Goal: Task Accomplishment & Management: Manage account settings

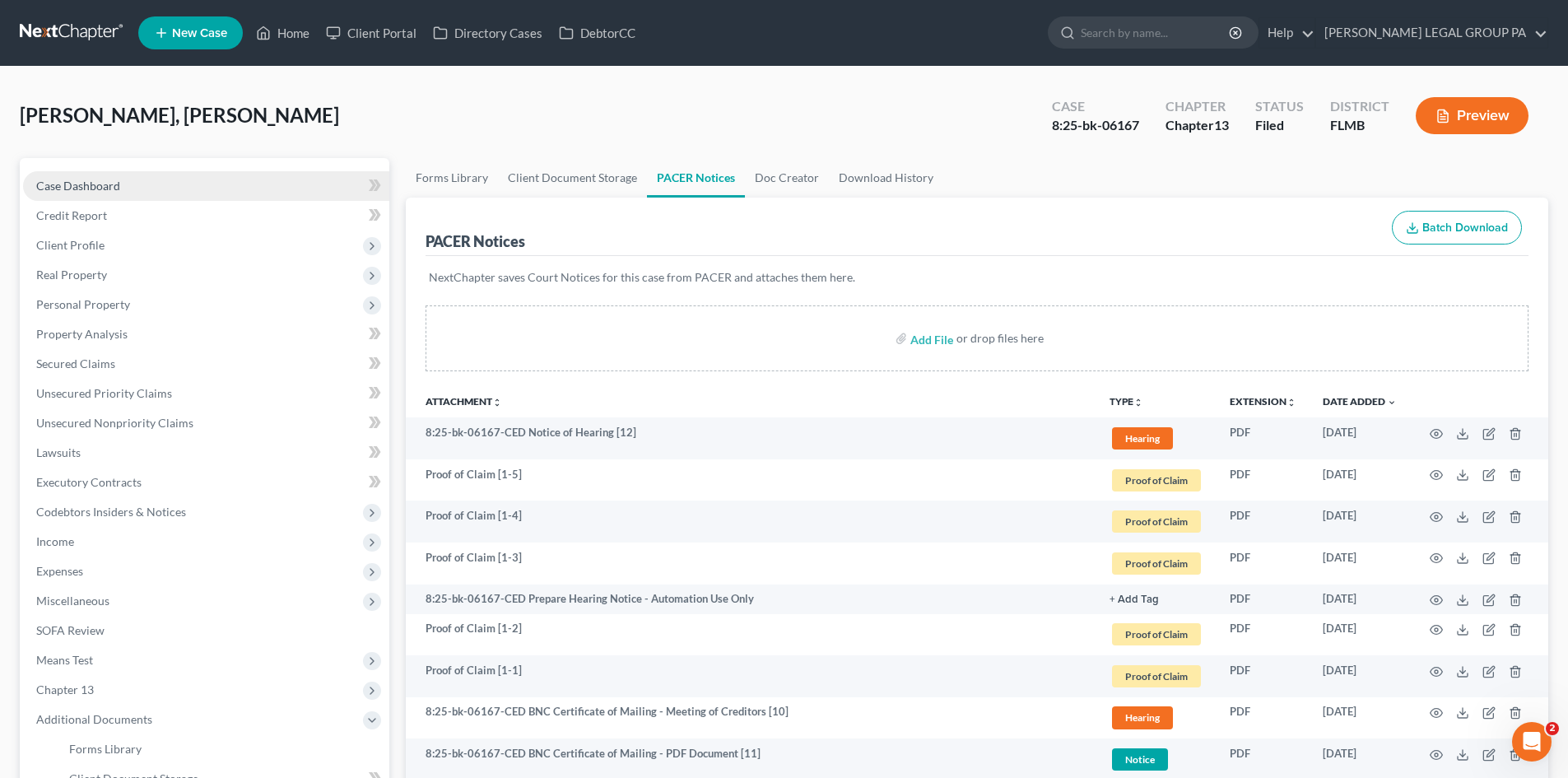
drag, startPoint x: 110, startPoint y: 177, endPoint x: 107, endPoint y: 191, distance: 14.3
click at [110, 178] on span "Case Dashboard" at bounding box center [79, 185] width 84 height 14
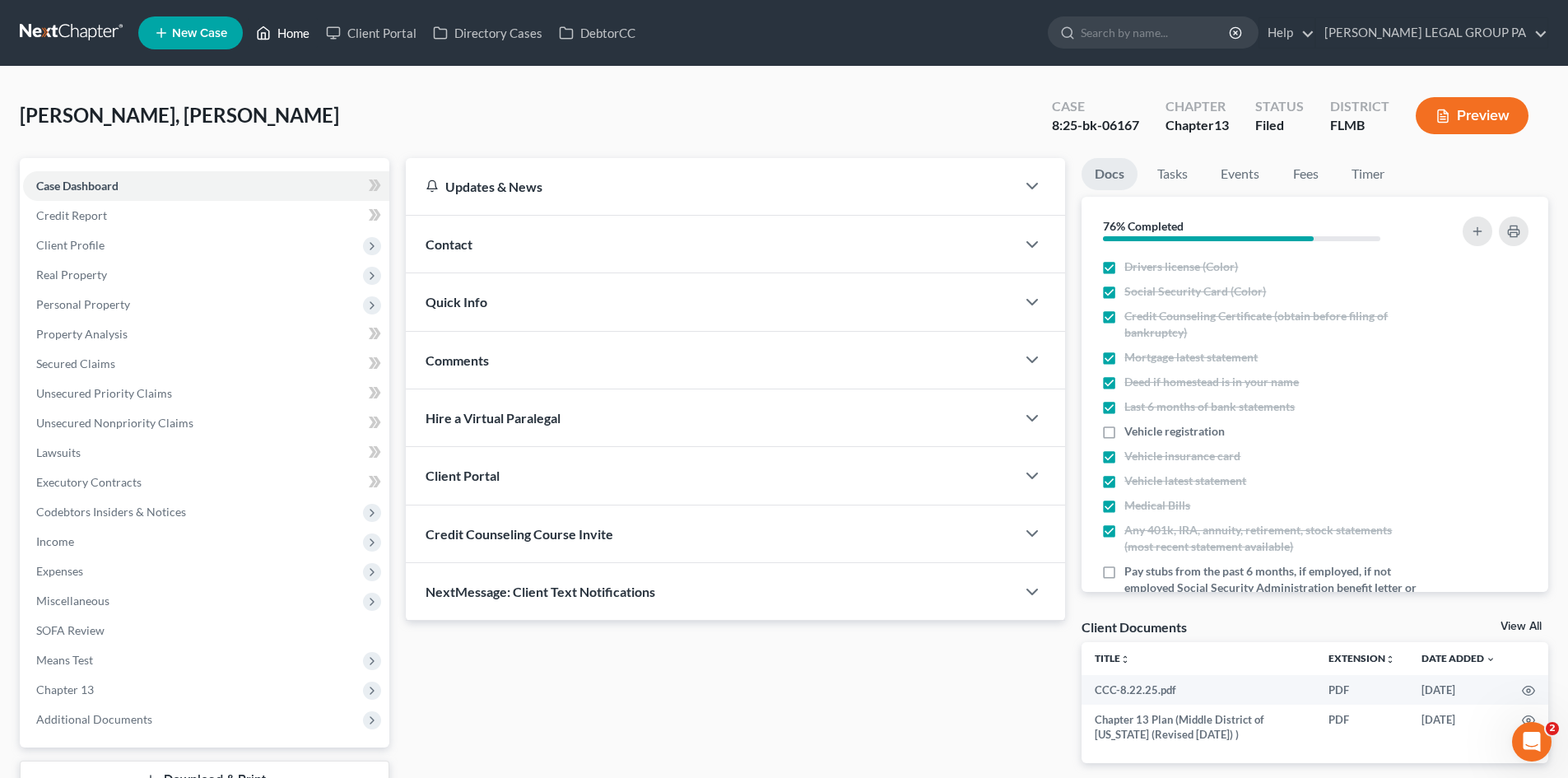
click at [263, 18] on link "Home" at bounding box center [282, 33] width 70 height 30
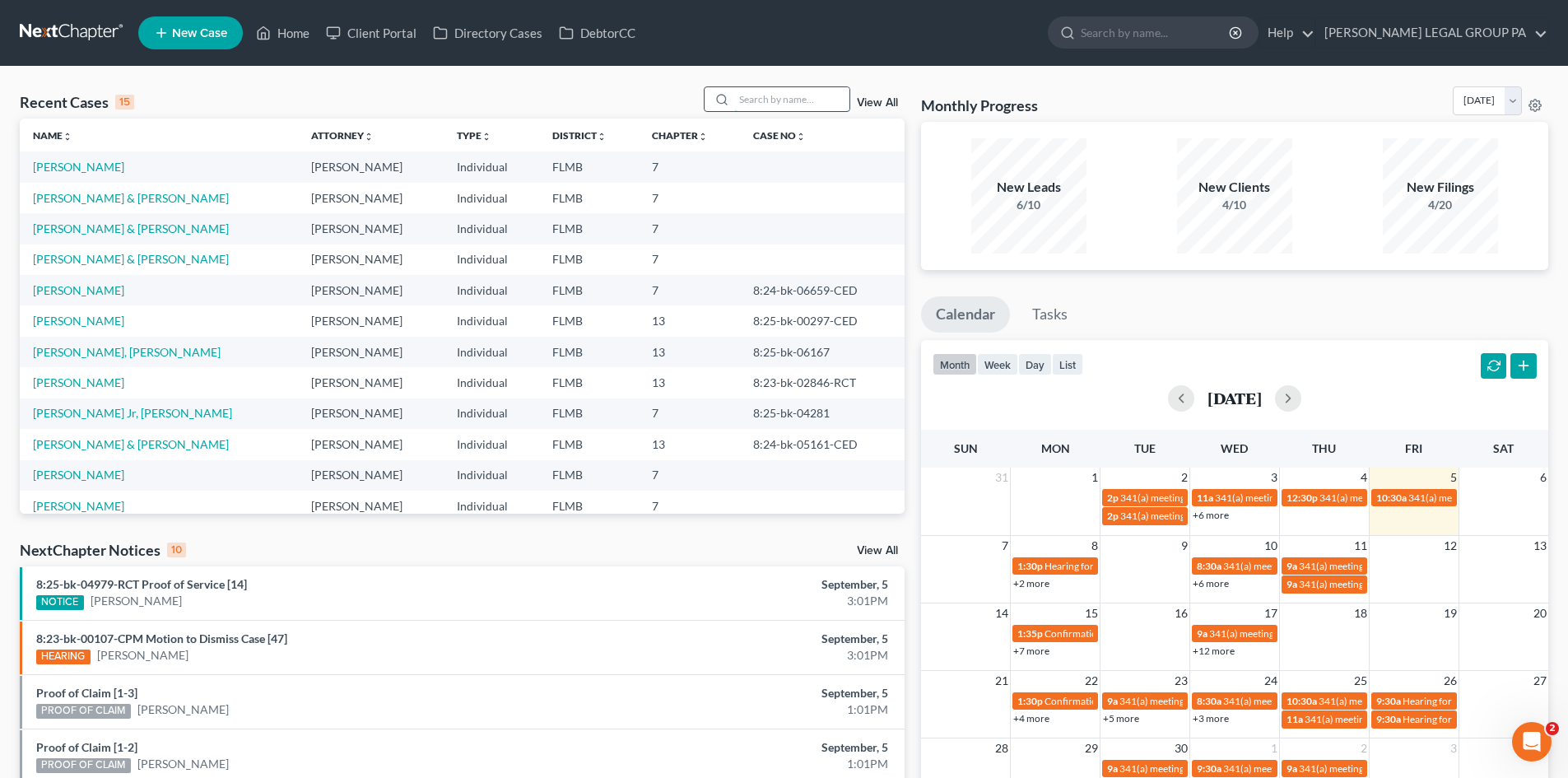
click at [790, 99] on input "search" at bounding box center [792, 99] width 115 height 24
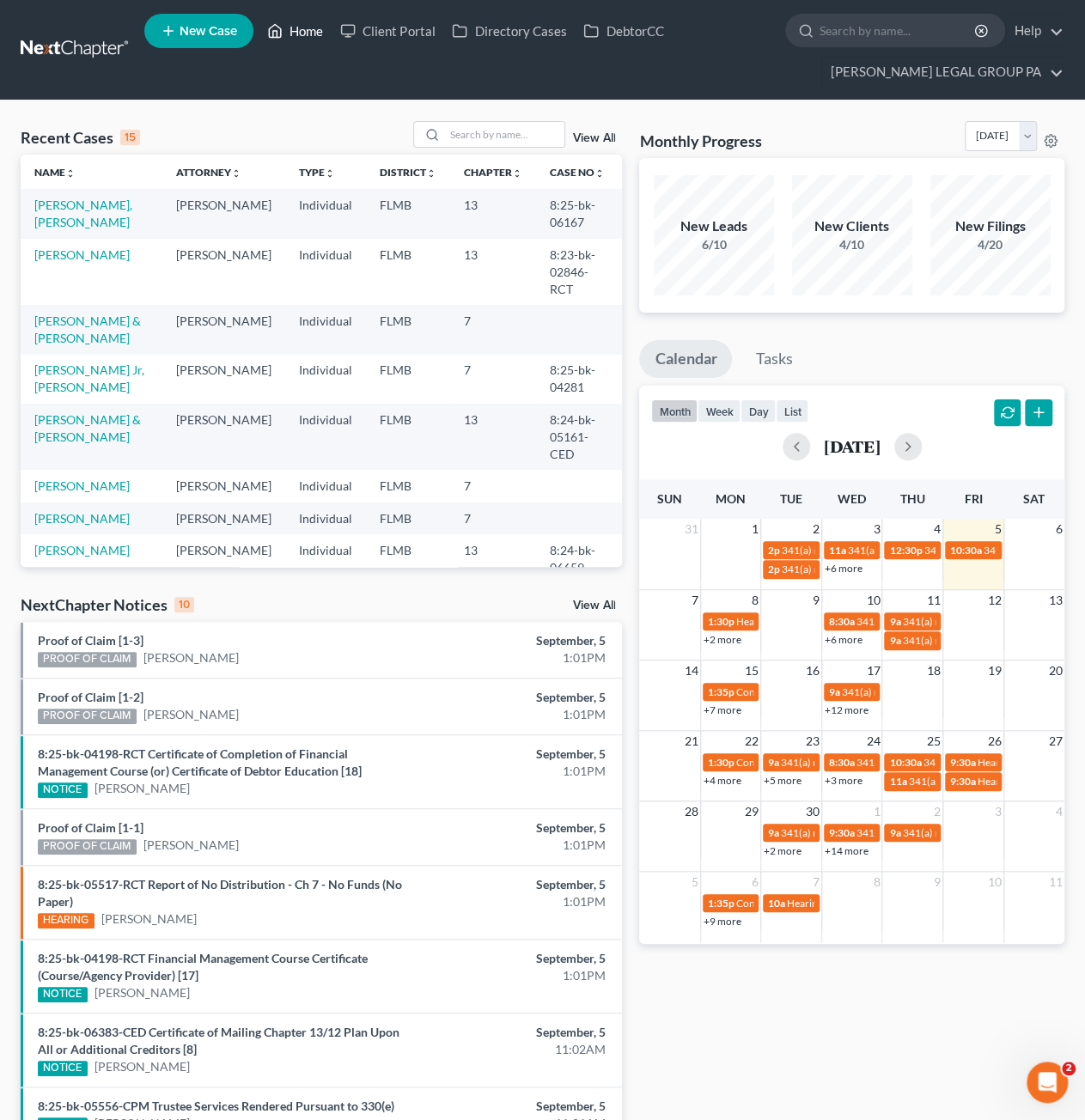
click at [295, 27] on link "Home" at bounding box center [294, 30] width 73 height 31
click at [496, 133] on input "search" at bounding box center [504, 134] width 120 height 25
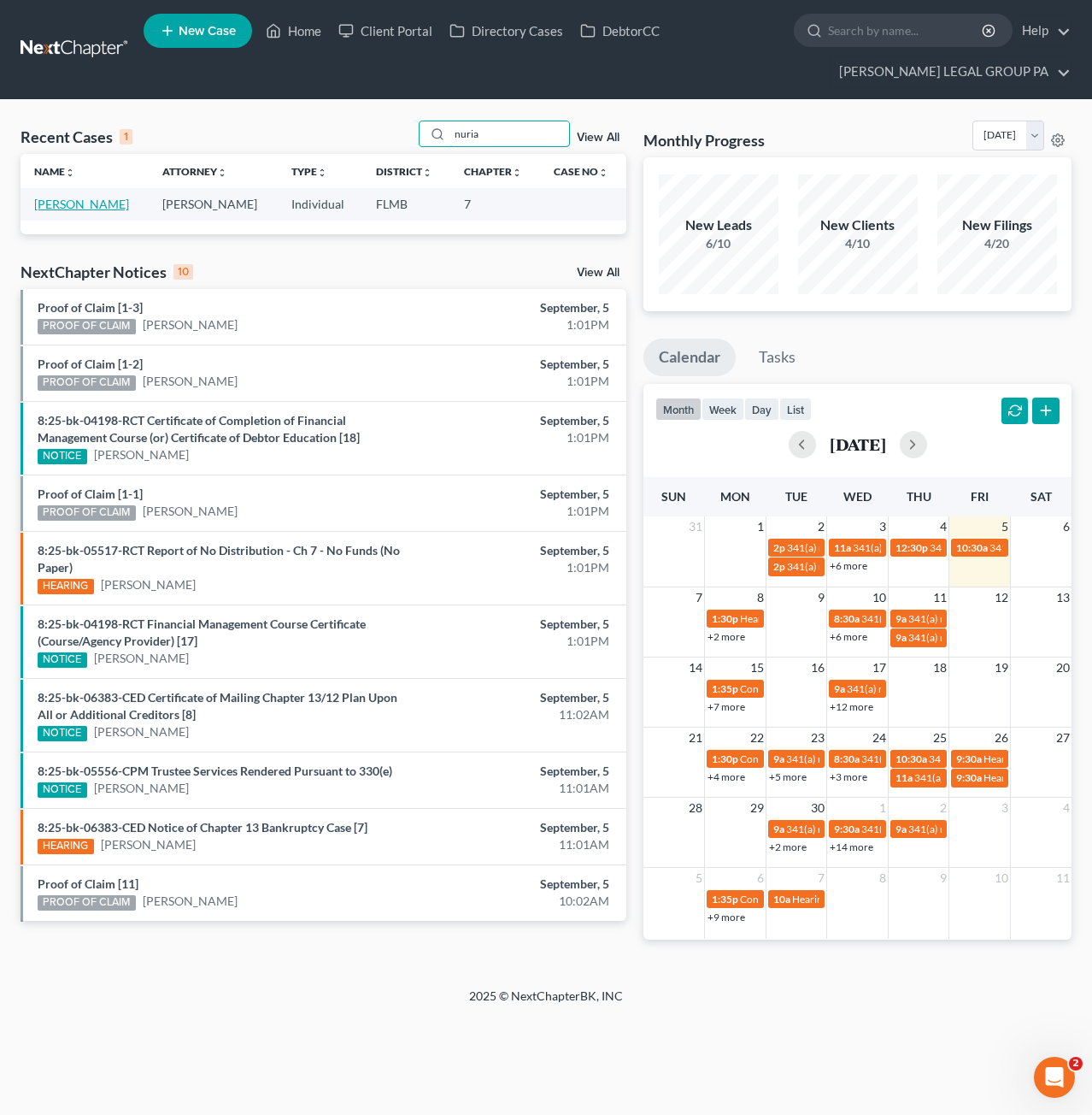
type input "nuria"
click at [92, 204] on link "[PERSON_NAME]" at bounding box center [81, 204] width 95 height 15
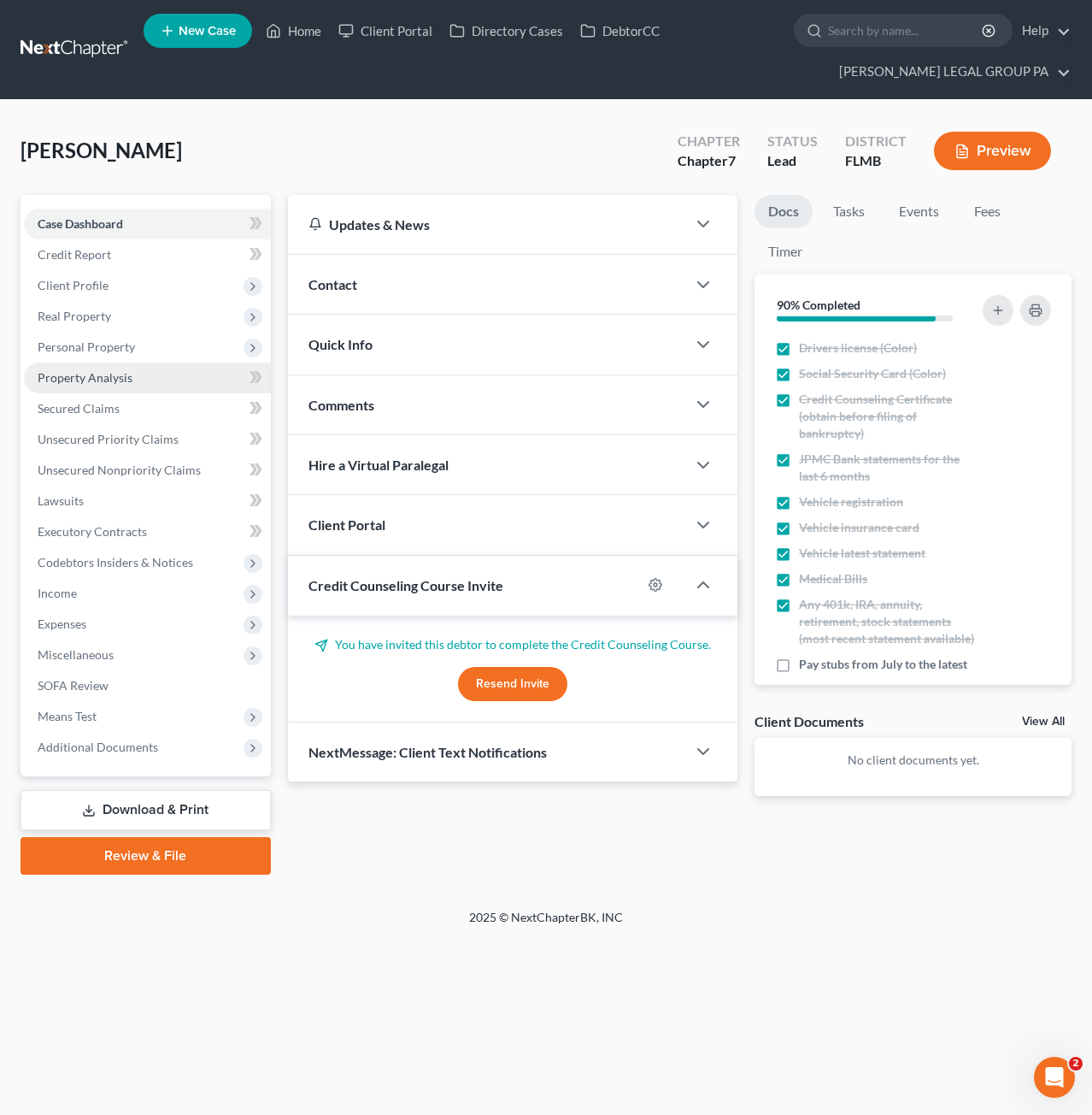
drag, startPoint x: 94, startPoint y: 346, endPoint x: 98, endPoint y: 371, distance: 25.3
click at [94, 346] on span "Personal Property" at bounding box center [87, 346] width 98 height 15
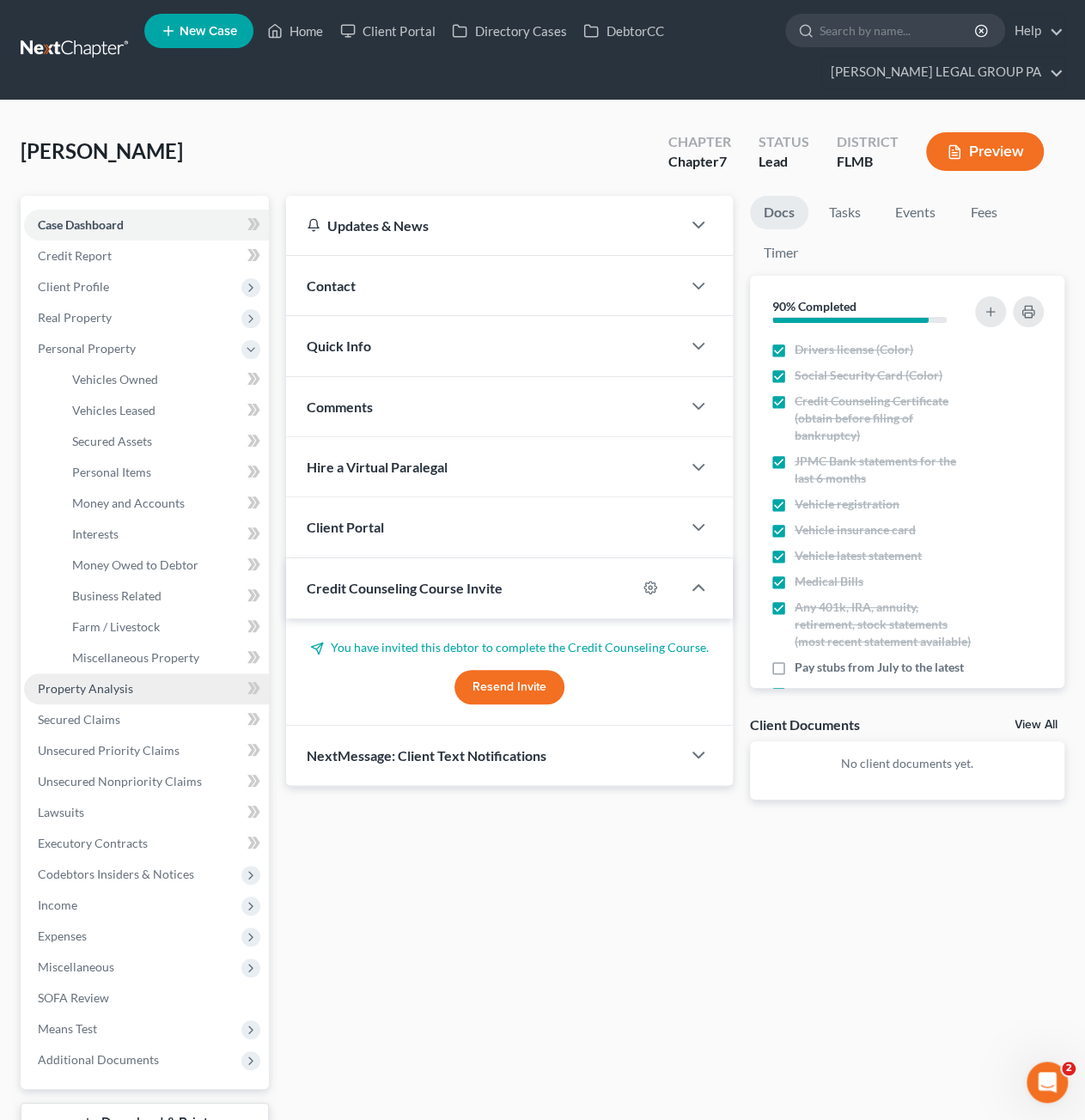
click at [108, 673] on link "Property Analysis" at bounding box center [146, 688] width 245 height 31
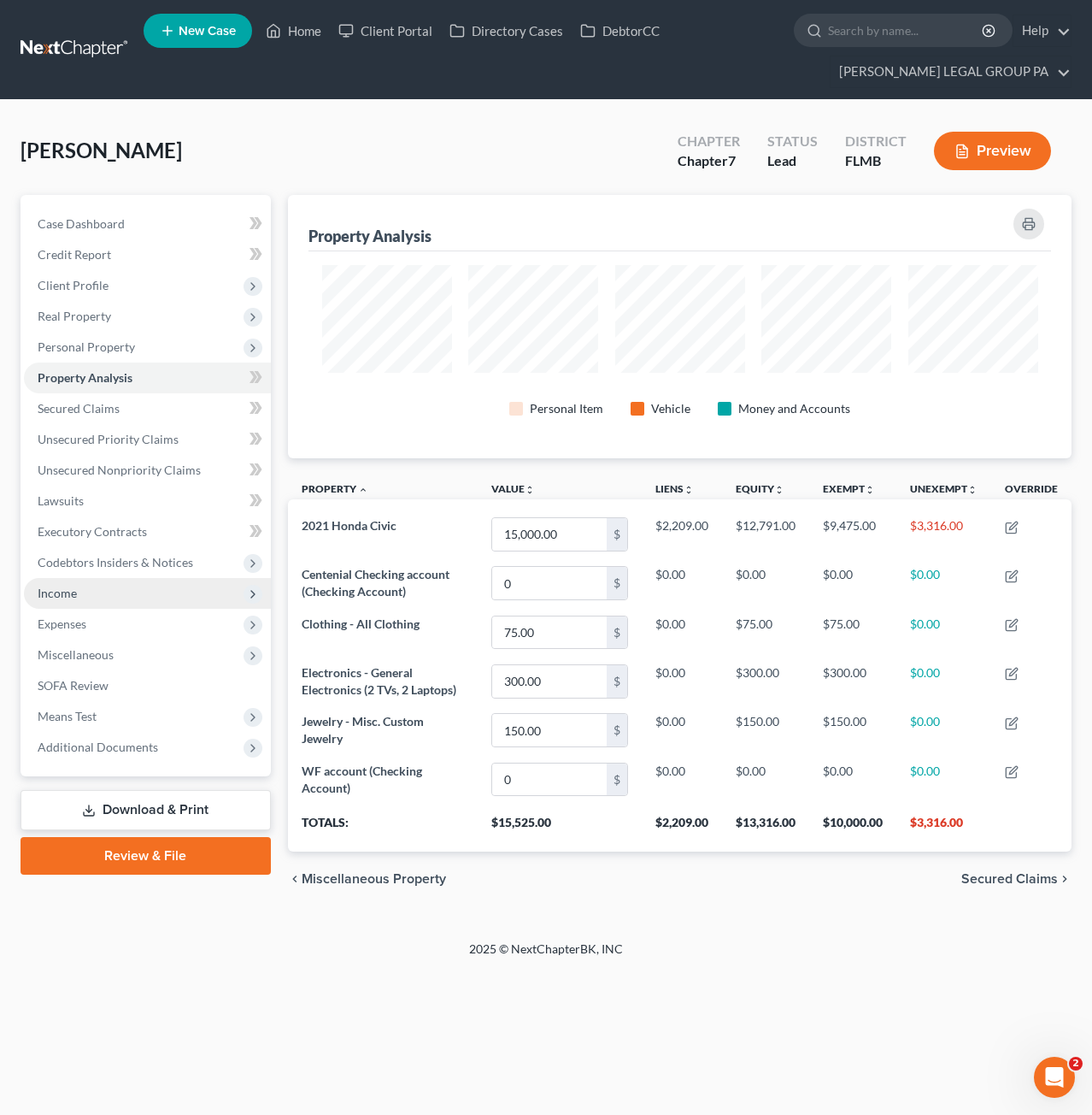
click at [70, 584] on span "Income" at bounding box center [147, 593] width 247 height 31
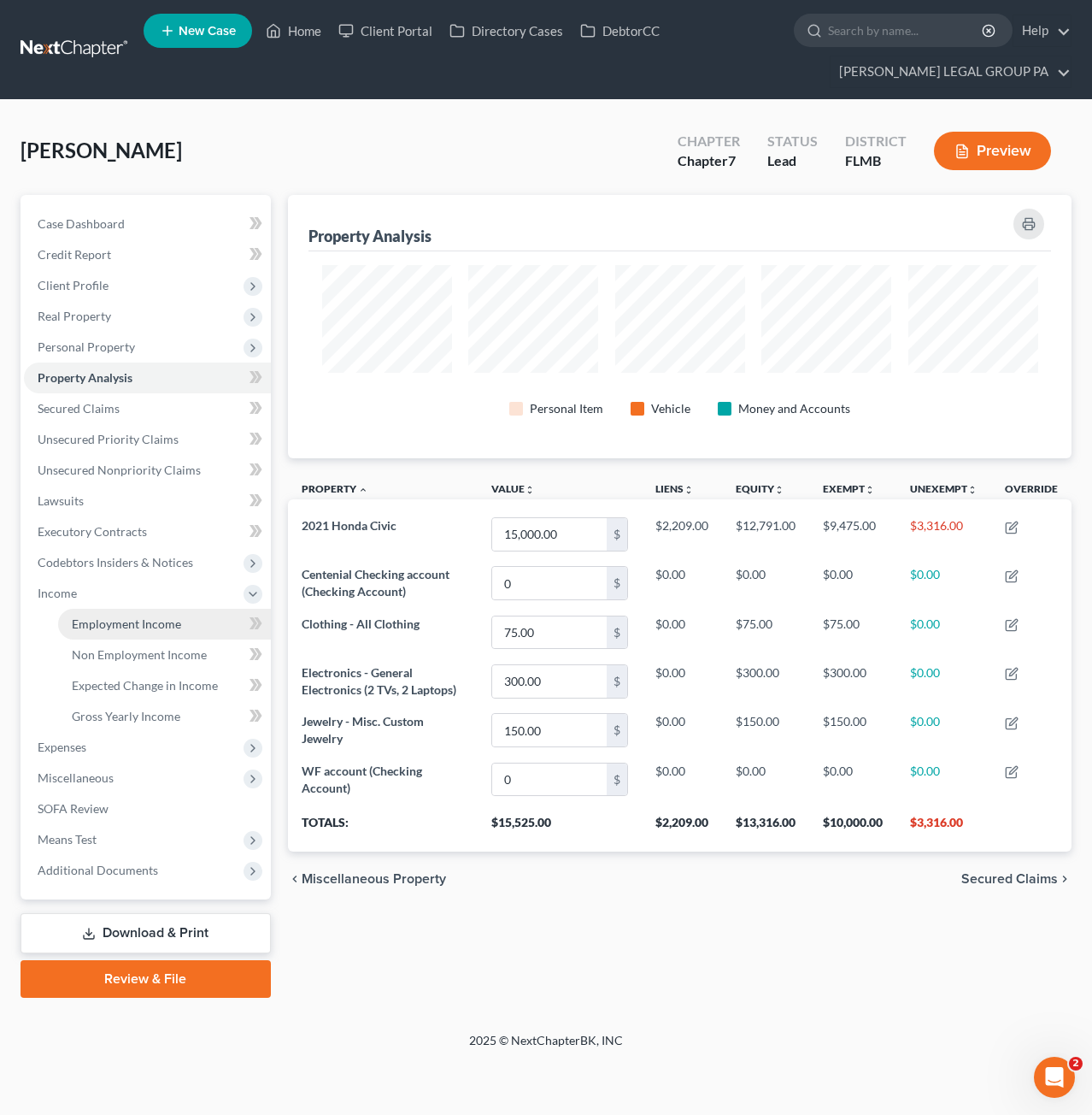
click at [109, 631] on link "Employment Income" at bounding box center [164, 623] width 213 height 31
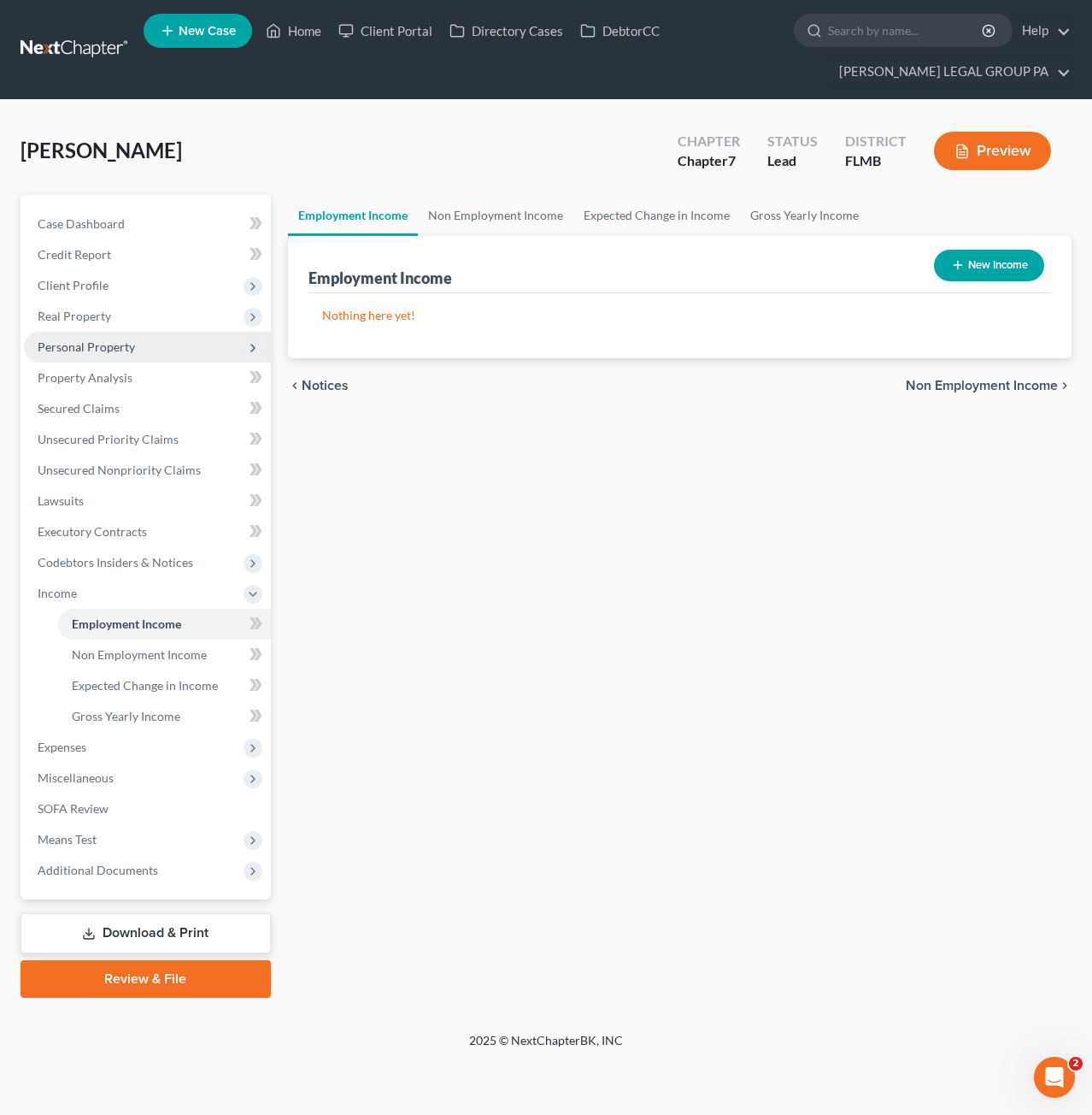
click at [64, 348] on span "Personal Property" at bounding box center [87, 346] width 98 height 15
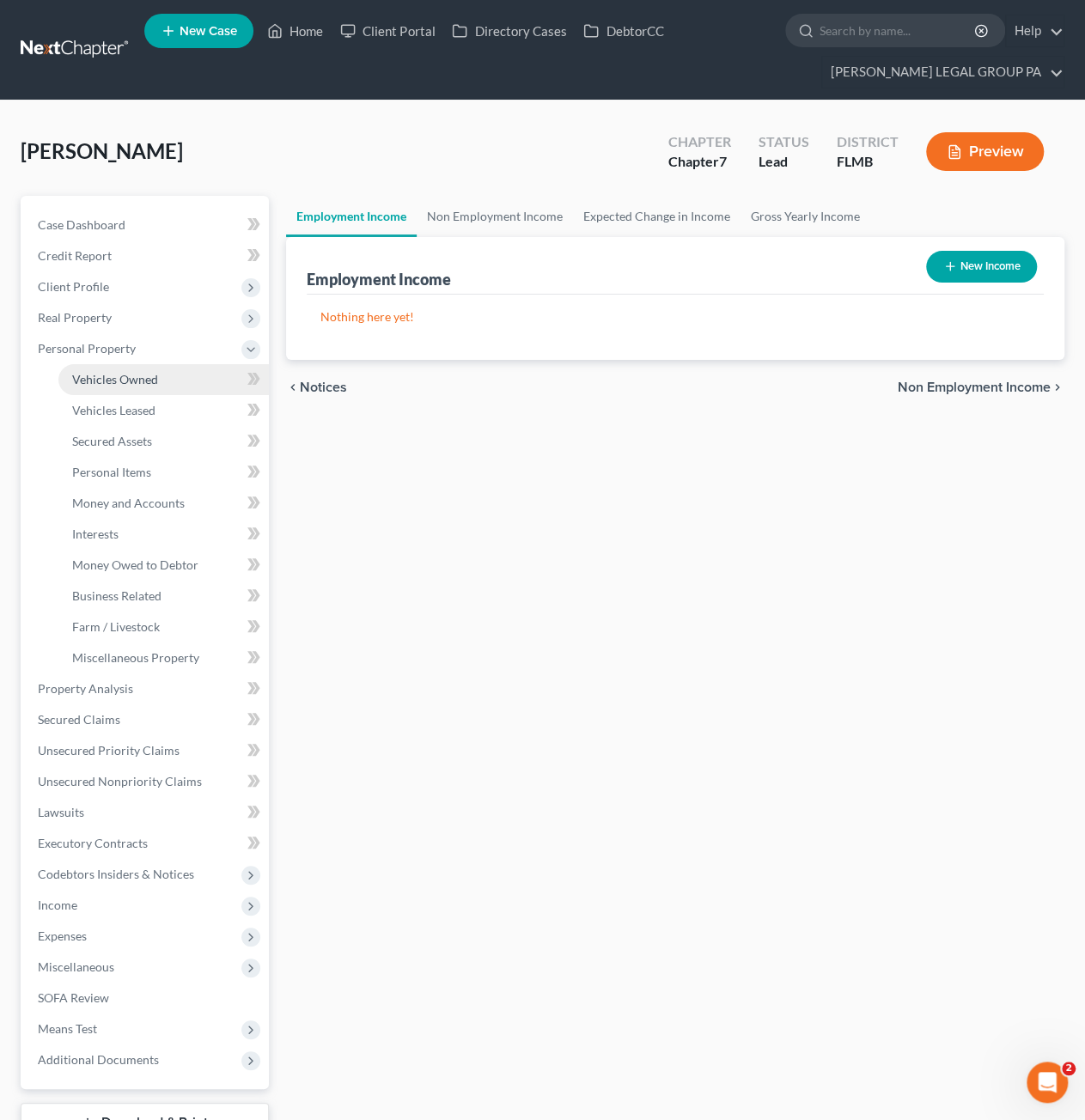
click at [101, 378] on span "Vehicles Owned" at bounding box center [115, 379] width 86 height 15
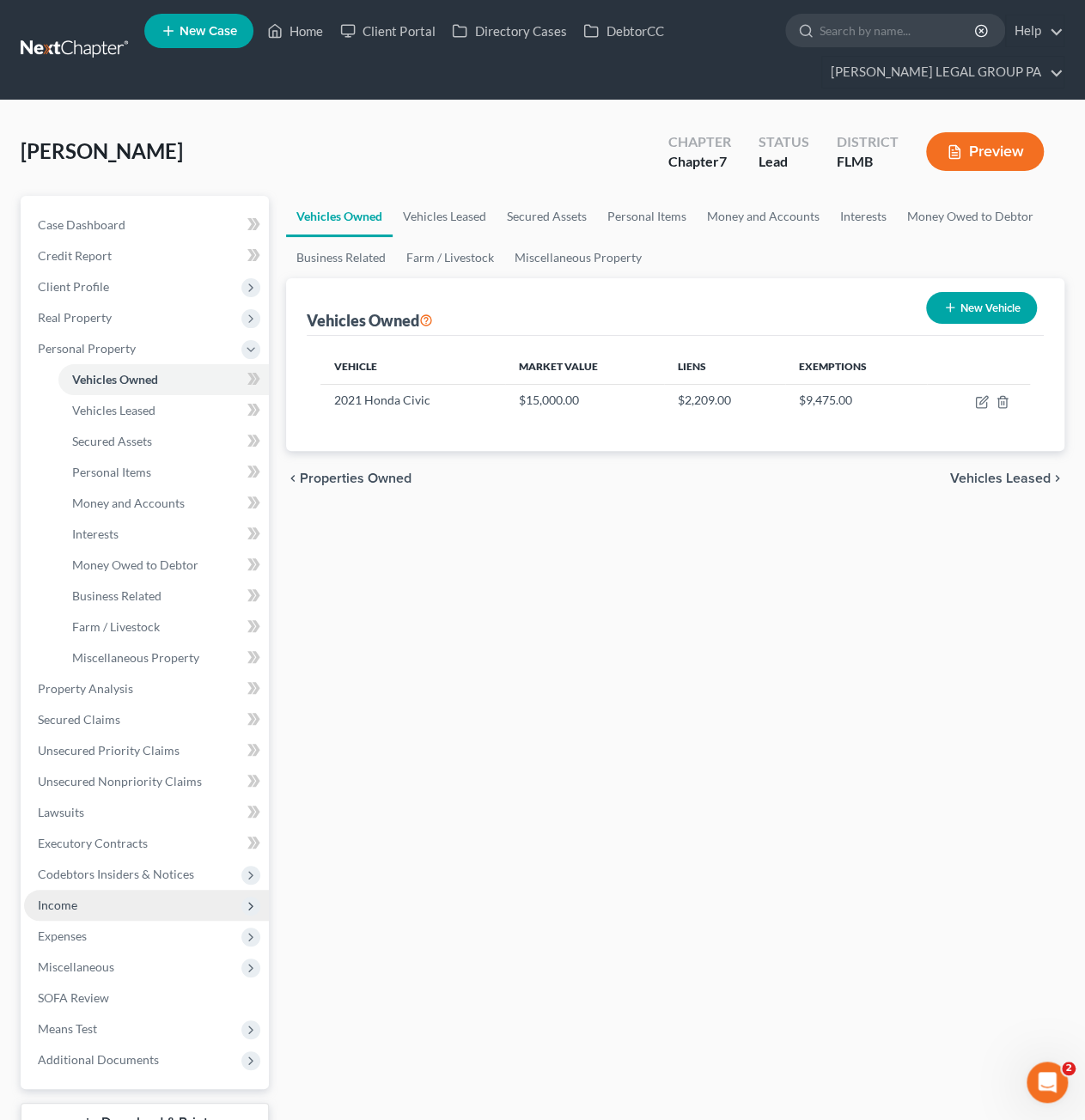
click at [98, 899] on span "Income" at bounding box center [146, 905] width 245 height 31
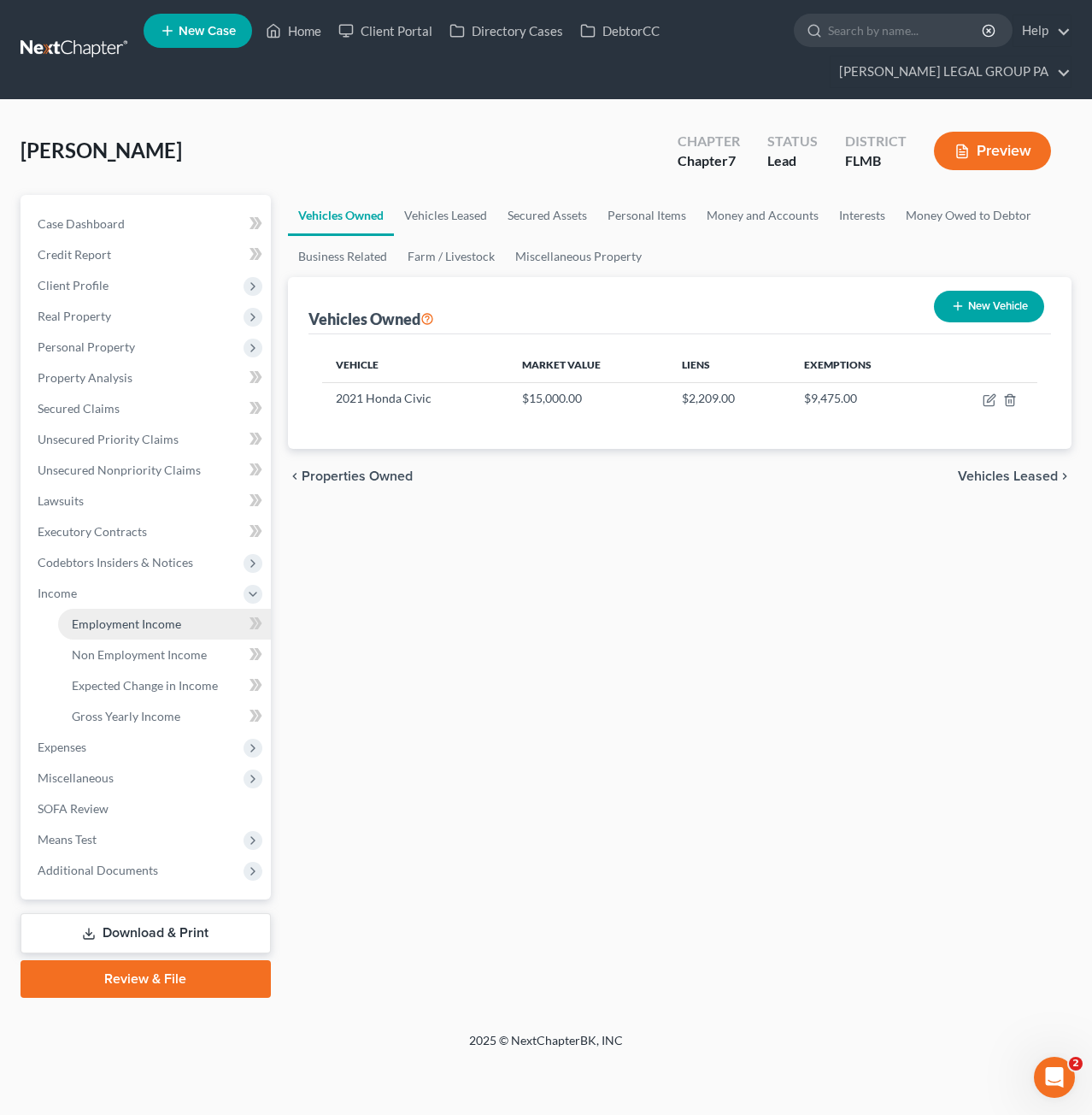
click at [124, 631] on link "Employment Income" at bounding box center [164, 623] width 213 height 31
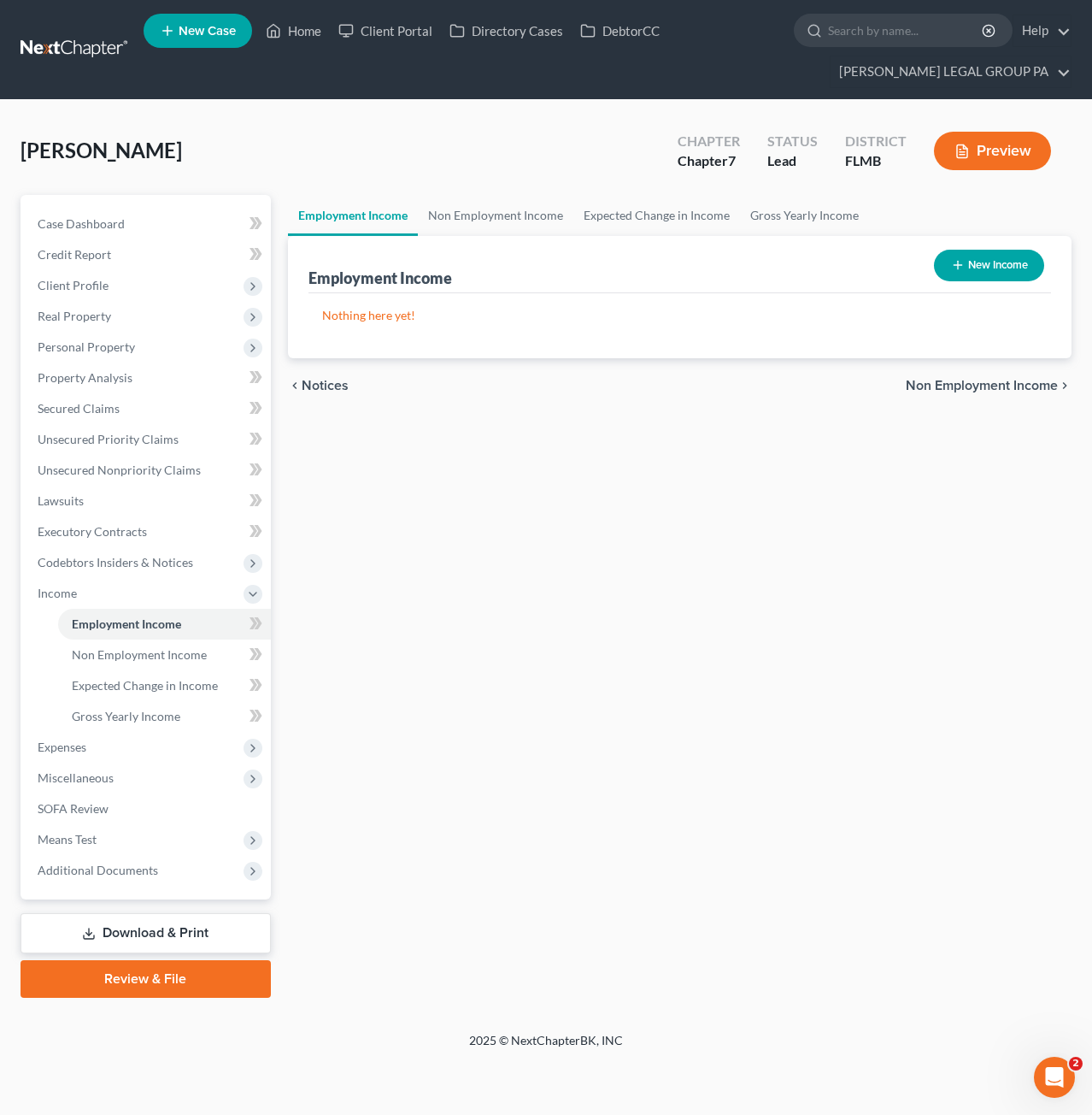
click at [984, 276] on button "New Income" at bounding box center [989, 266] width 110 height 32
select select "0"
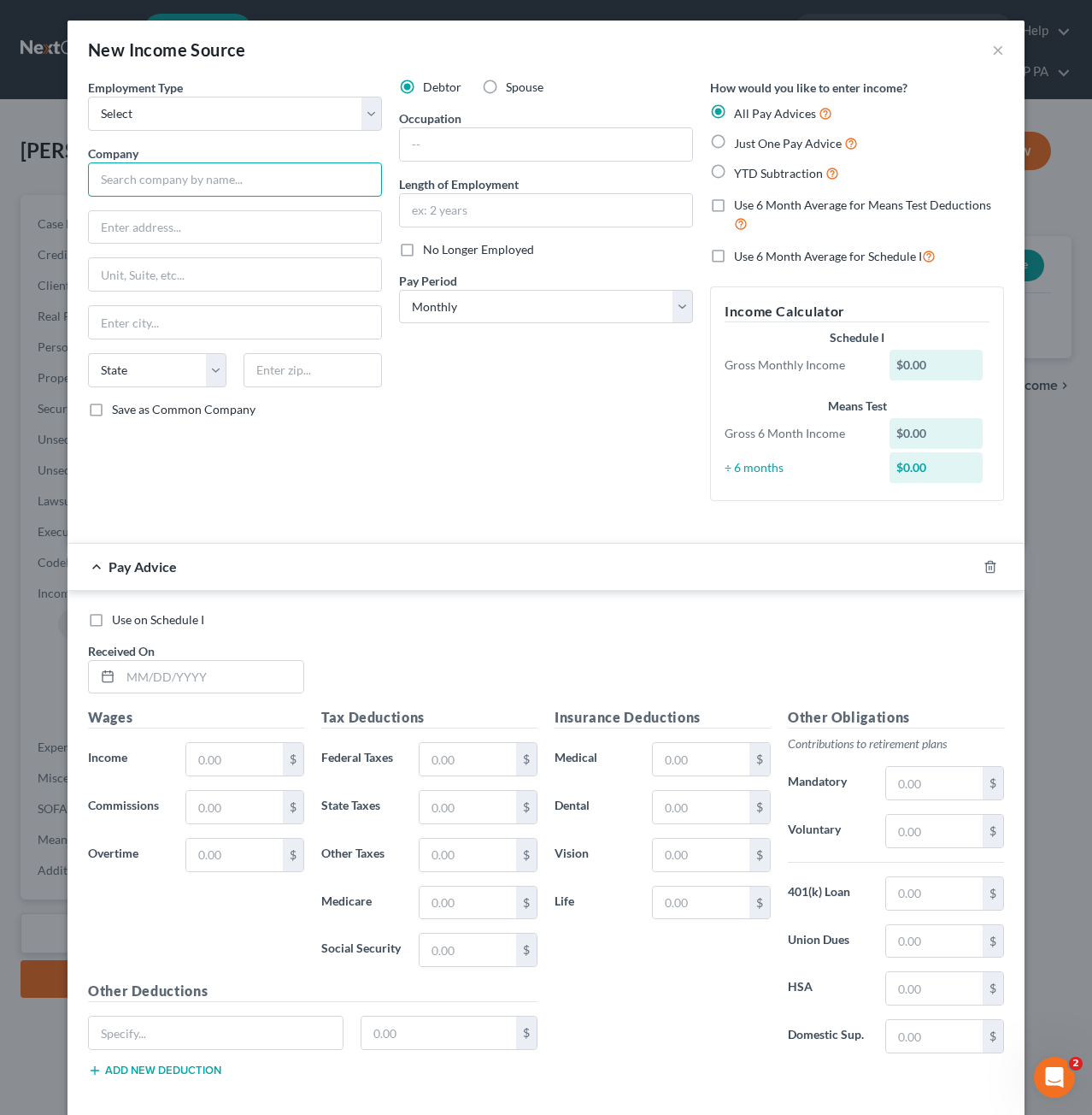
click at [168, 184] on input "text" at bounding box center [234, 179] width 294 height 34
click at [127, 121] on select "Select Full or Part Time Employment Self Employment" at bounding box center [234, 113] width 294 height 34
select select "0"
click at [88, 97] on select "Select Full or Part Time Employment Self Employment" at bounding box center [234, 113] width 294 height 34
click at [170, 199] on div "Employment Type * Select Full or Part Time Employment Self Employment Company *…" at bounding box center [235, 297] width 312 height 436
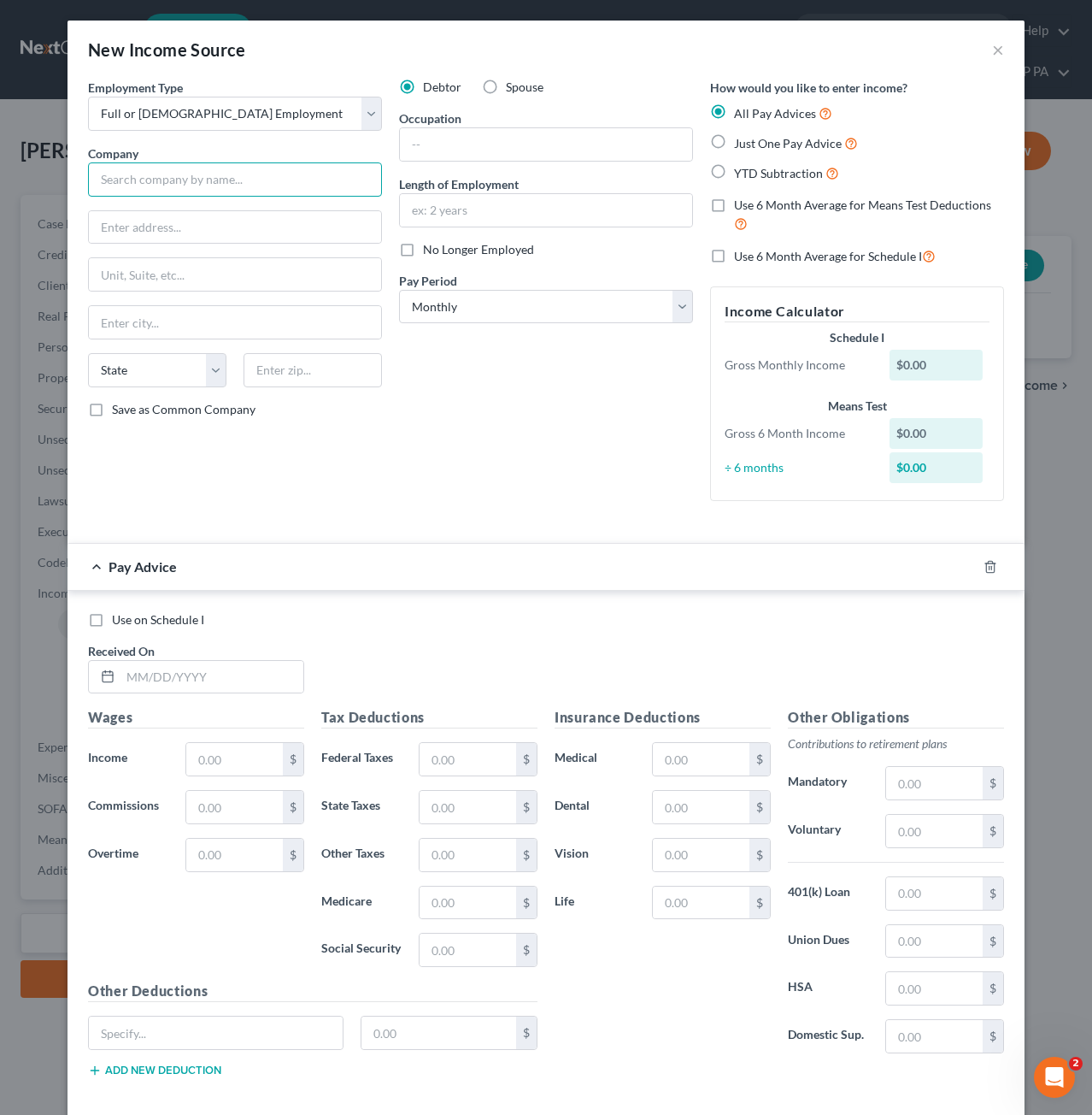
click at [166, 175] on input "text" at bounding box center [234, 179] width 294 height 34
type input "Davidson Hospitality Group"
click at [257, 178] on input "Davidson Hospitality Group" at bounding box center [234, 179] width 294 height 34
type input "97000 Overseas Hwy"
type input "33037"
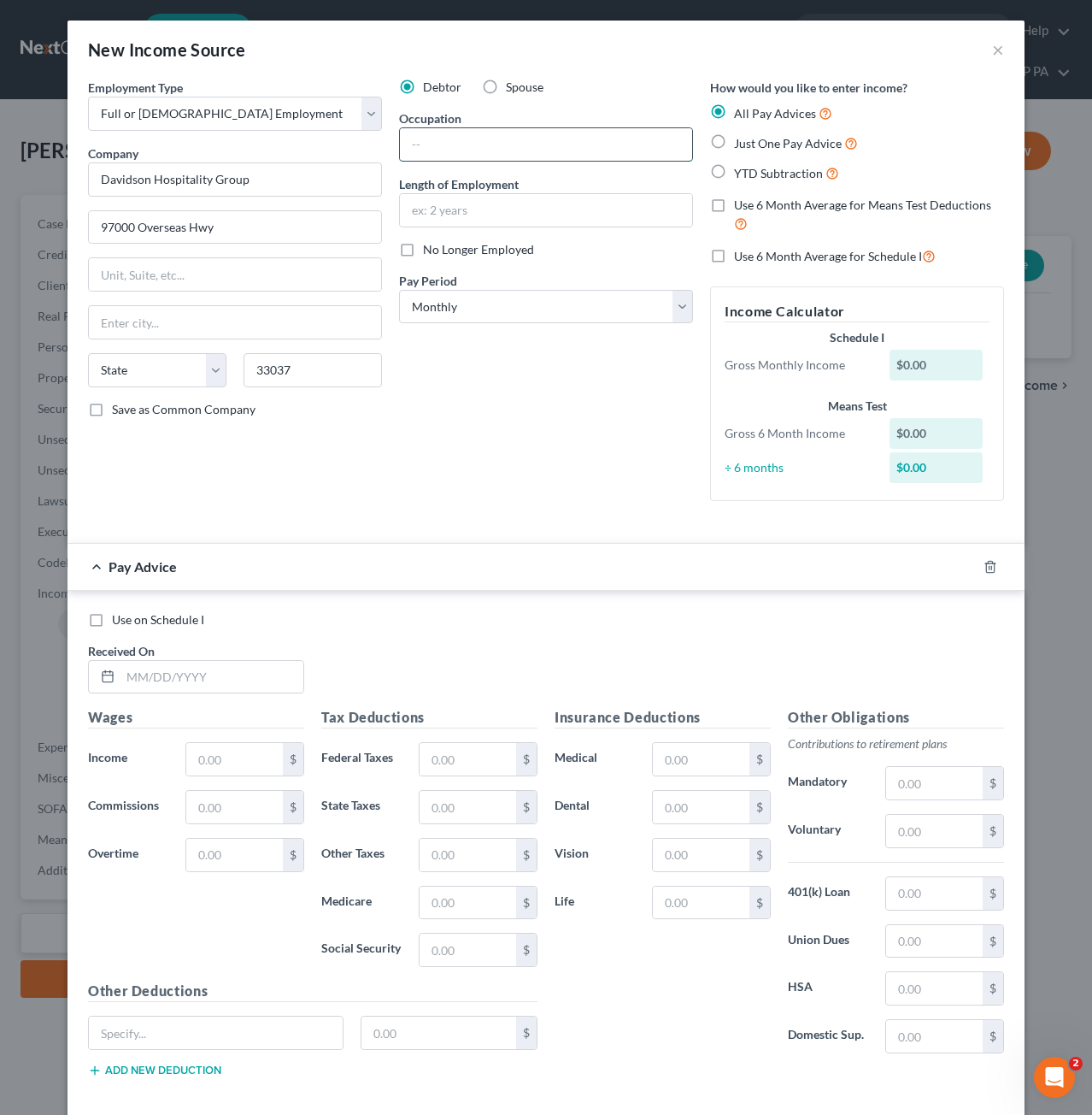
click at [500, 139] on input "text" at bounding box center [546, 144] width 293 height 33
type input "Key Largo"
select select "9"
drag, startPoint x: 723, startPoint y: 145, endPoint x: 713, endPoint y: 141, distance: 10.8
click at [735, 145] on label "Just One Pay Advice" at bounding box center [796, 143] width 124 height 20
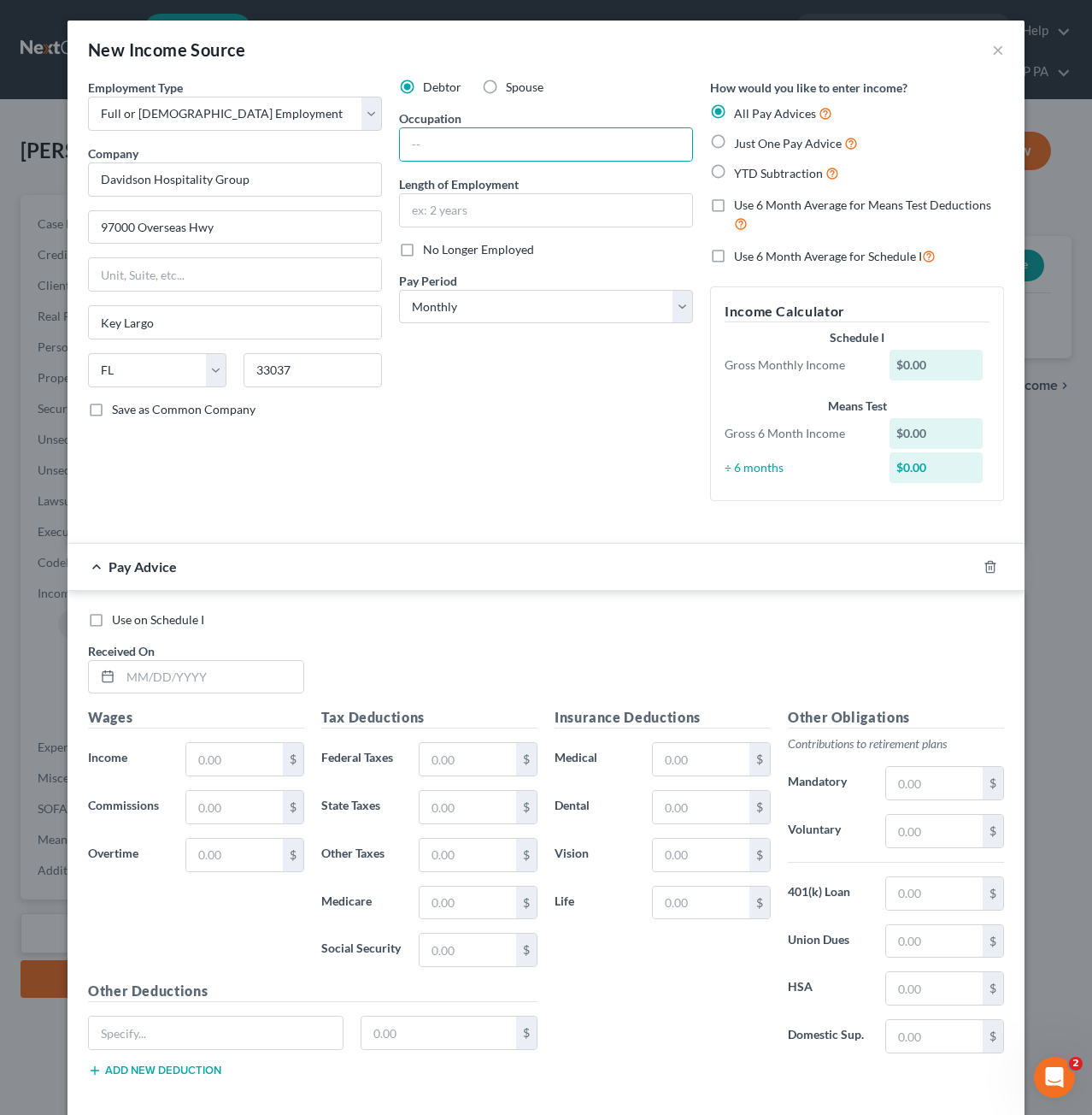
click at [742, 144] on input "Just One Pay Advice" at bounding box center [747, 138] width 11 height 11
radio input "true"
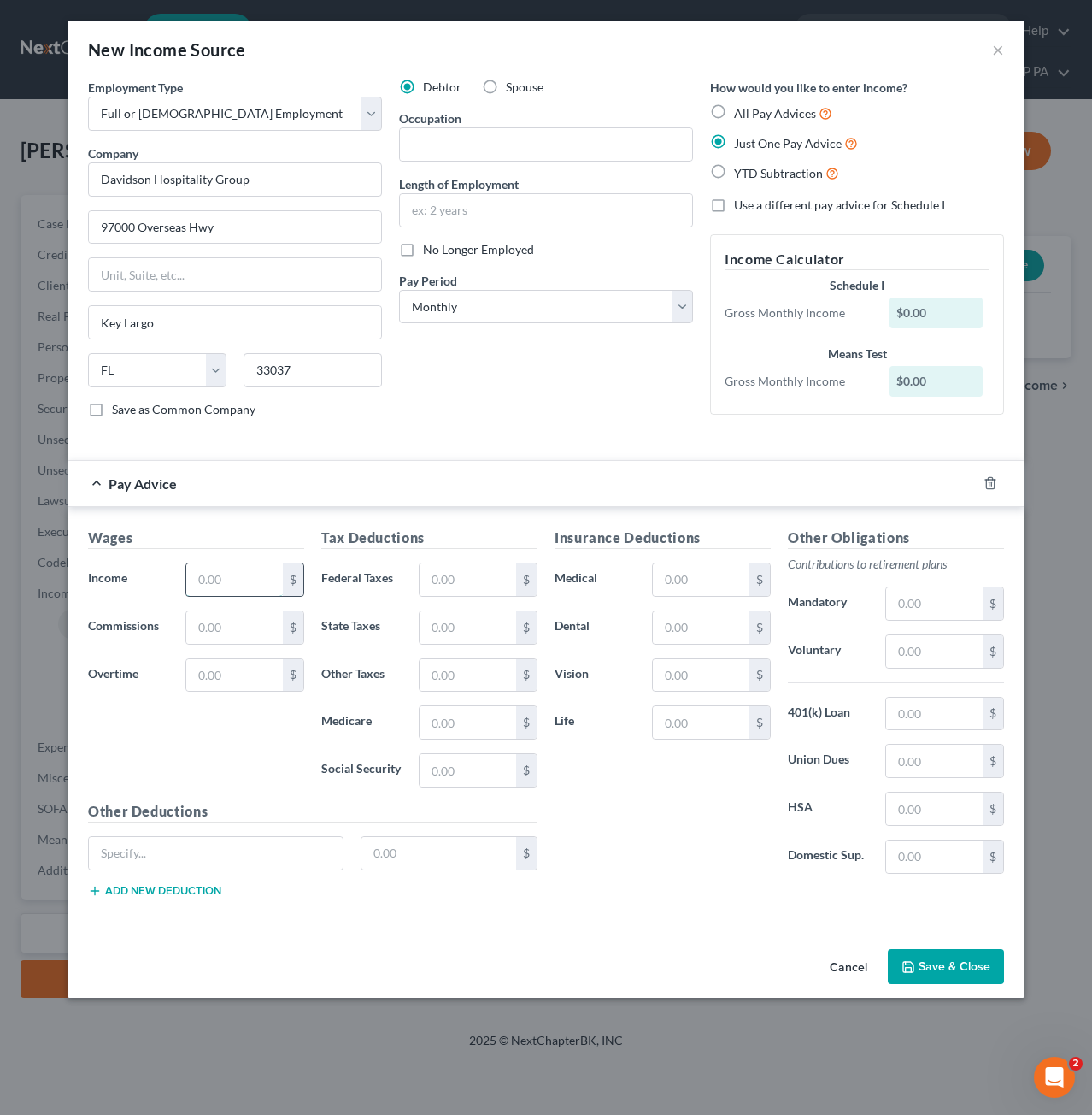
drag, startPoint x: 205, startPoint y: 582, endPoint x: 215, endPoint y: 580, distance: 10.2
click at [205, 582] on input "text" at bounding box center [234, 579] width 97 height 33
type input "1,601.52"
click at [453, 580] on input "text" at bounding box center [468, 579] width 97 height 33
click at [467, 302] on select "Select Monthly Twice Monthly Every Other Week Weekly" at bounding box center [546, 307] width 294 height 34
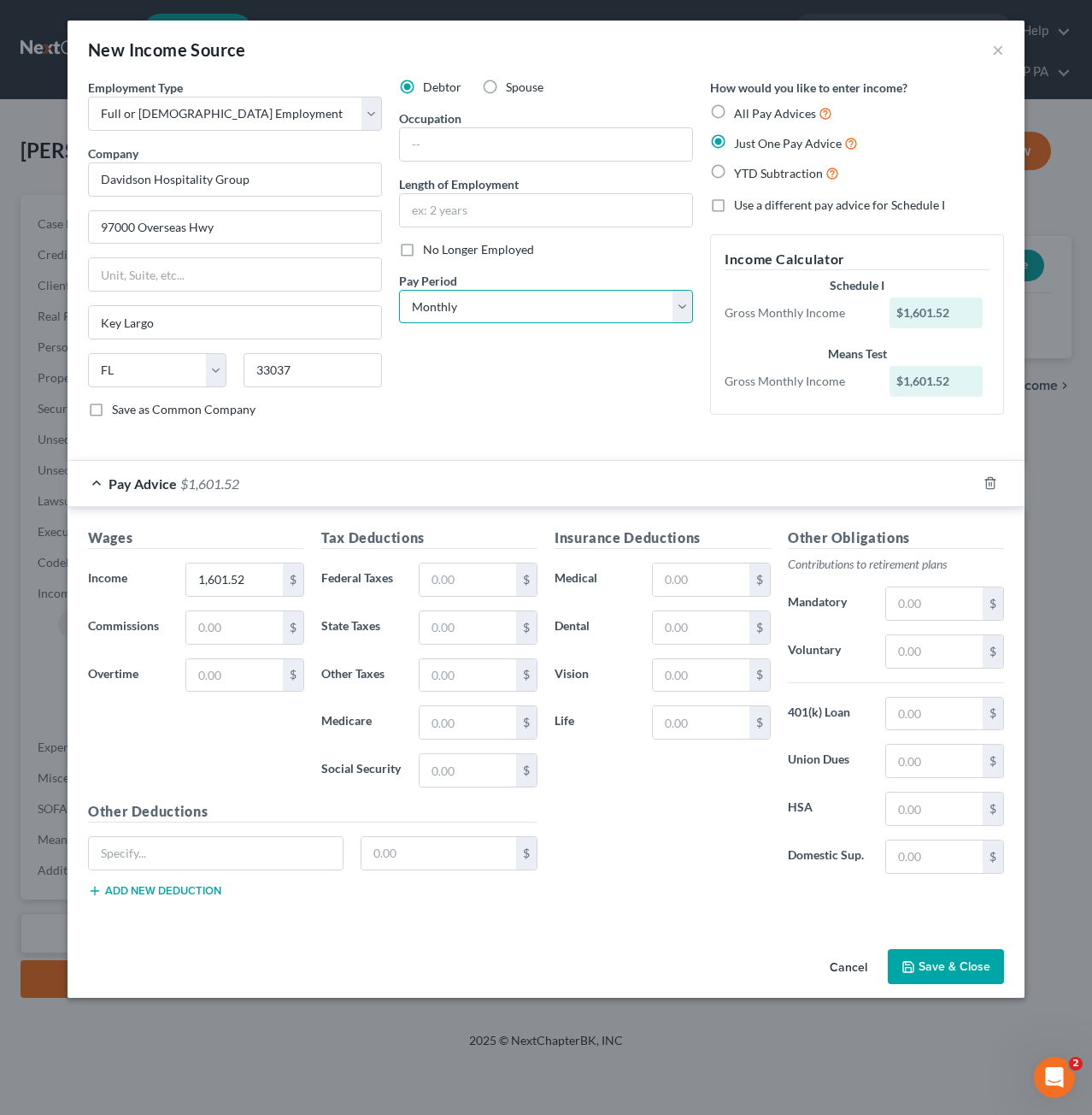
select select "2"
click at [399, 290] on select "Select Monthly Twice Monthly Every Other Week Weekly" at bounding box center [546, 307] width 294 height 34
click at [457, 578] on input "text" at bounding box center [468, 579] width 97 height 33
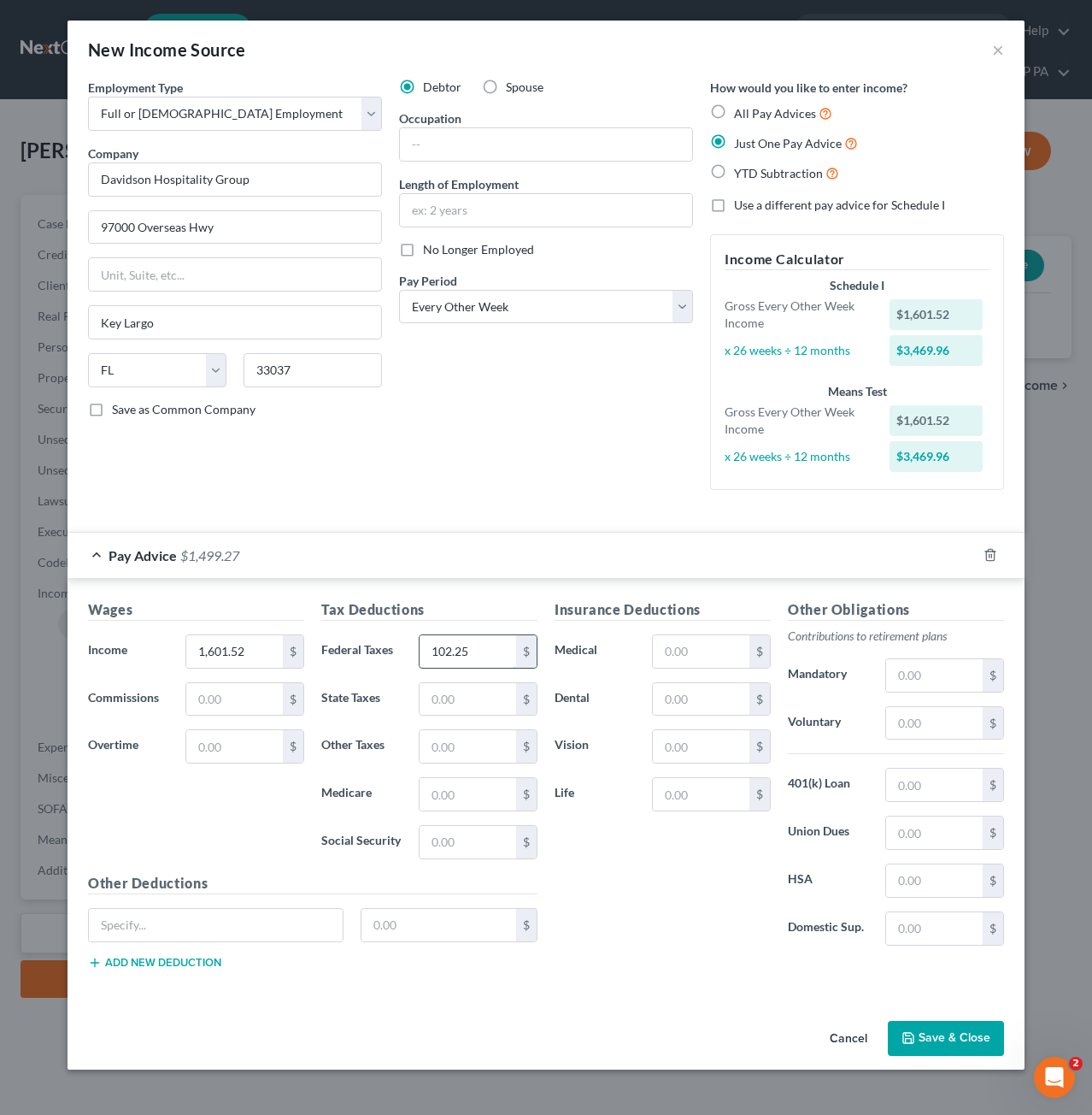
type input "102.25"
type input "23.23"
type input "99.29"
type input "96.10"
click at [949, 1030] on button "Save & Close" at bounding box center [946, 1038] width 116 height 36
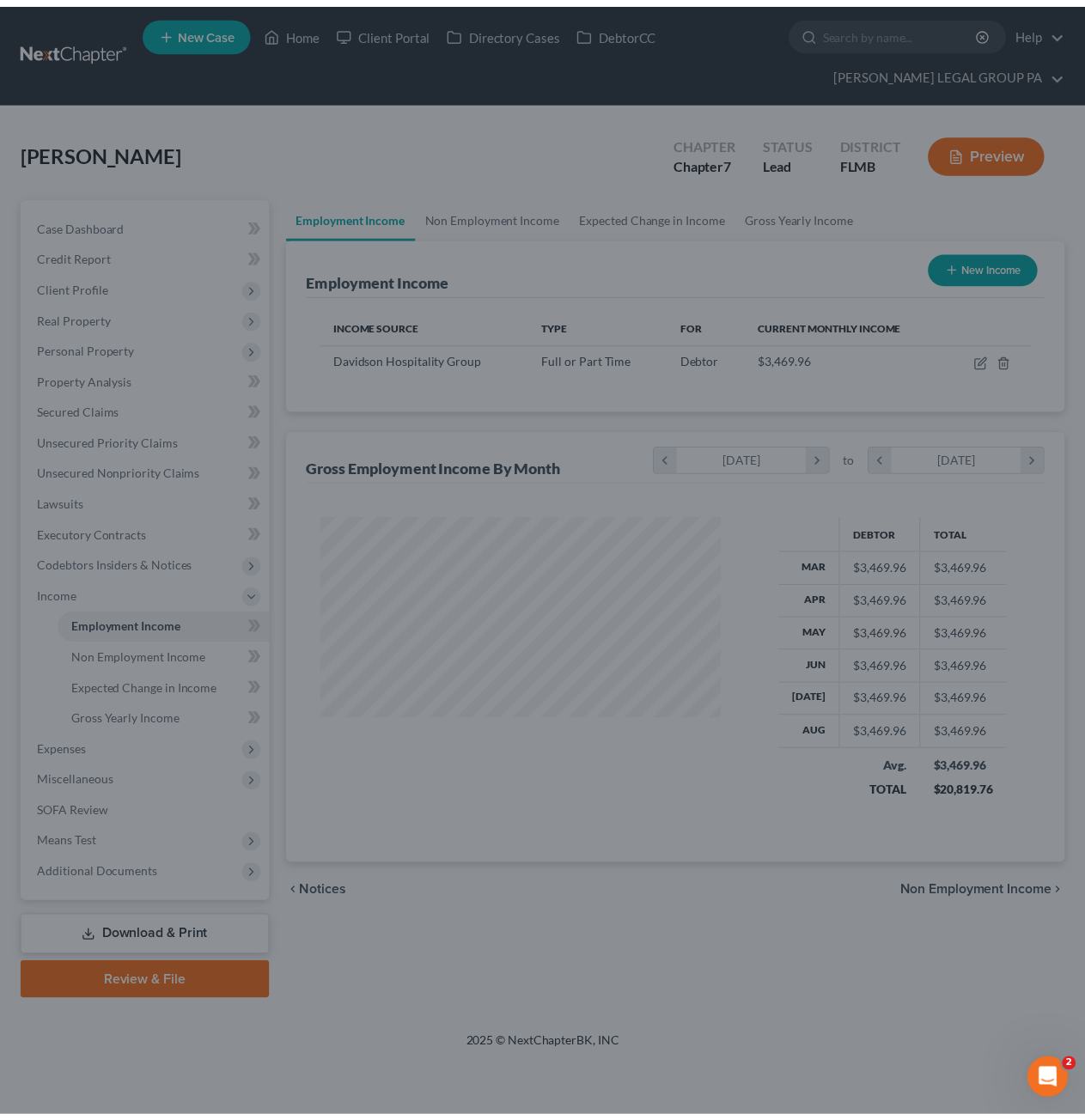
scroll to position [306, 440]
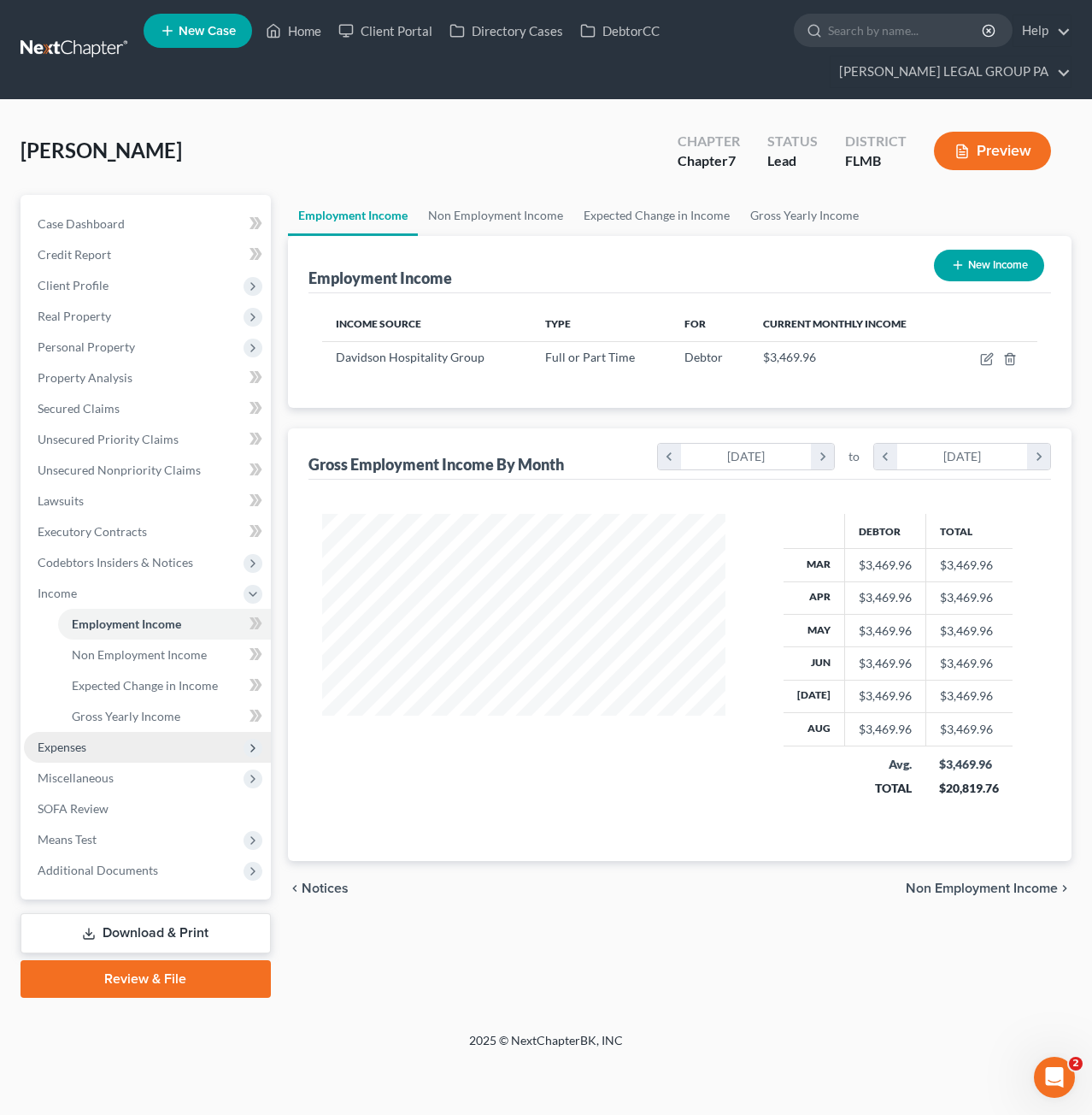
click at [103, 735] on span "Expenses" at bounding box center [147, 747] width 247 height 31
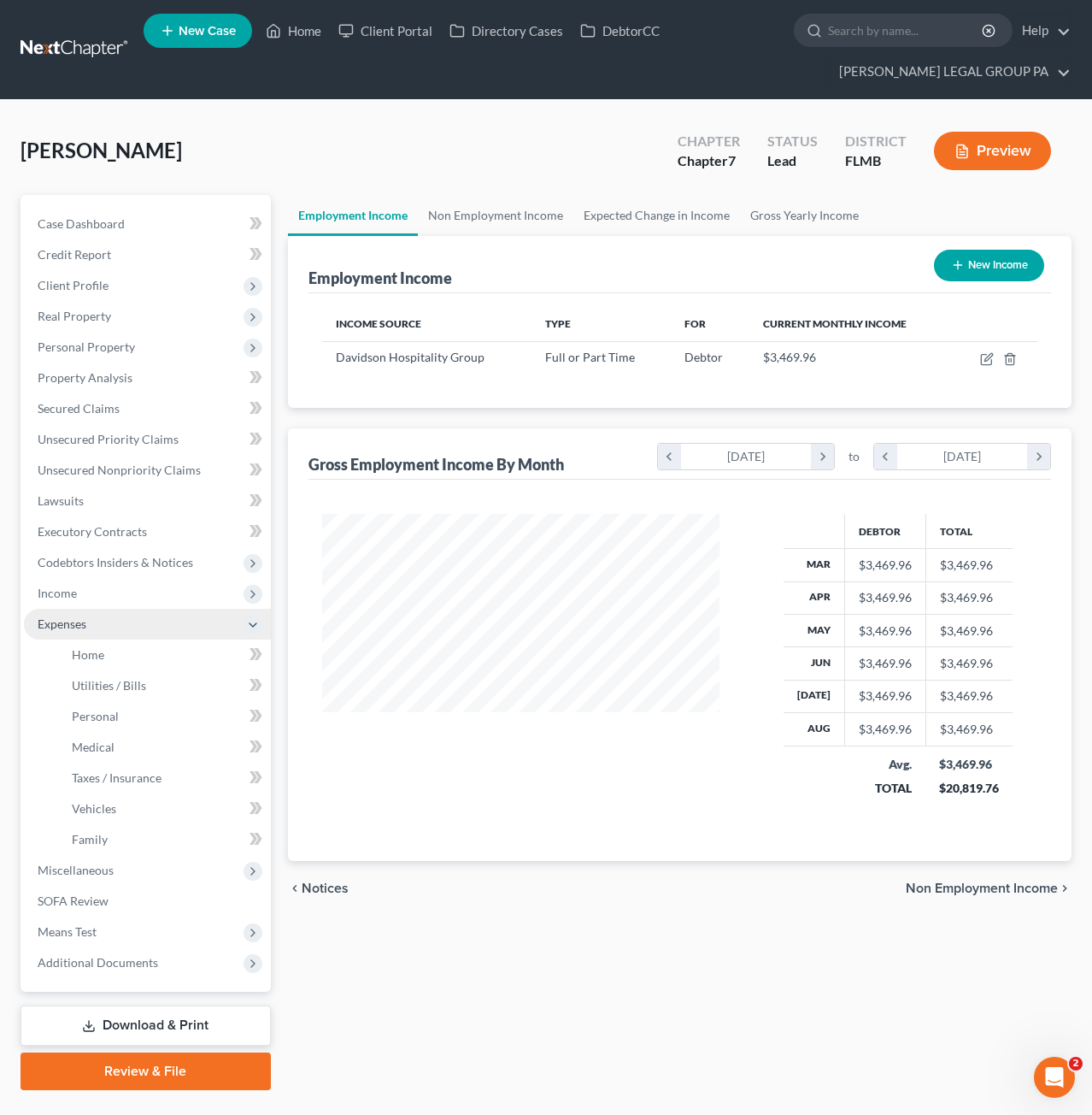
scroll to position [854598, 854390]
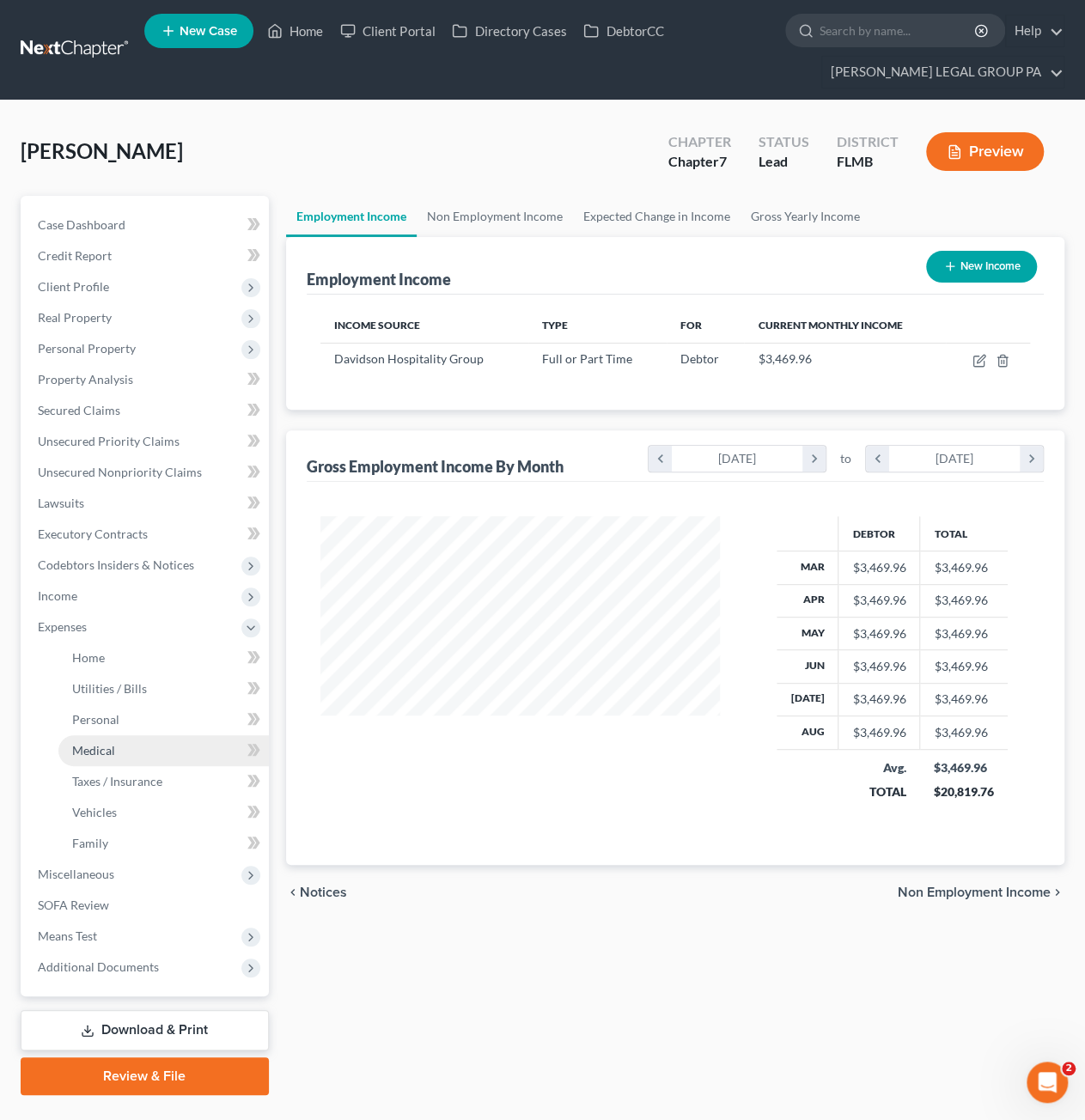
click at [98, 746] on span "Medical" at bounding box center [93, 750] width 43 height 15
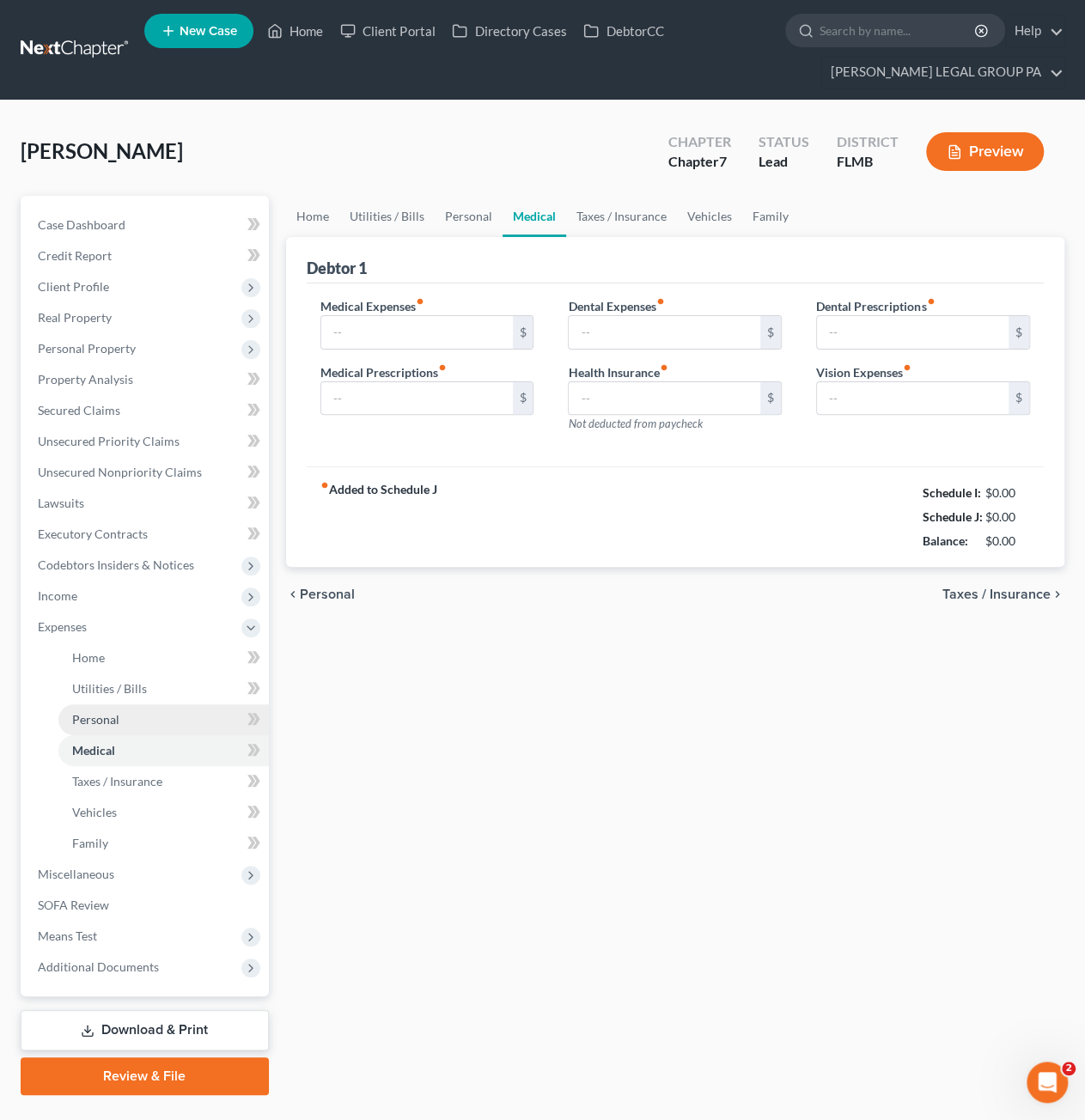
type input "0.00"
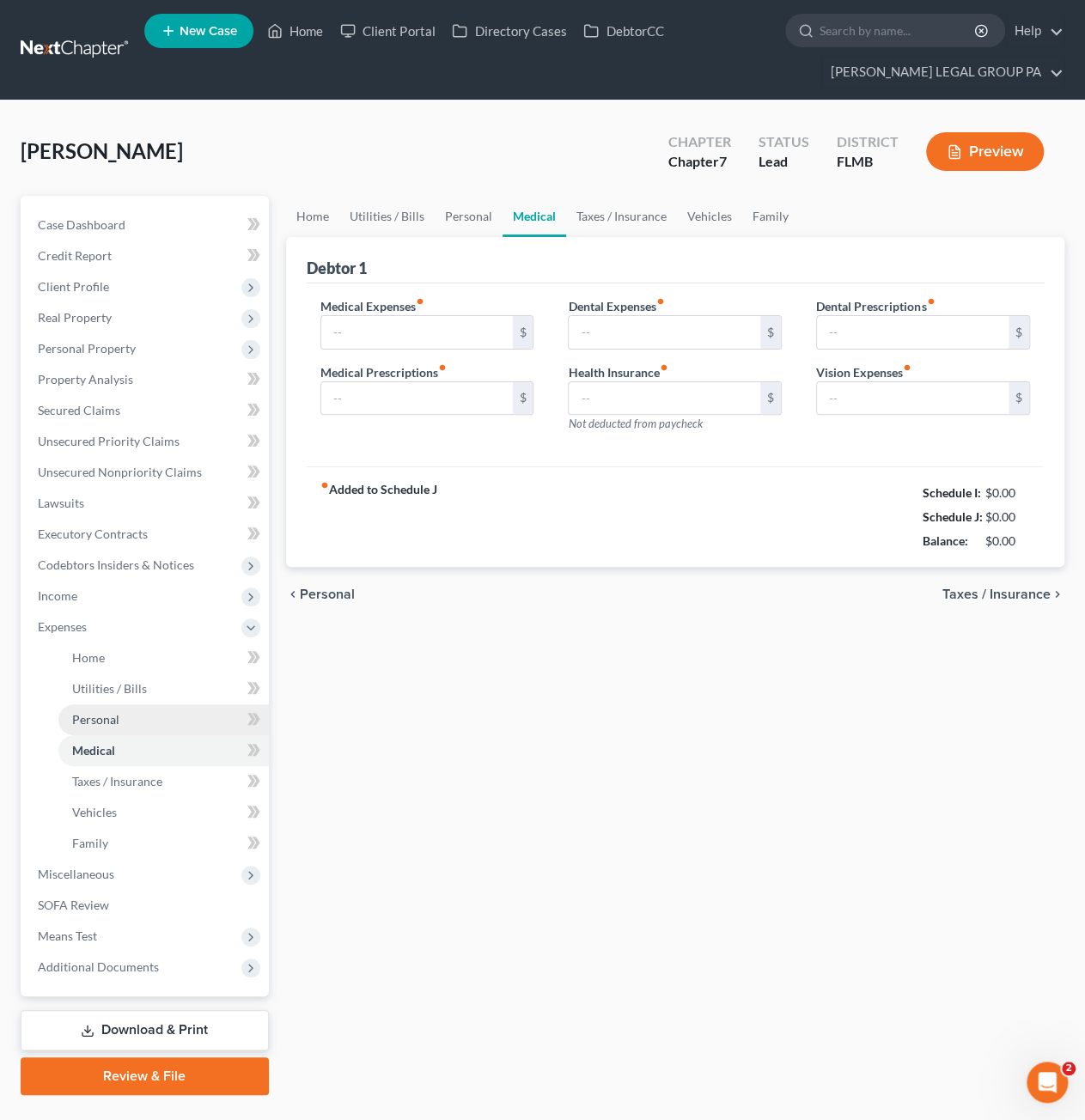
type input "0.00"
drag, startPoint x: 466, startPoint y: 212, endPoint x: 277, endPoint y: 348, distance: 232.6
click at [466, 212] on link "Personal" at bounding box center [469, 216] width 68 height 41
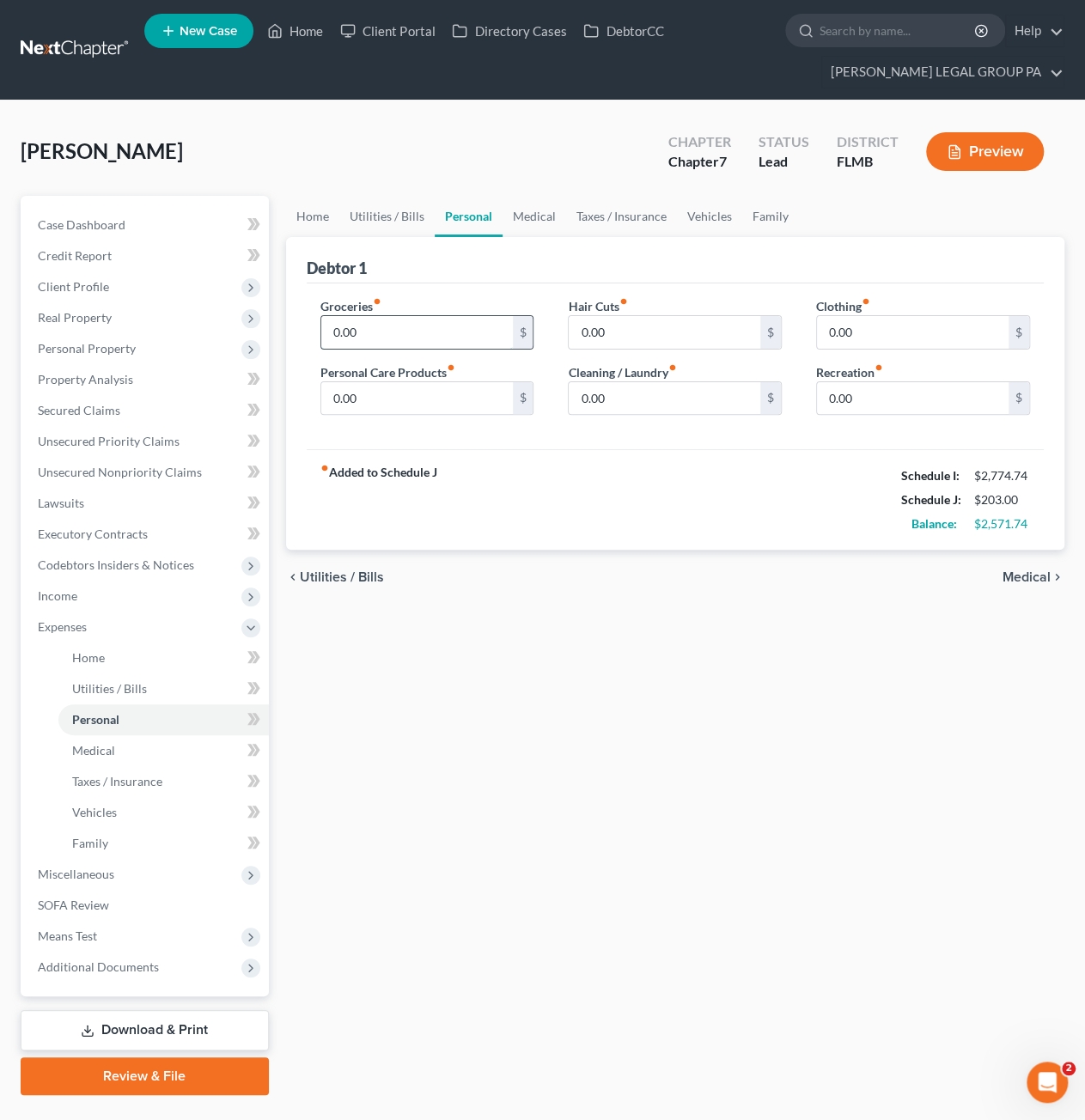
click at [367, 345] on input "0.00" at bounding box center [416, 332] width 191 height 33
type input "400.00"
type input "50.00"
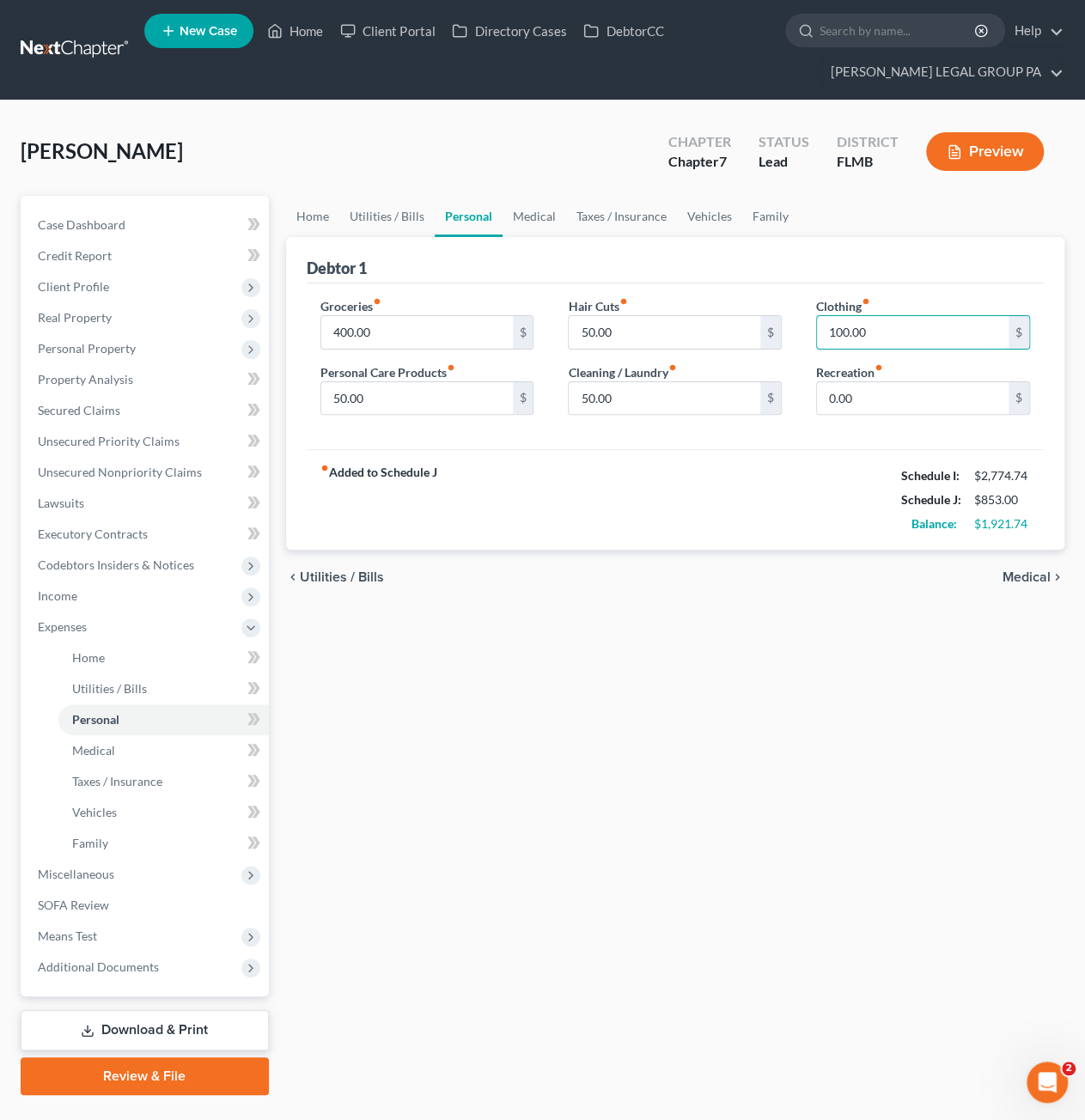
type input "100.00"
type input "150.00"
click at [73, 596] on span "Income" at bounding box center [58, 595] width 40 height 15
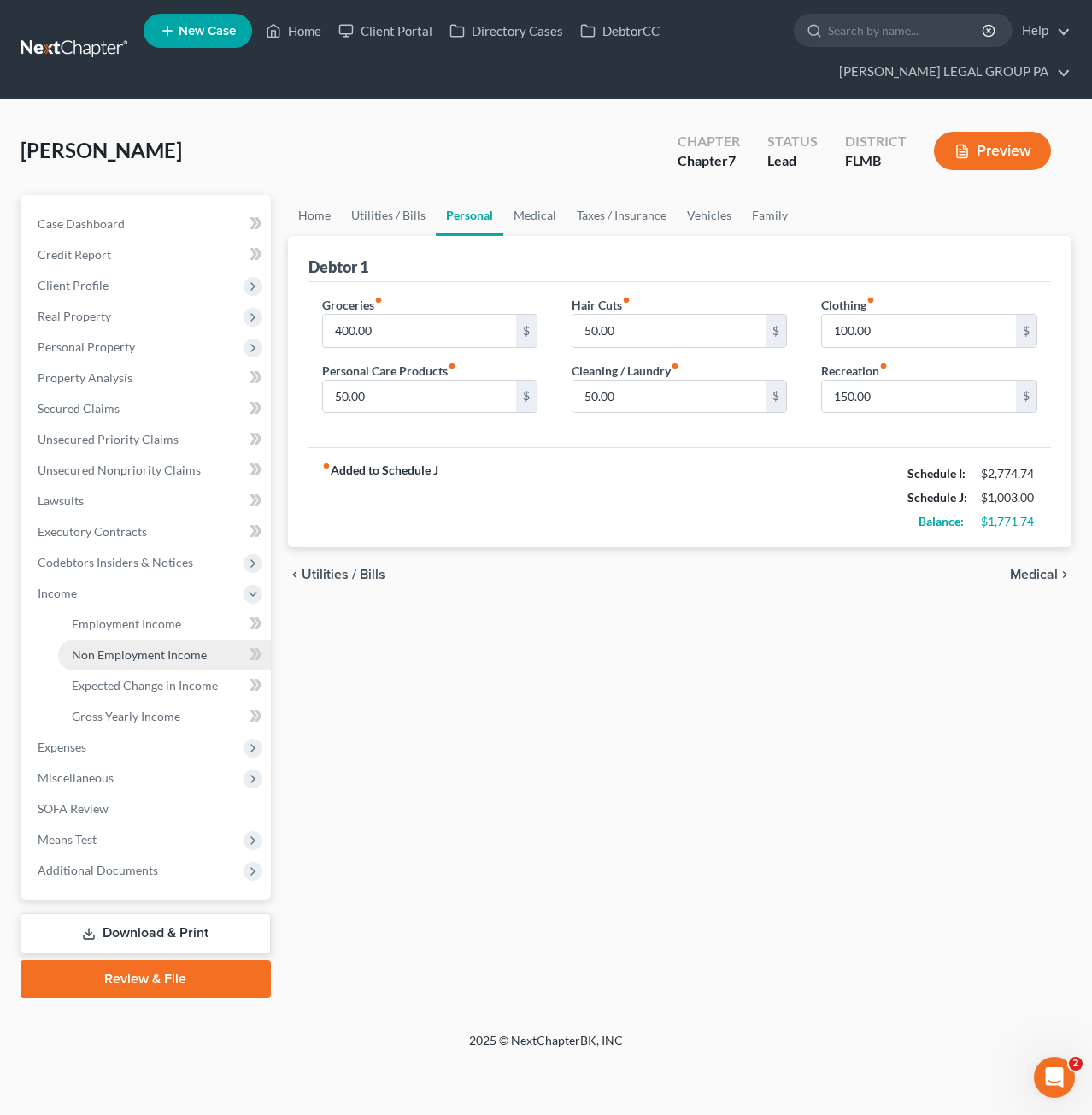
click at [136, 659] on span "Non Employment Income" at bounding box center [139, 654] width 135 height 15
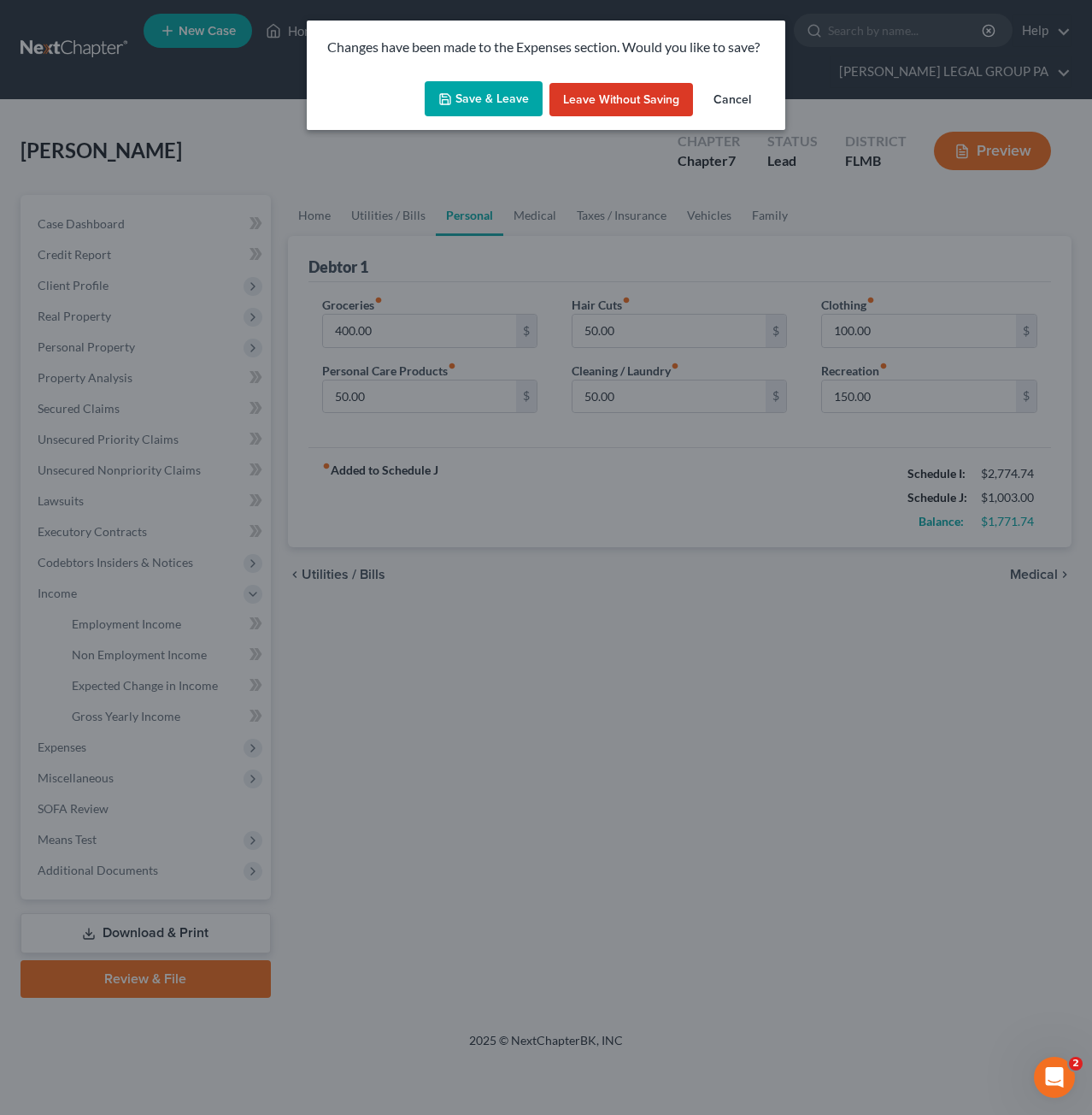
click at [481, 85] on button "Save & Leave" at bounding box center [484, 100] width 118 height 36
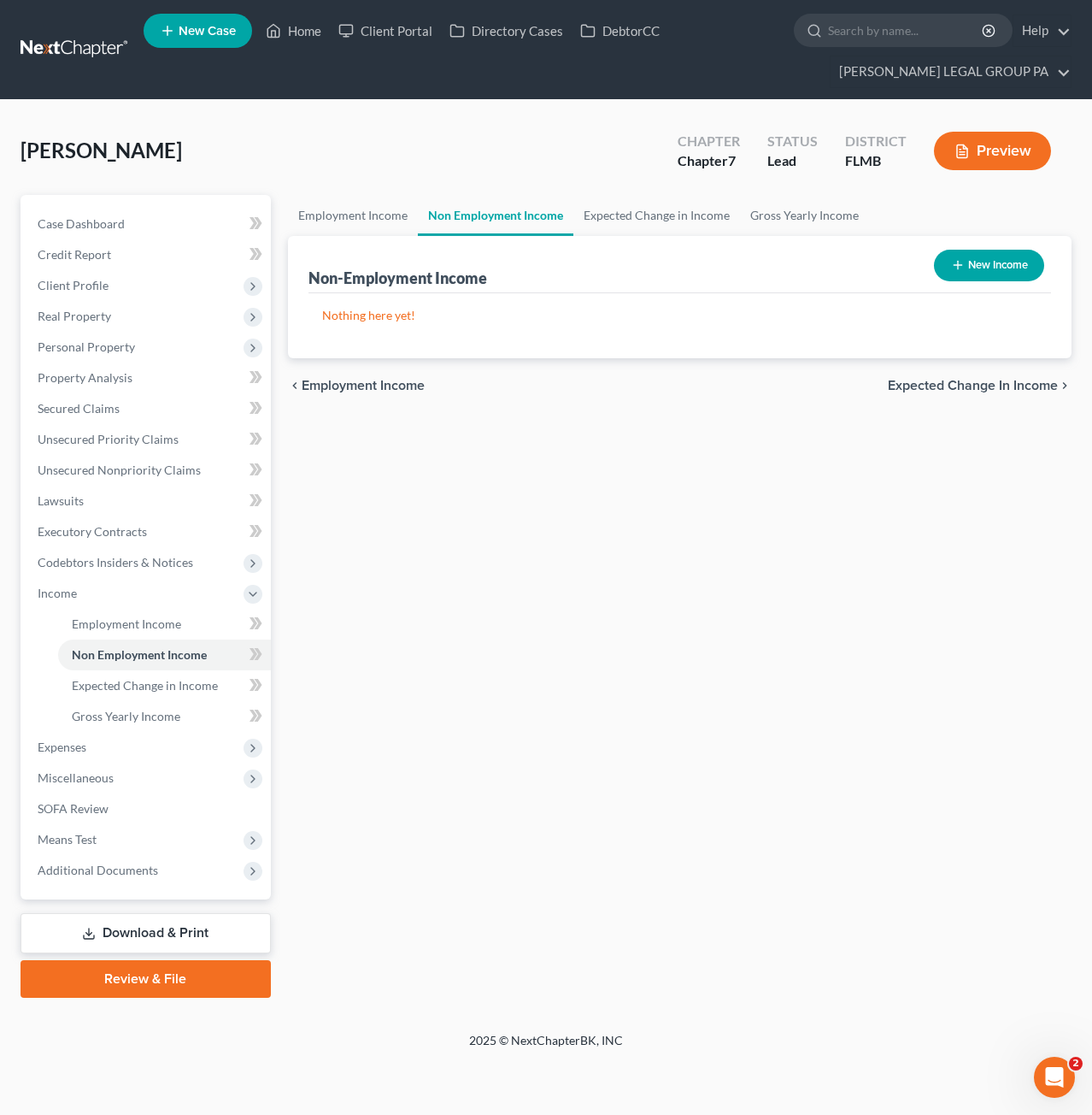
click at [970, 263] on button "New Income" at bounding box center [989, 266] width 110 height 32
select select "0"
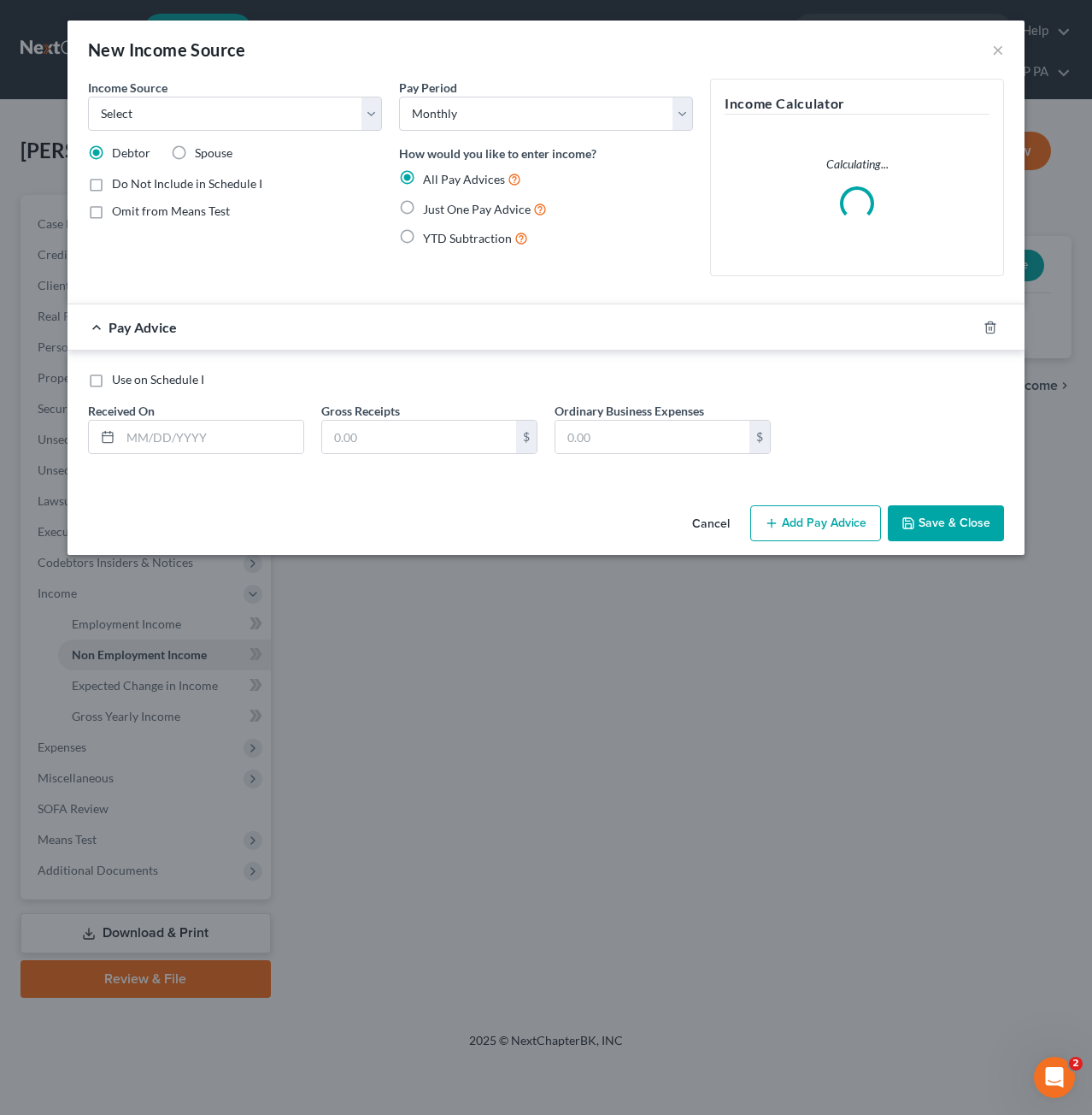
click at [423, 207] on label "Just One Pay Advice" at bounding box center [485, 209] width 124 height 20
click at [430, 207] on input "Just One Pay Advice" at bounding box center [435, 204] width 11 height 11
radio input "true"
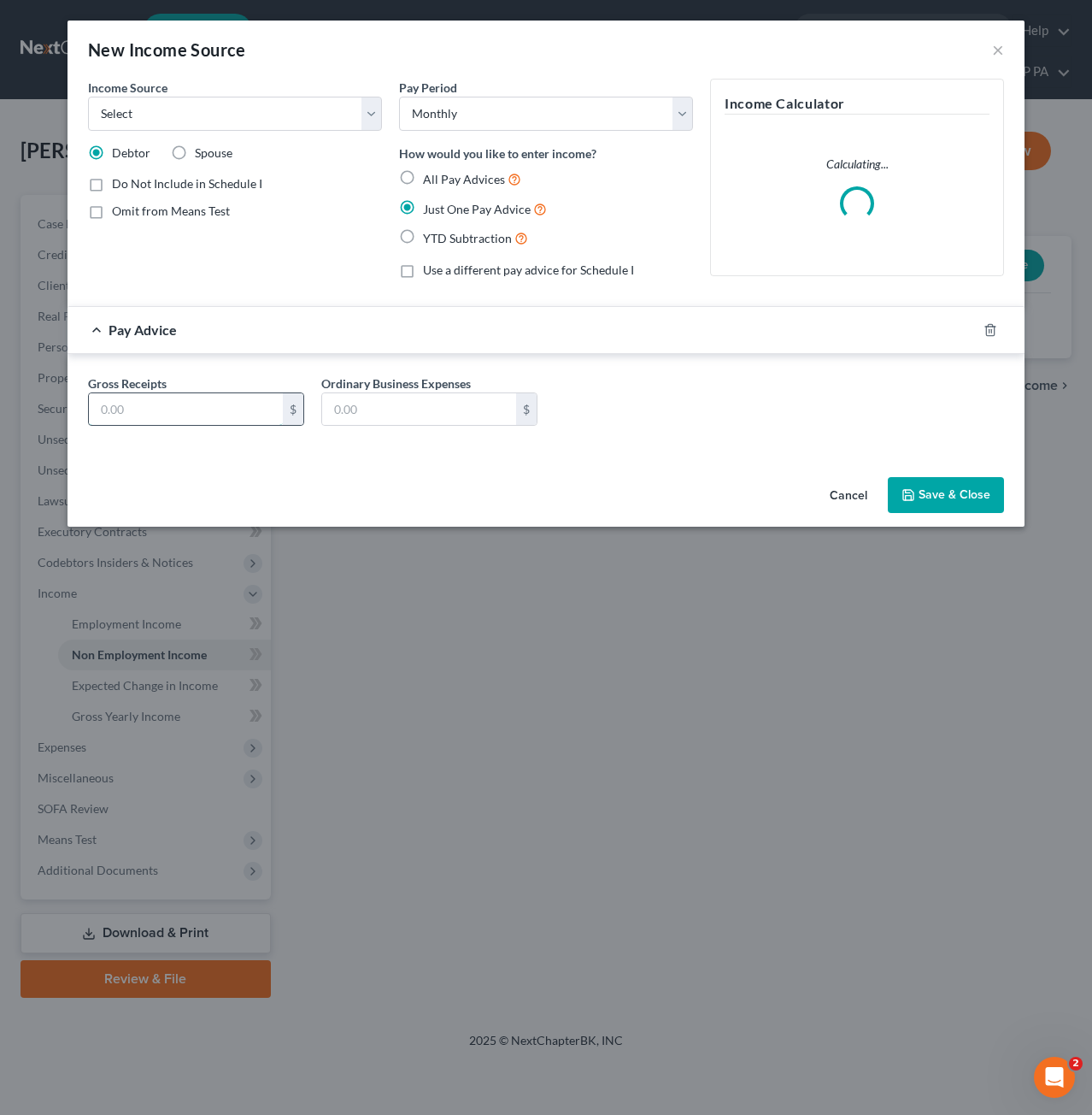
click at [154, 408] on input "text" at bounding box center [185, 409] width 194 height 33
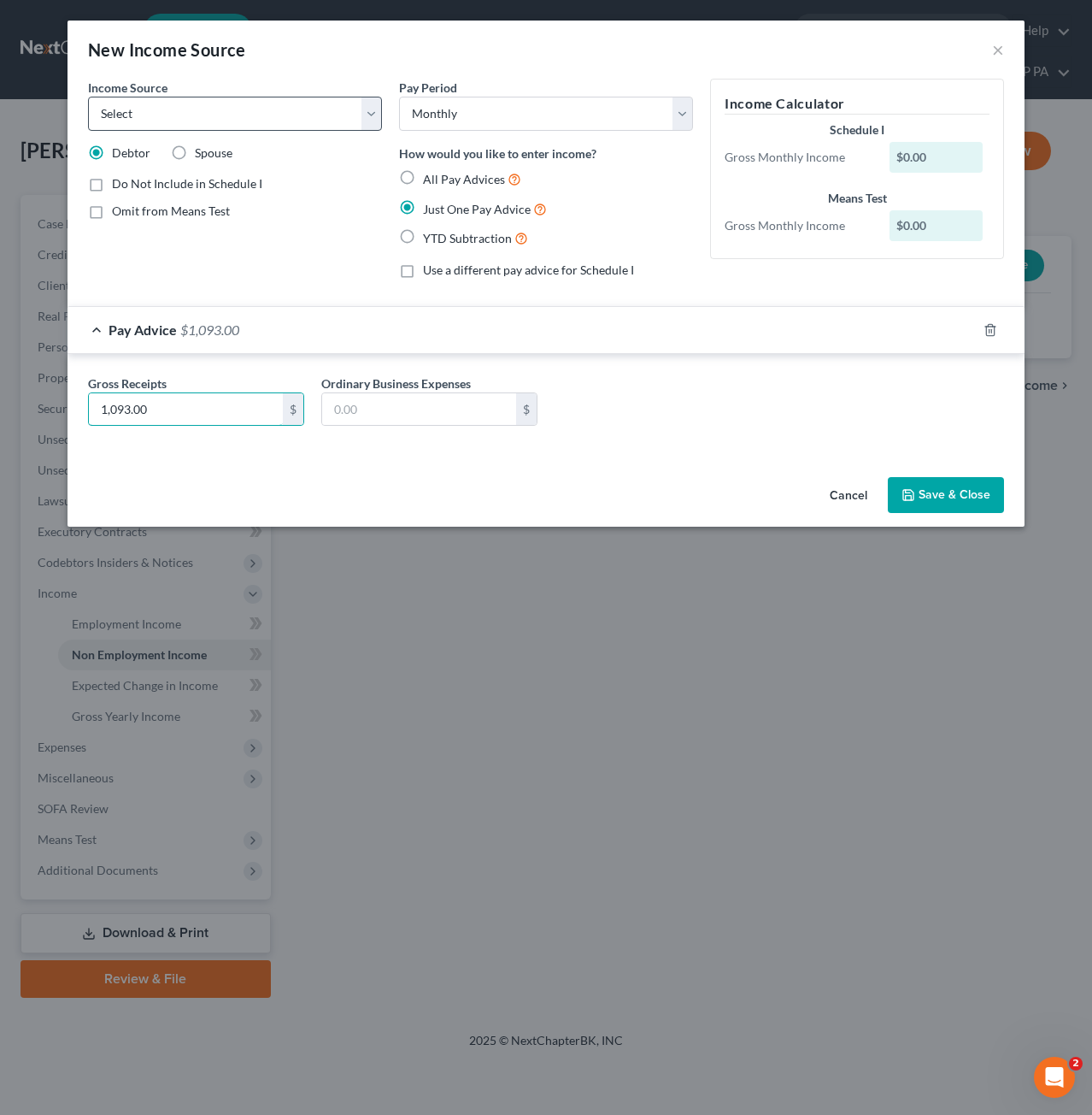
type input "1,093.00"
click at [159, 115] on select "Select Unemployment Disability (from employer) Pension Retirement Social Securi…" at bounding box center [234, 113] width 294 height 34
select select "4"
click at [88, 97] on select "Select Unemployment Disability (from employer) Pension Retirement Social Securi…" at bounding box center [234, 113] width 294 height 34
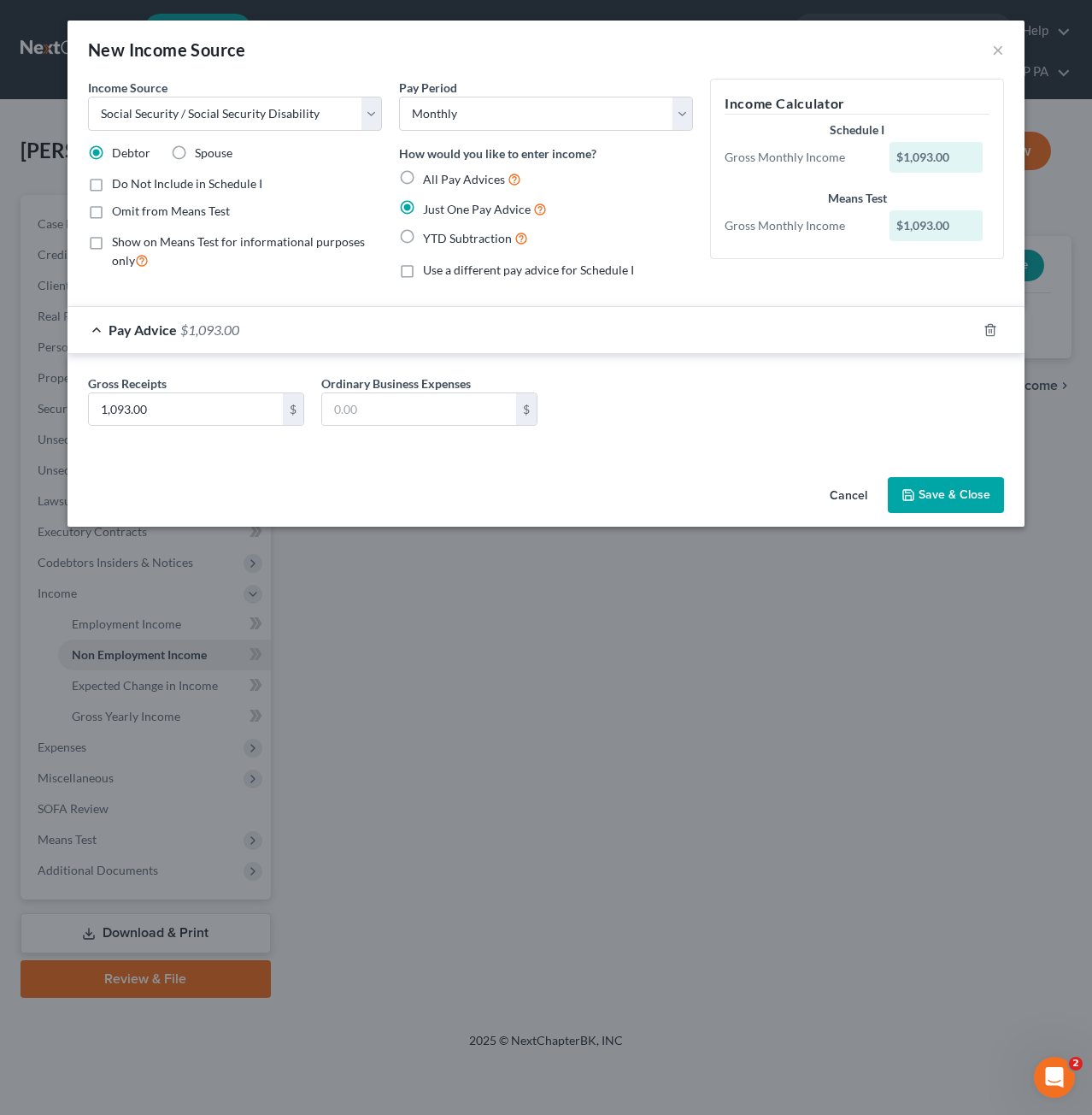
click at [929, 478] on button "Save & Close" at bounding box center [946, 495] width 116 height 36
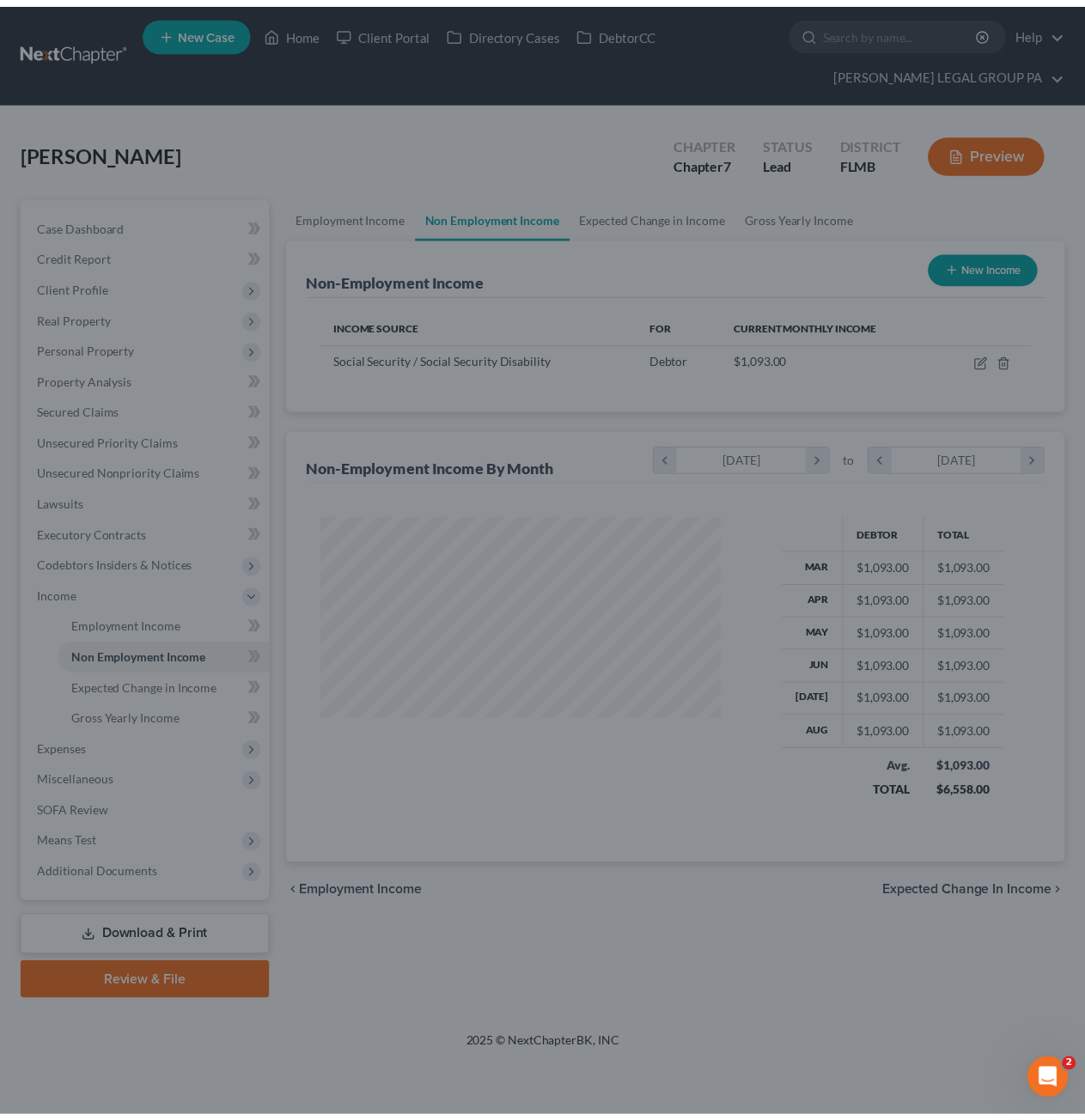
scroll to position [306, 440]
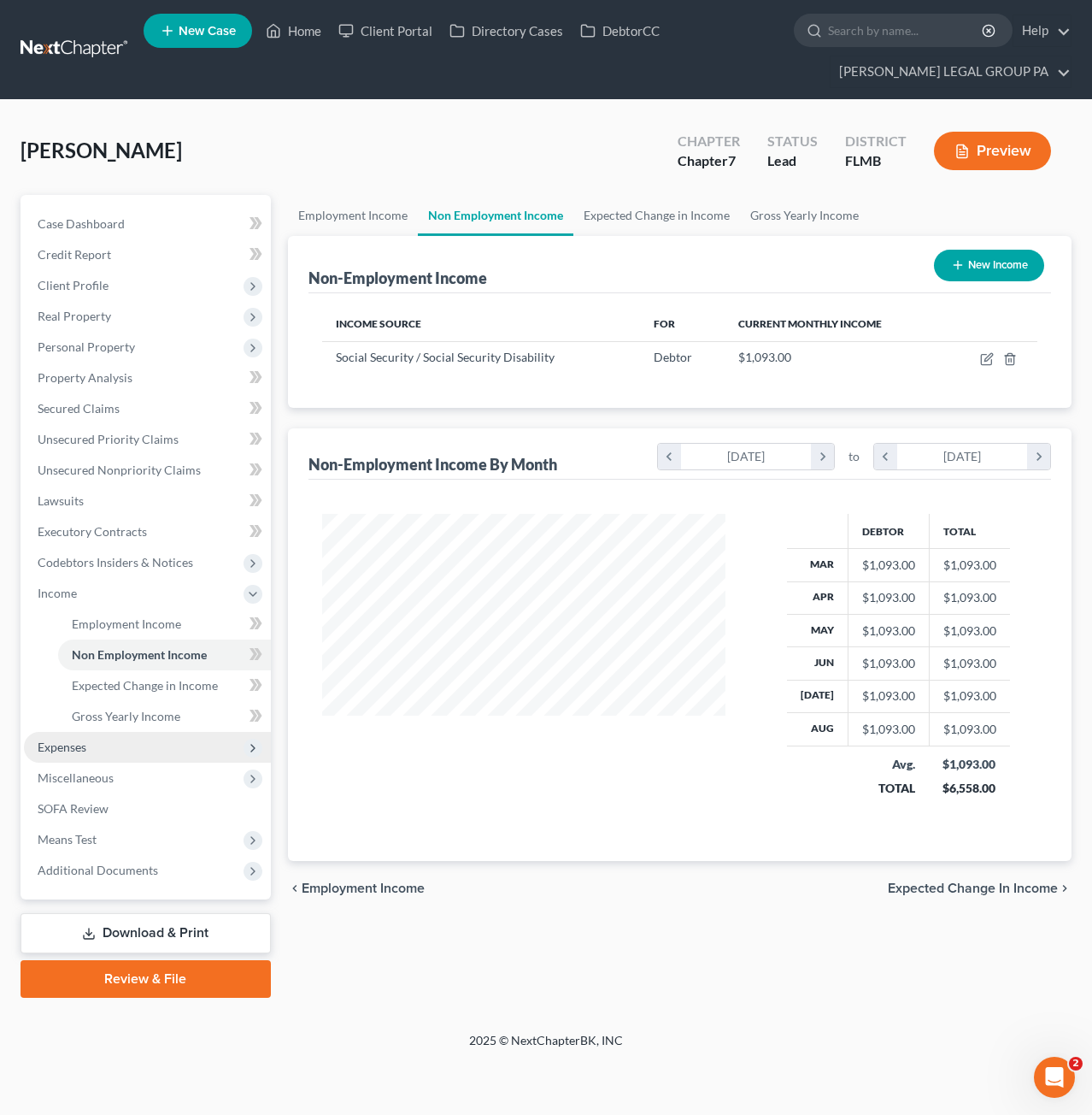
click at [63, 750] on span "Expenses" at bounding box center [62, 747] width 49 height 15
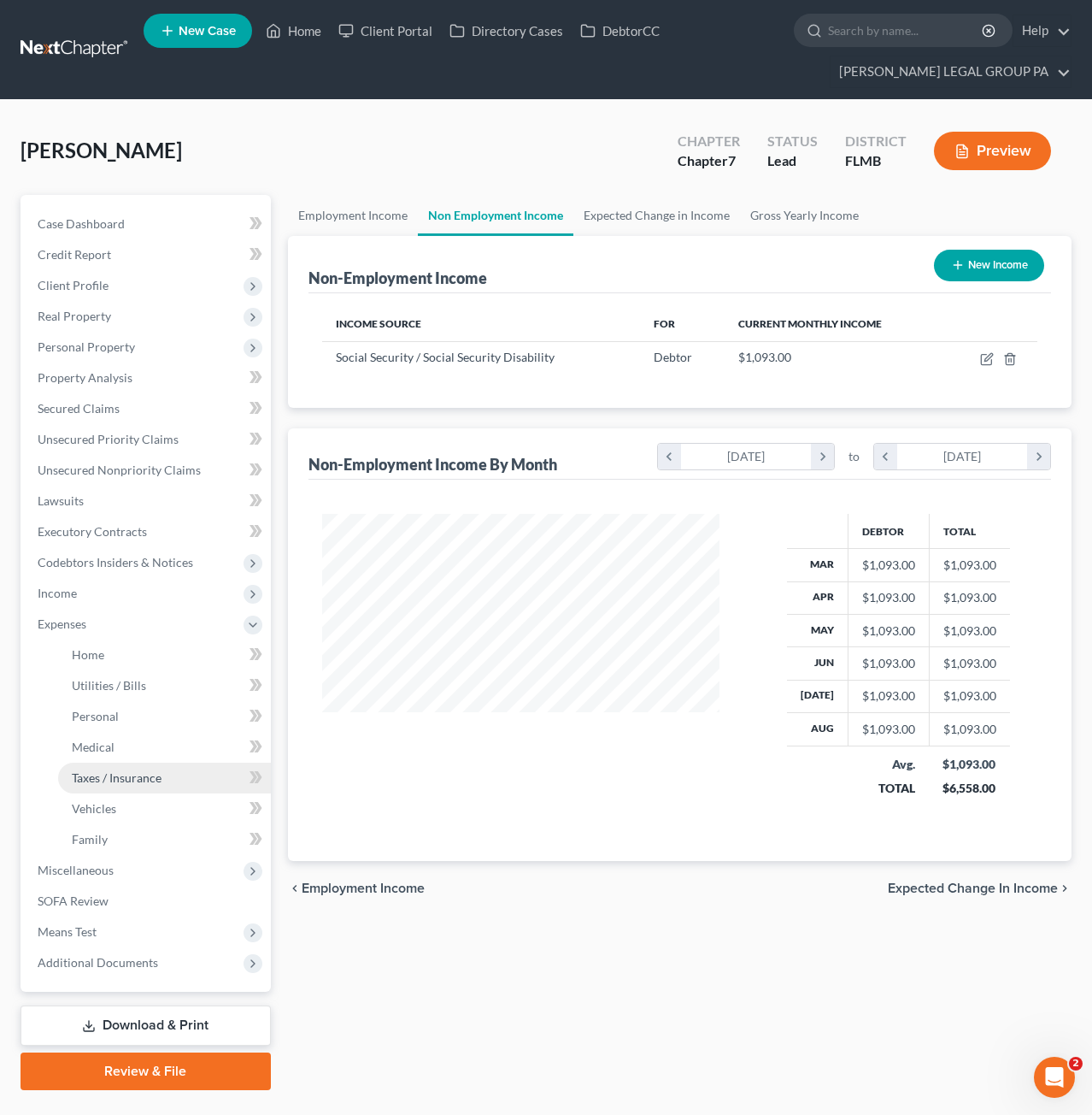
scroll to position [854598, 854390]
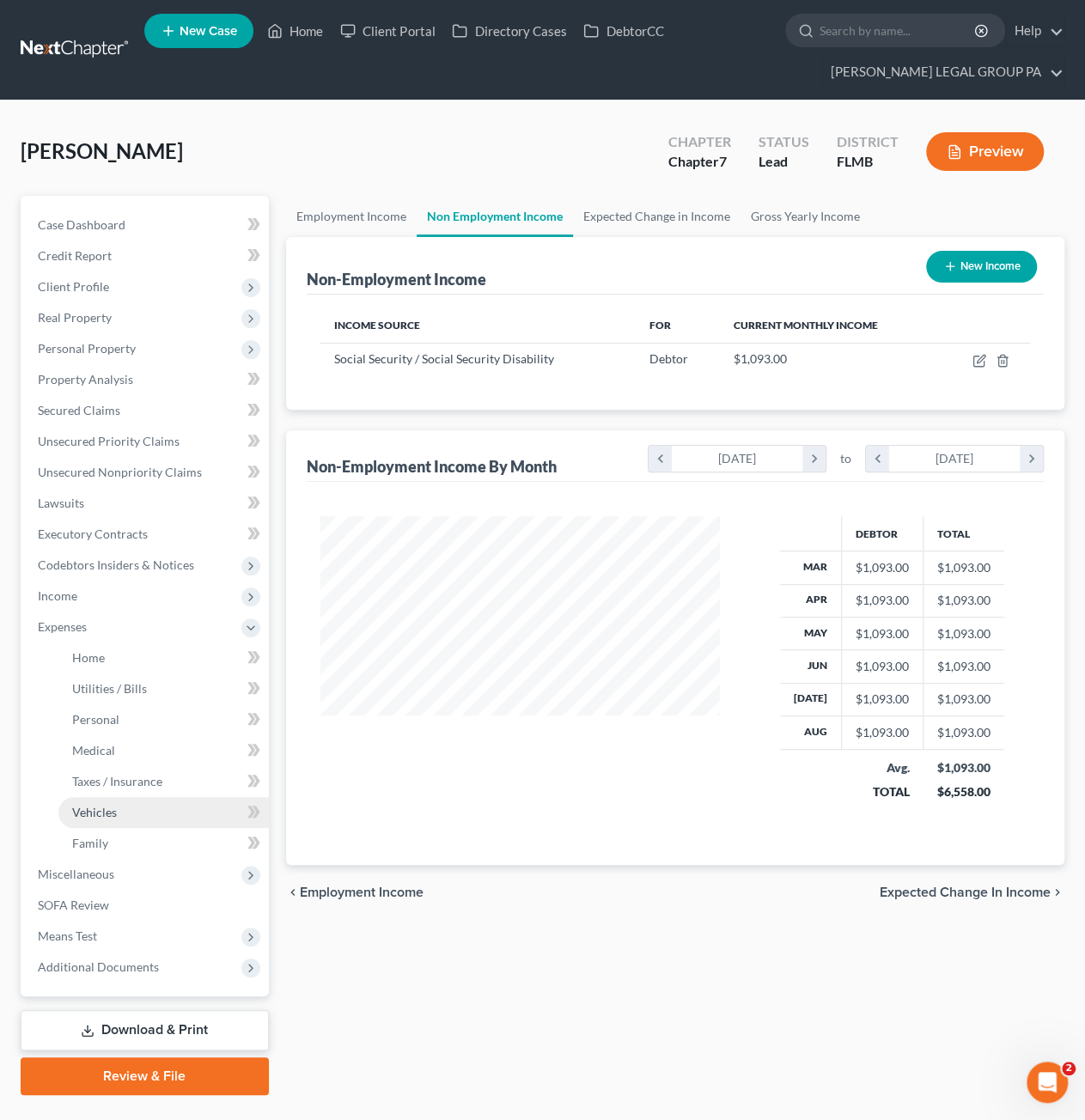
click at [88, 811] on span "Vehicles" at bounding box center [94, 812] width 45 height 15
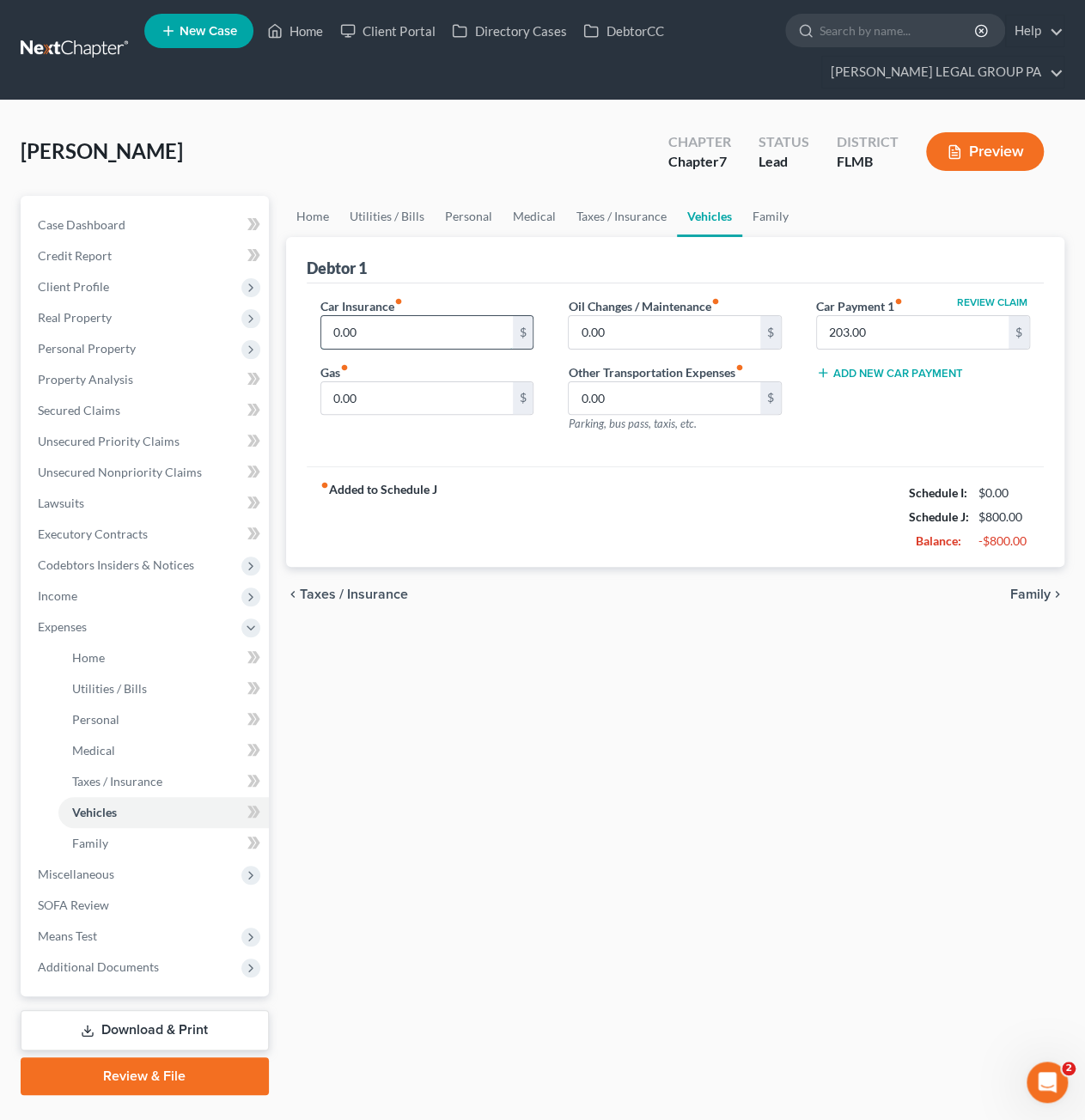
click at [366, 337] on input "0.00" at bounding box center [416, 332] width 191 height 33
click at [362, 394] on input "0.00" at bounding box center [416, 398] width 191 height 33
type input "1"
type input "200.00"
click at [630, 326] on input "0.00" at bounding box center [663, 332] width 191 height 33
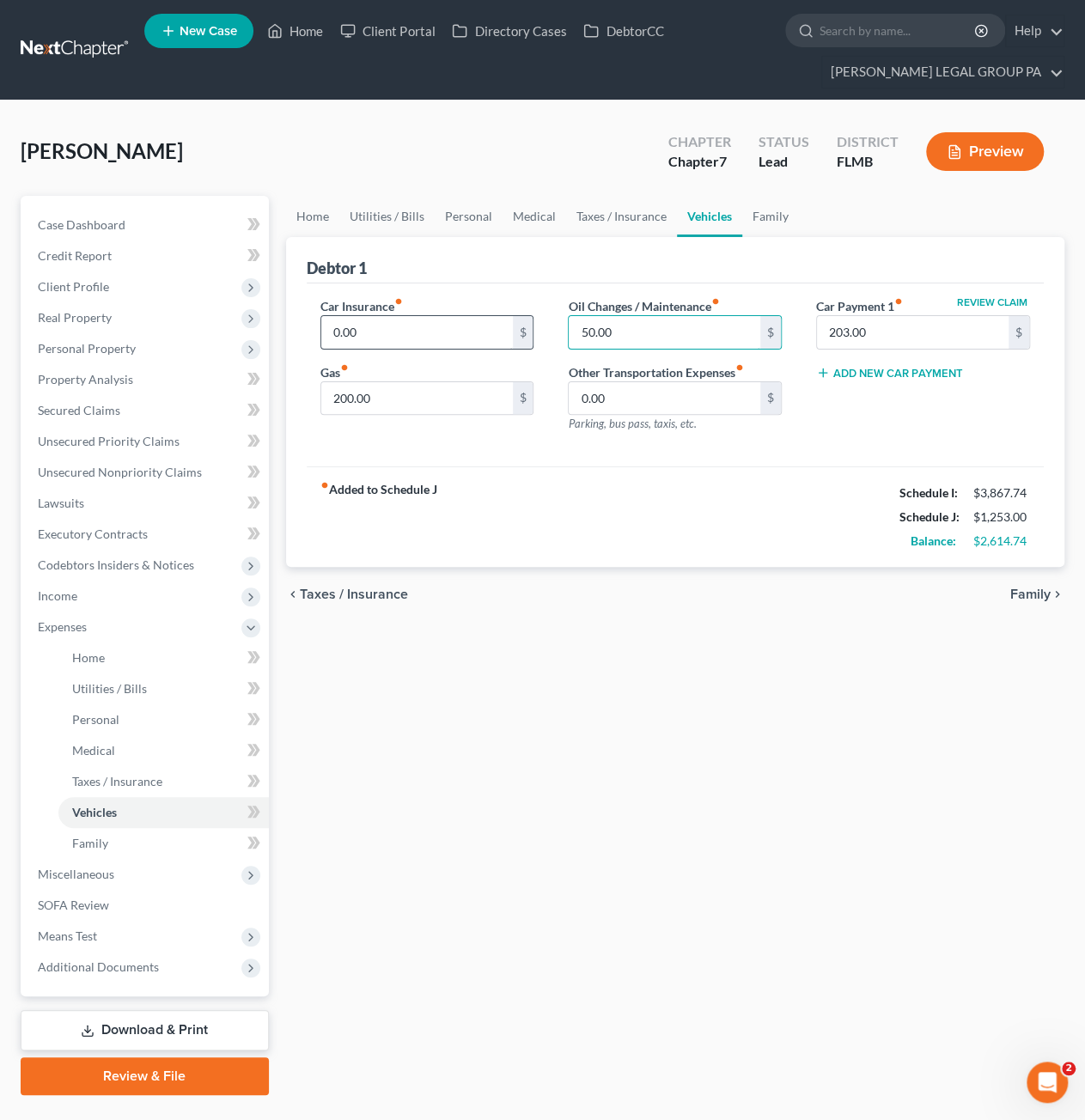
type input "50.00"
click at [373, 335] on input "0.00" at bounding box center [416, 332] width 191 height 33
click at [749, 212] on link "Family" at bounding box center [770, 216] width 57 height 41
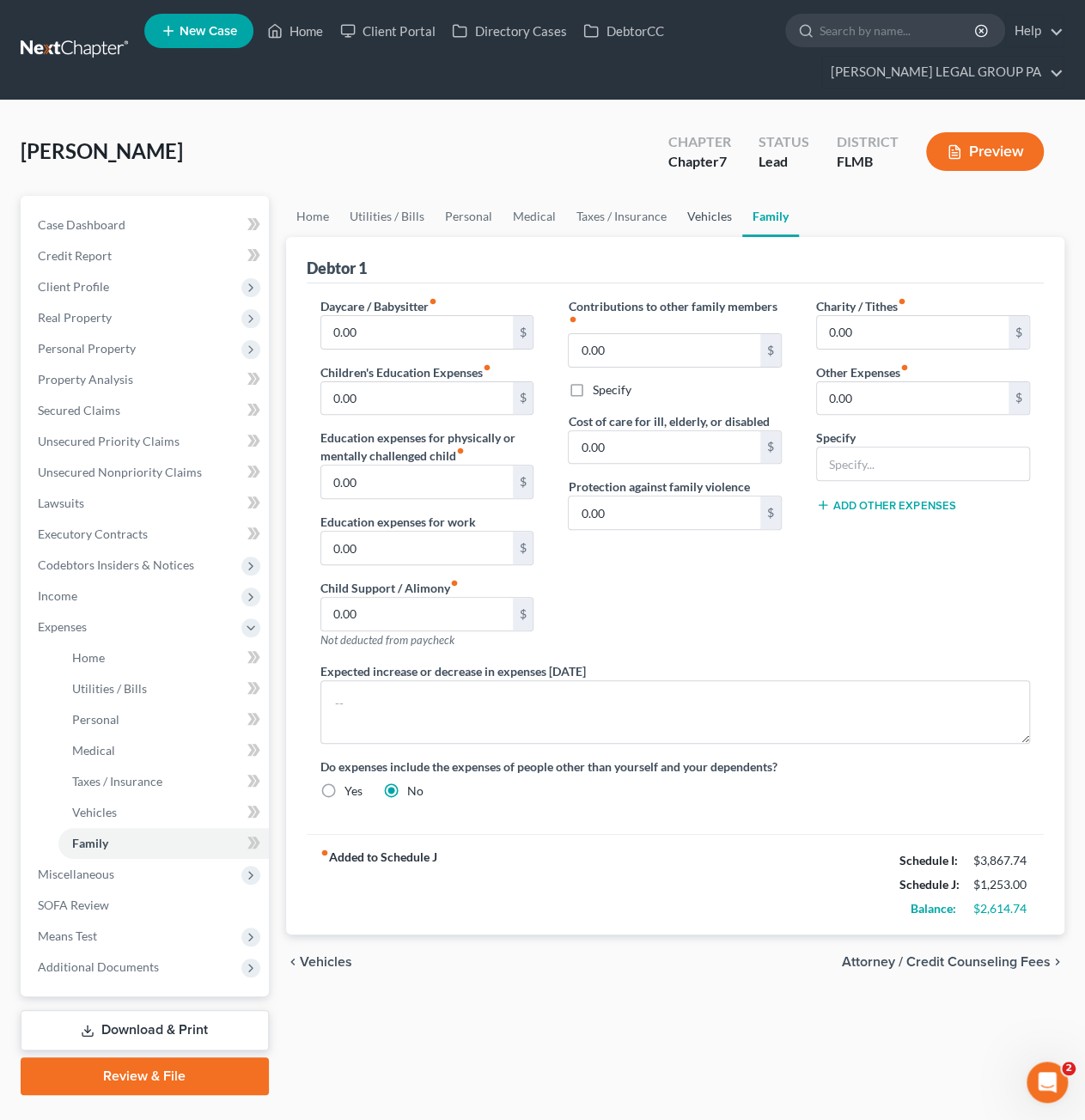
drag, startPoint x: 714, startPoint y: 217, endPoint x: 545, endPoint y: 293, distance: 185.3
click at [714, 217] on link "Vehicles" at bounding box center [709, 216] width 65 height 41
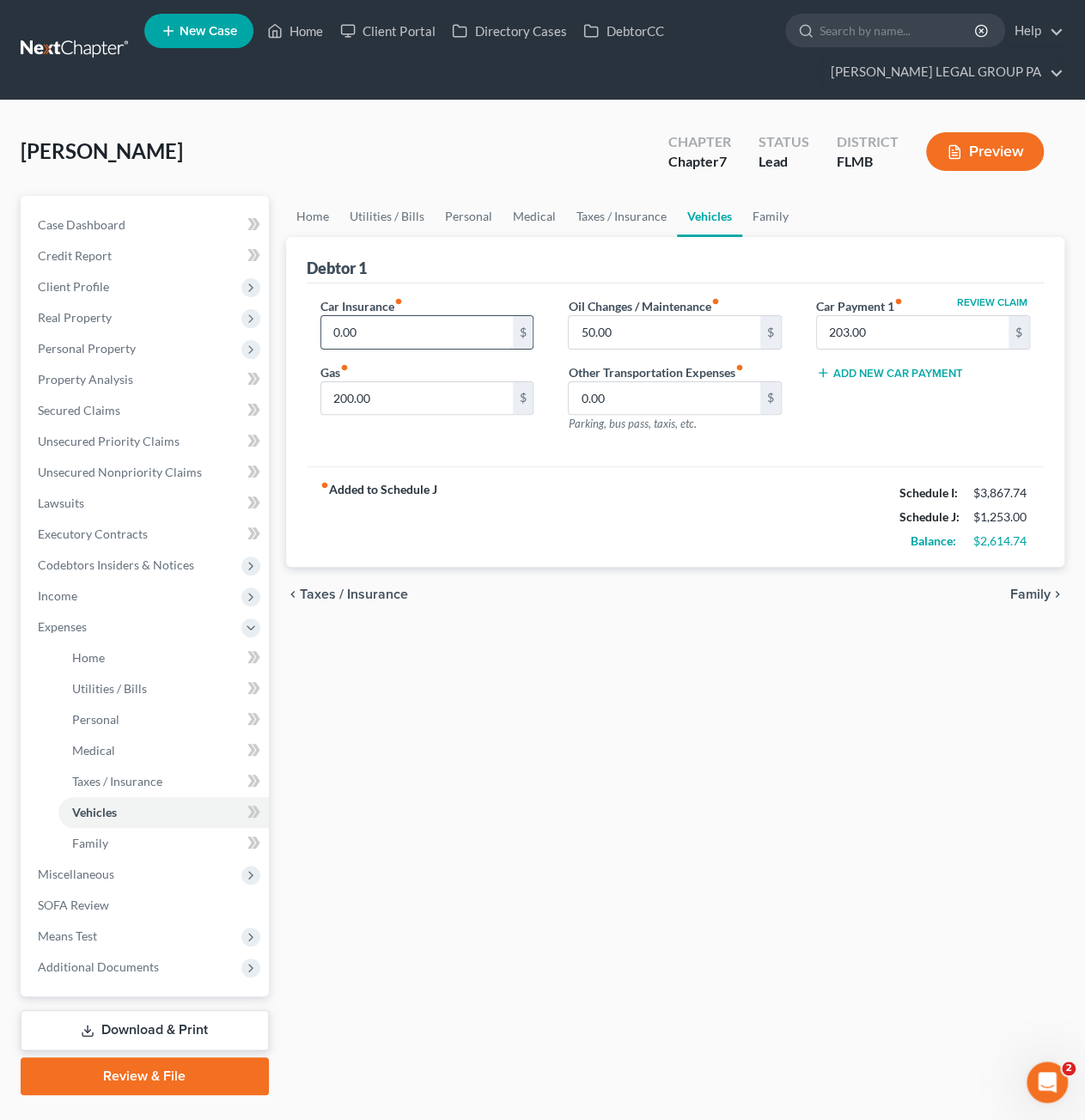
click at [359, 334] on input "0.00" at bounding box center [416, 332] width 191 height 33
type input "140.66"
click at [414, 214] on link "Utilities / Bills" at bounding box center [386, 216] width 95 height 41
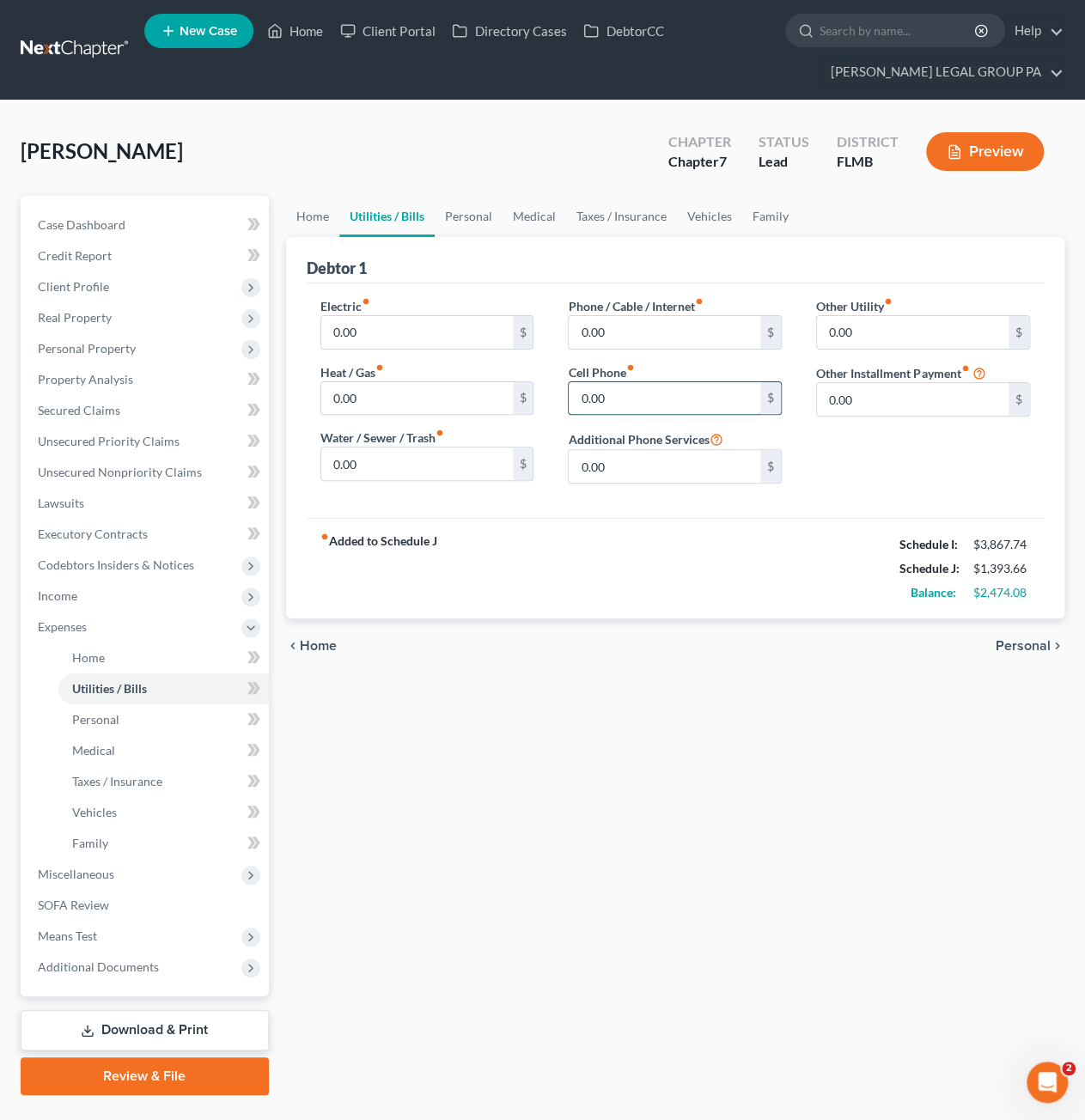
click at [632, 397] on input "0.00" at bounding box center [663, 398] width 191 height 33
click at [907, 348] on div "Other Utility fiber_manual_record 0.00 $ Other Installment Payment fiber_manual…" at bounding box center [923, 397] width 248 height 200
click at [904, 336] on input "0.00" at bounding box center [912, 332] width 191 height 33
type input "50.00"
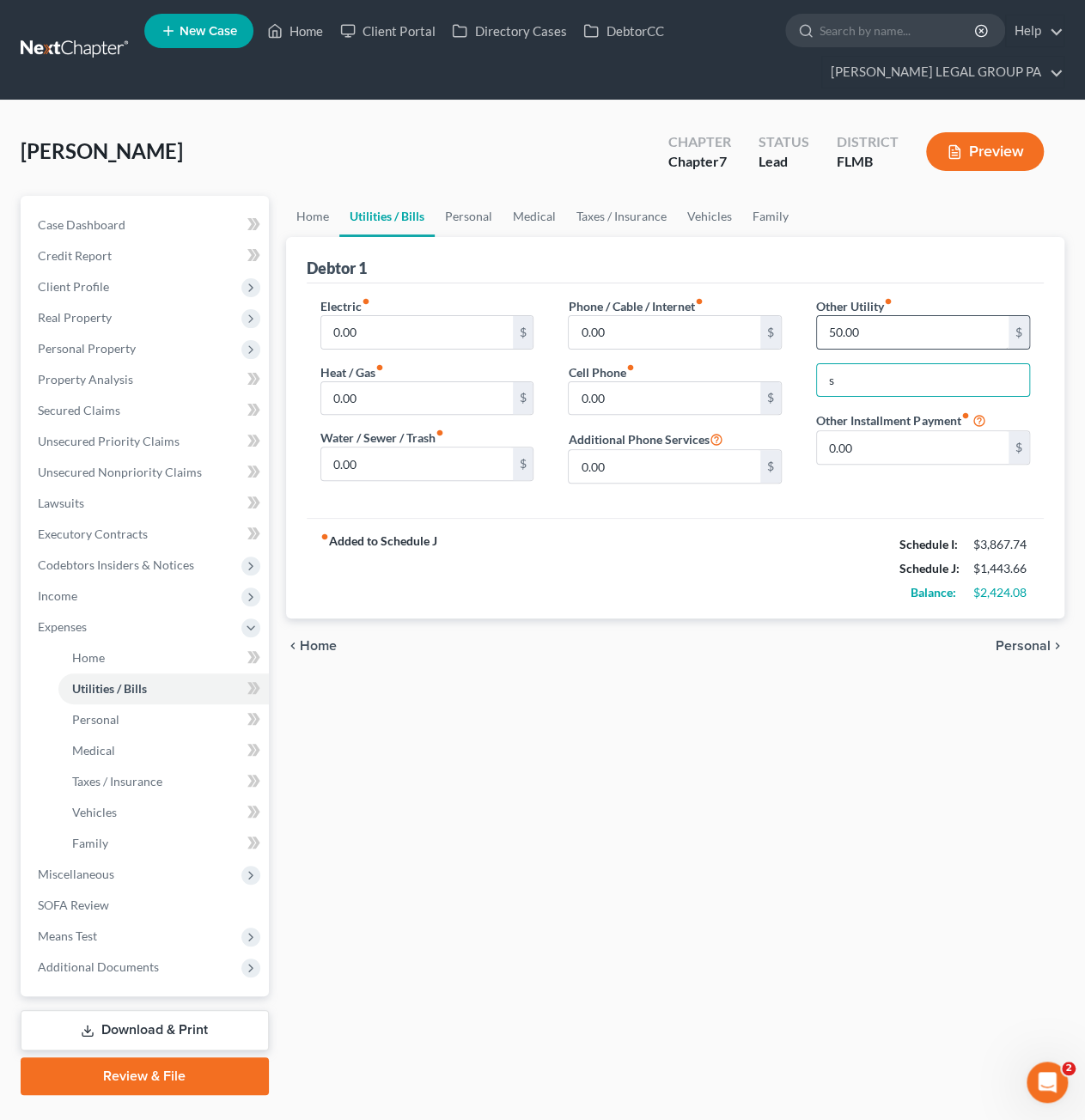
type input "Streaming services"
click at [617, 338] on input "0.00" at bounding box center [663, 332] width 191 height 33
click at [461, 226] on link "Personal" at bounding box center [469, 216] width 68 height 41
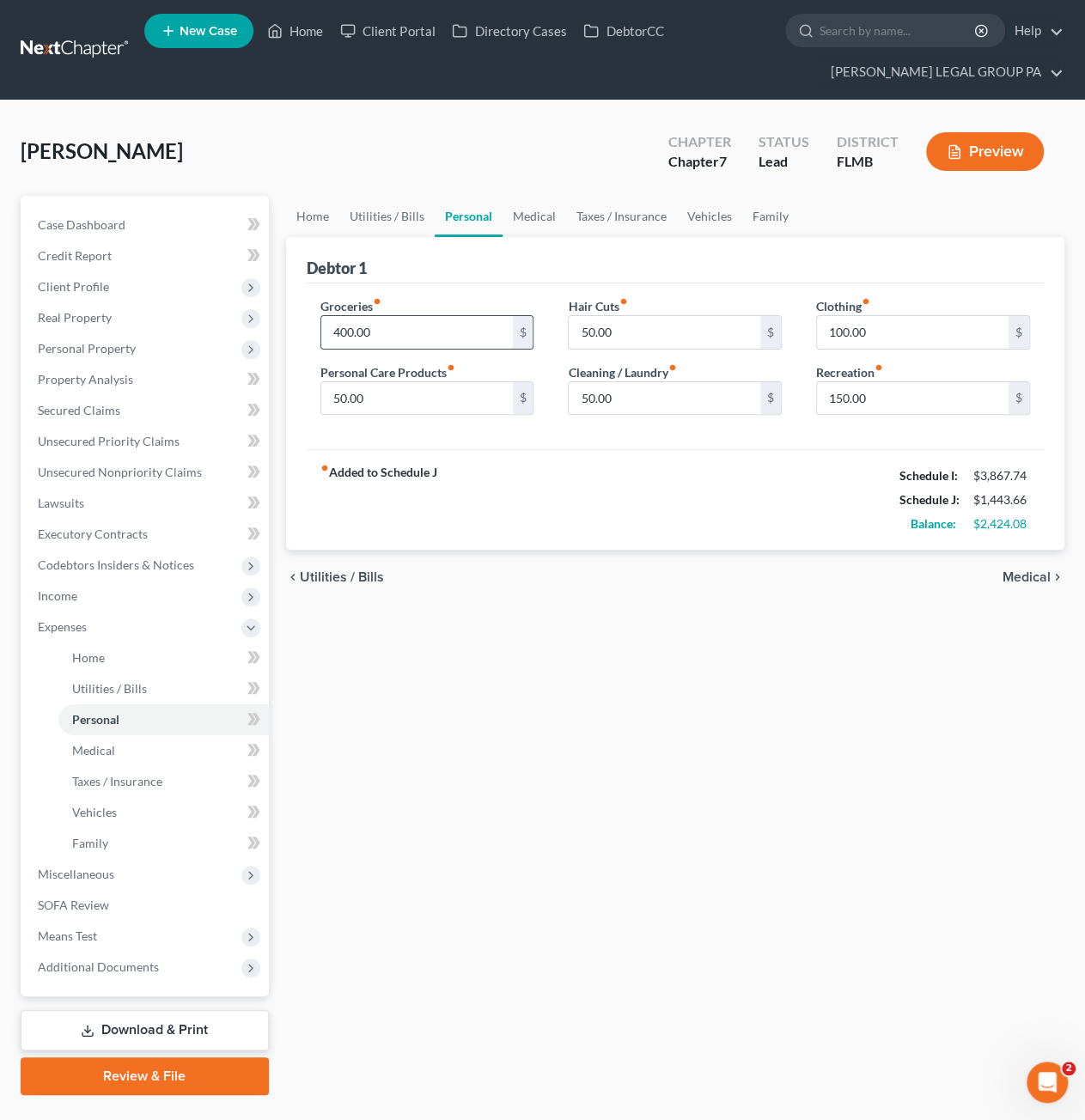
click at [409, 324] on input "400.00" at bounding box center [416, 332] width 191 height 33
click at [438, 216] on link "Personal" at bounding box center [469, 216] width 68 height 41
click at [543, 227] on link "Medical" at bounding box center [534, 216] width 64 height 41
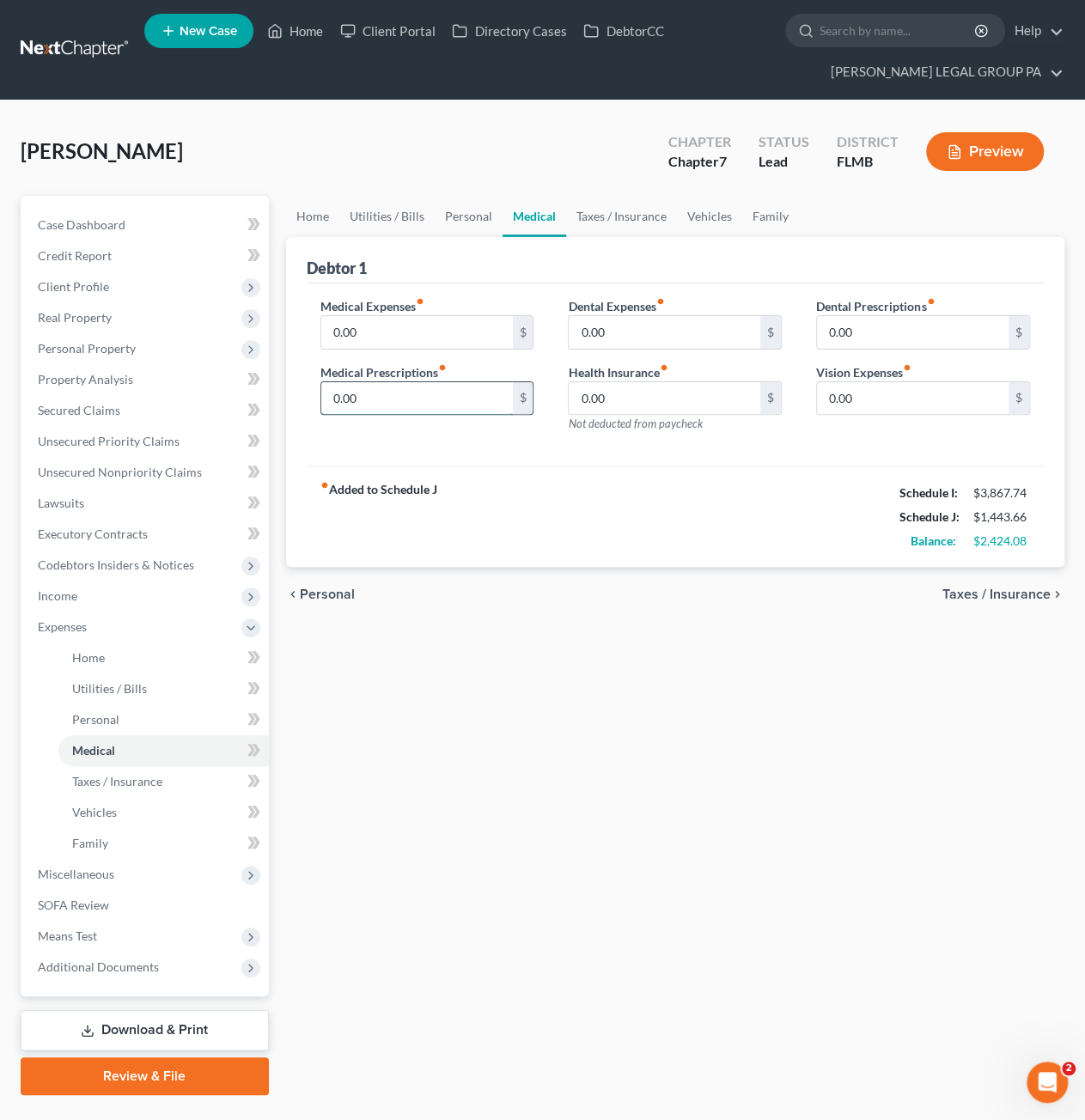
drag, startPoint x: 360, startPoint y: 394, endPoint x: 423, endPoint y: 394, distance: 63.5
click at [361, 394] on input "0.00" at bounding box center [416, 398] width 191 height 33
type input "50.00"
click at [365, 327] on input "0.00" at bounding box center [416, 332] width 191 height 33
type input "100.00"
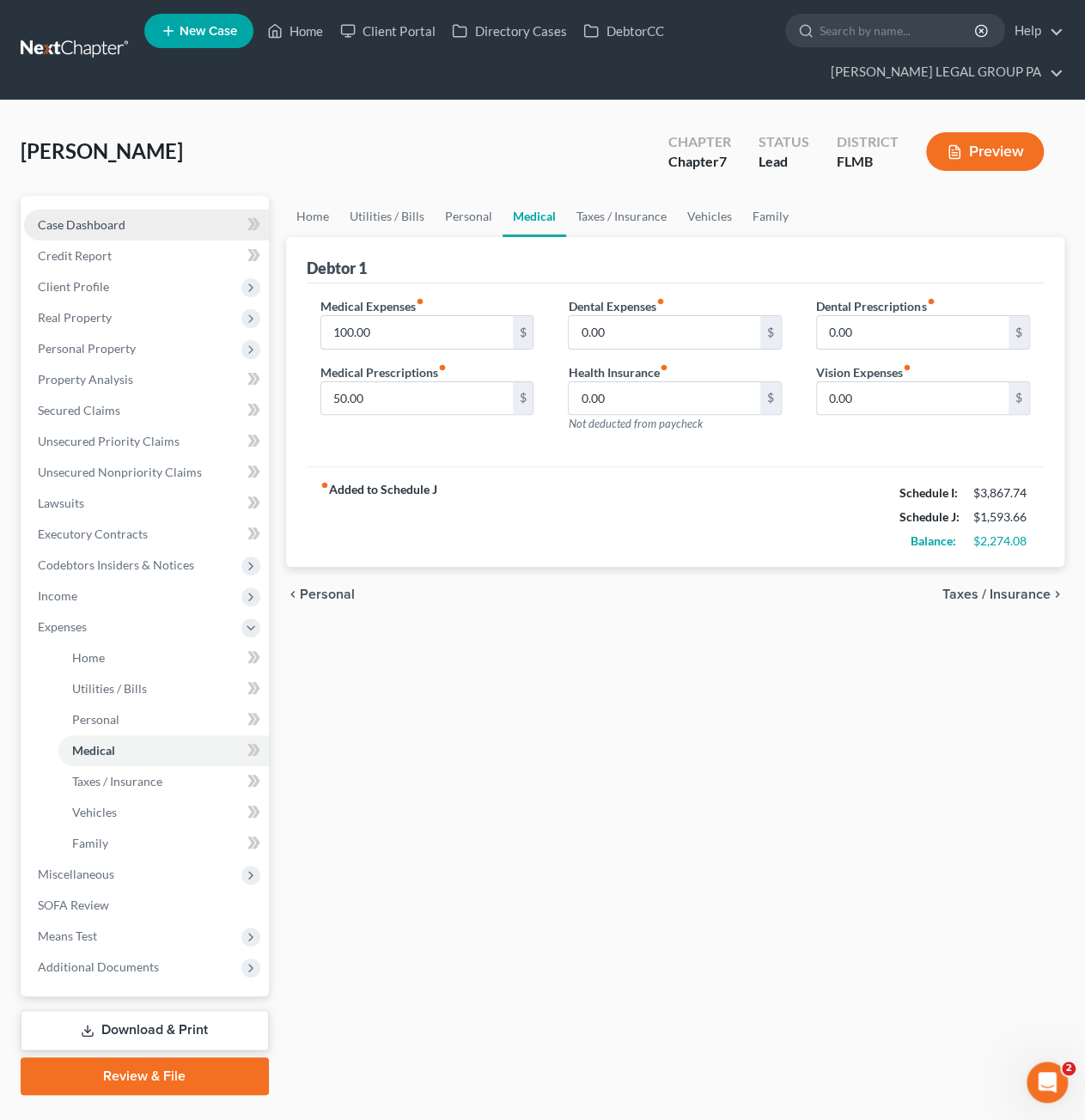
click at [108, 226] on span "Case Dashboard" at bounding box center [82, 224] width 88 height 15
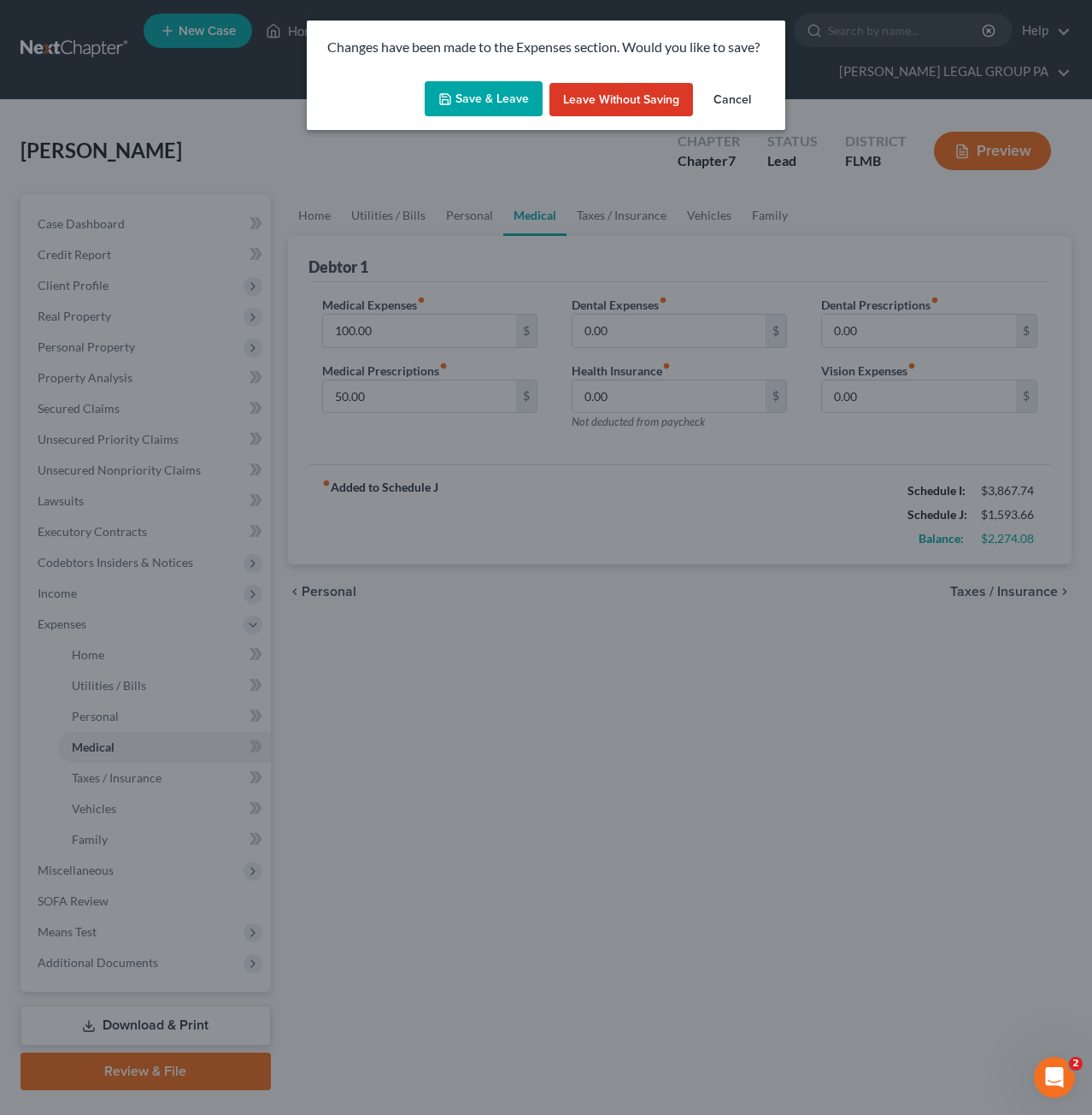
click at [472, 113] on button "Save & Leave" at bounding box center [484, 100] width 118 height 36
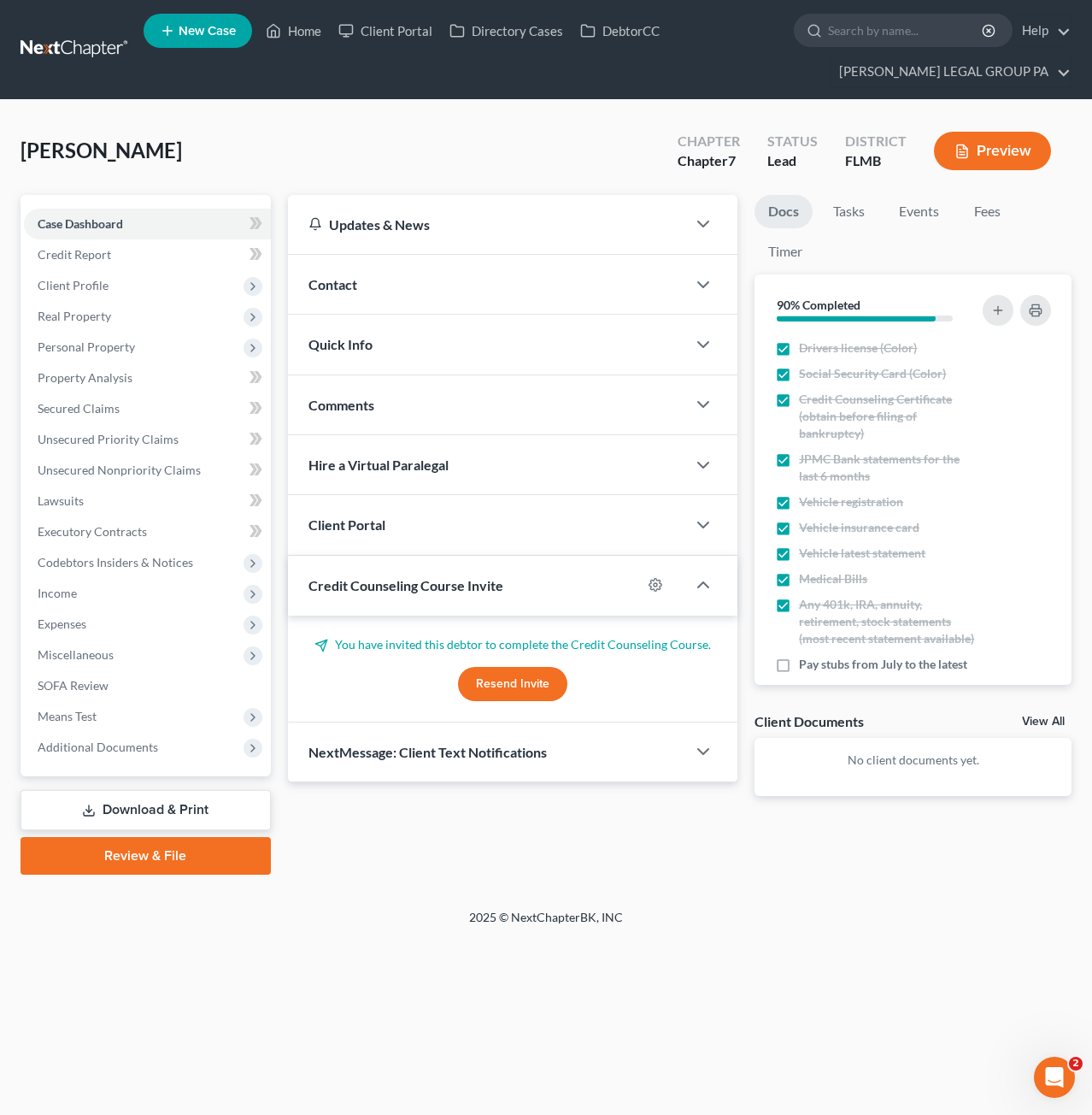
drag, startPoint x: 372, startPoint y: 519, endPoint x: 394, endPoint y: 543, distance: 32.6
click at [372, 519] on span "Client Portal" at bounding box center [346, 525] width 77 height 16
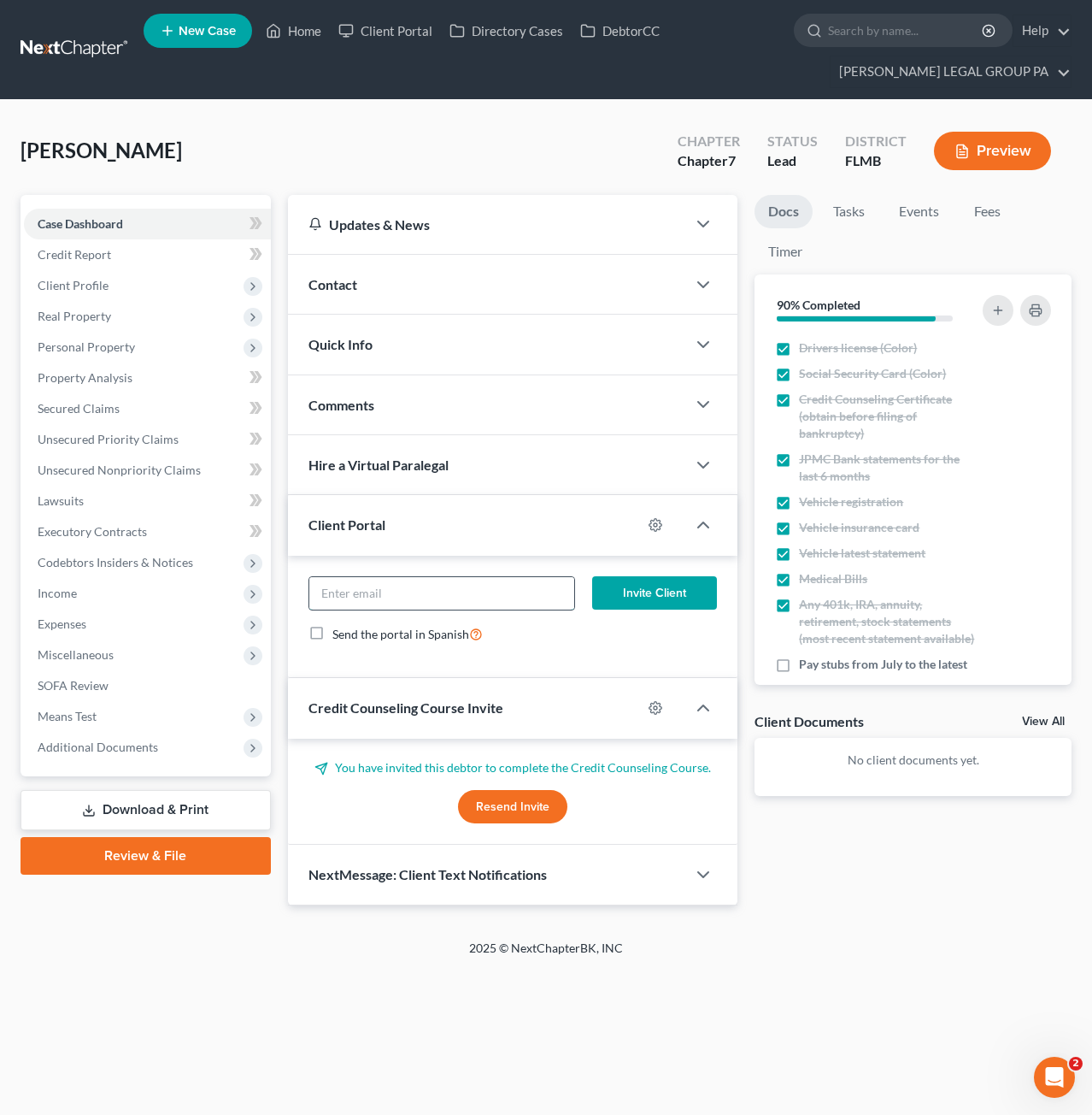
click at [433, 602] on input "email" at bounding box center [442, 593] width 266 height 33
paste input "nsanc23@gmail.com"
type input "nsanc23@gmail.com"
click at [332, 629] on label "Send the portal in Spanish" at bounding box center [407, 634] width 150 height 20
click at [339, 629] on input "Send the portal in Spanish" at bounding box center [344, 629] width 11 height 11
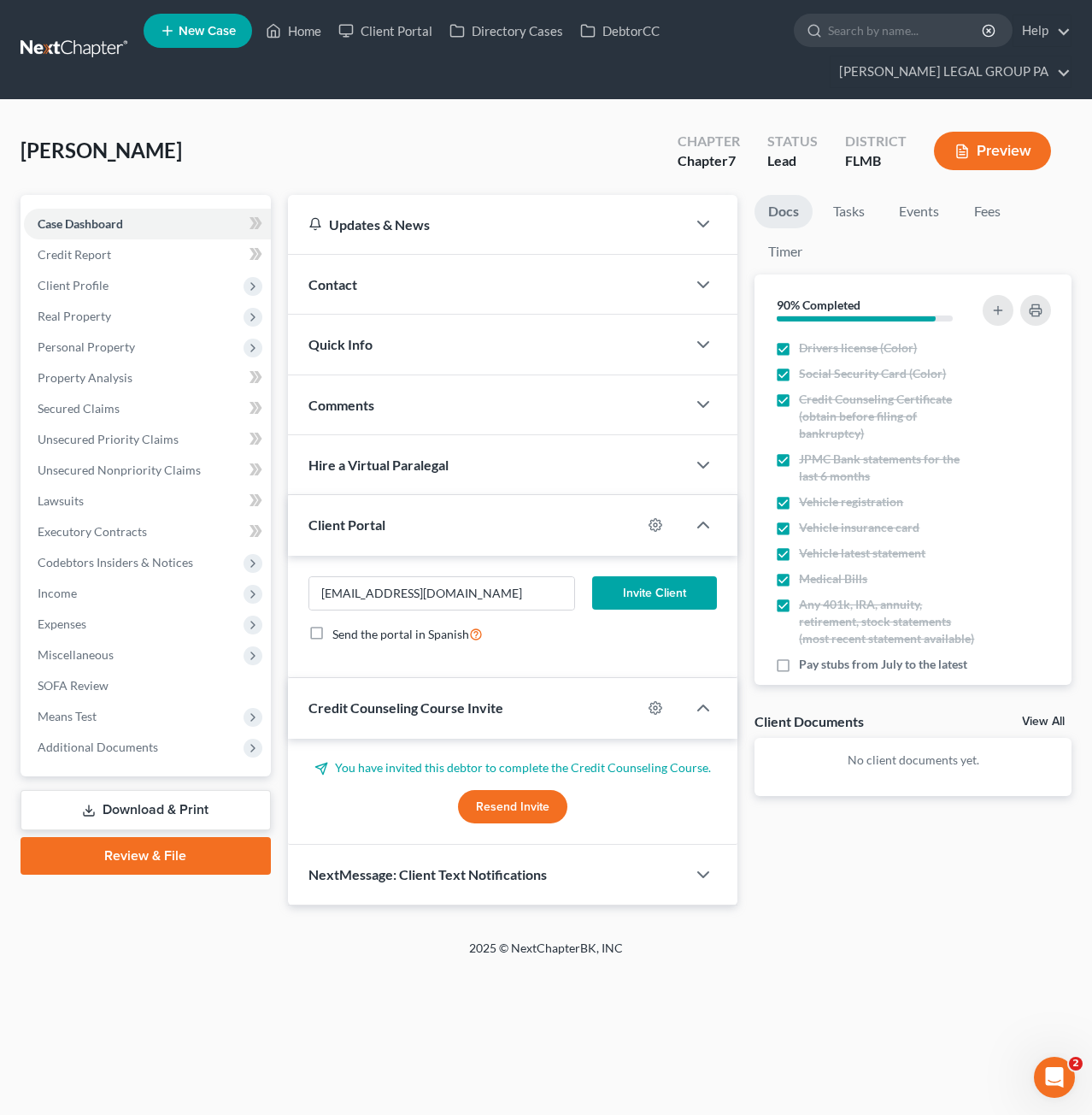
checkbox input "true"
click at [644, 595] on button "Invite Client" at bounding box center [654, 593] width 124 height 34
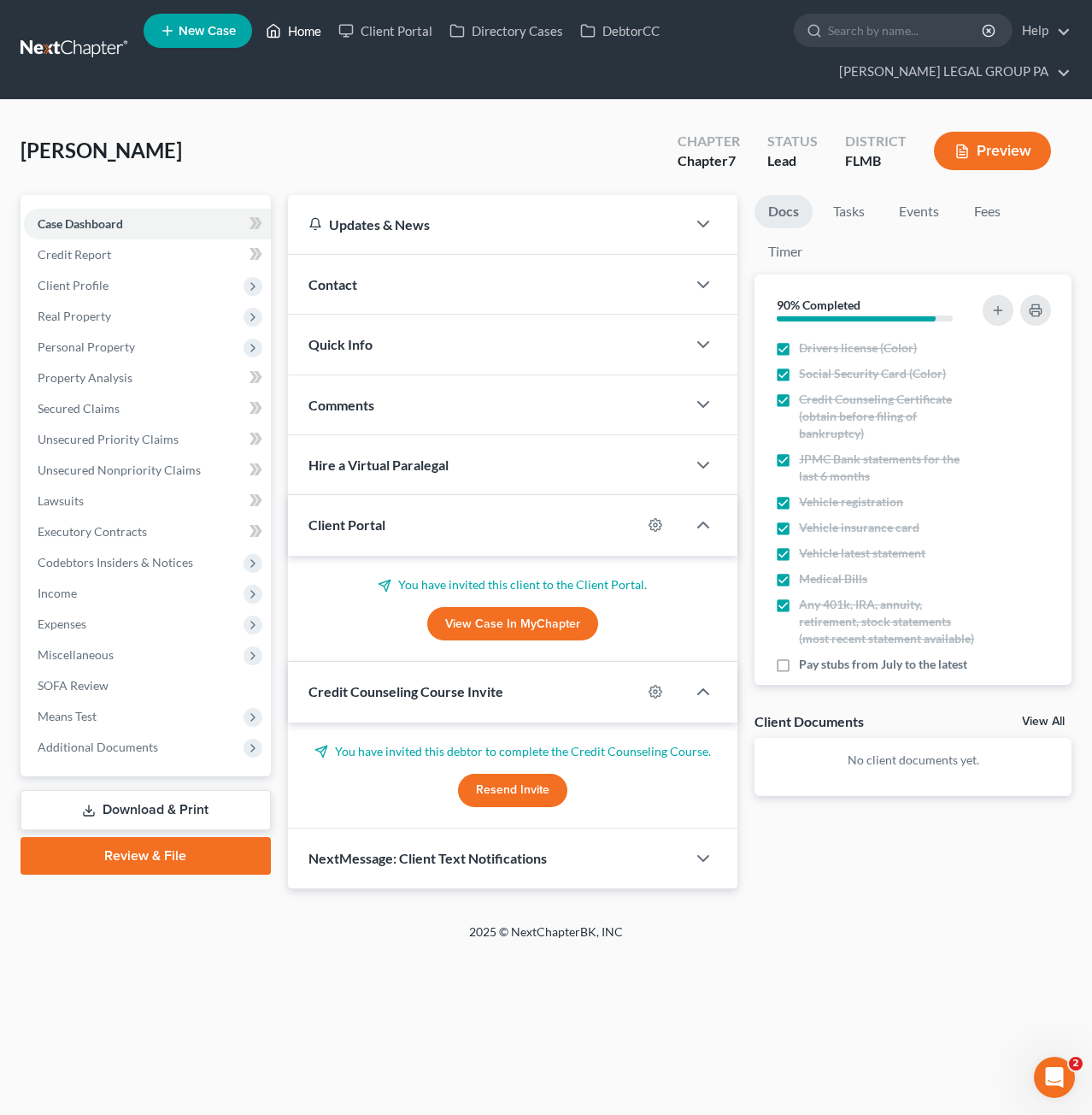
drag, startPoint x: 301, startPoint y: 33, endPoint x: 417, endPoint y: 283, distance: 275.6
click at [301, 33] on link "Home" at bounding box center [293, 30] width 73 height 31
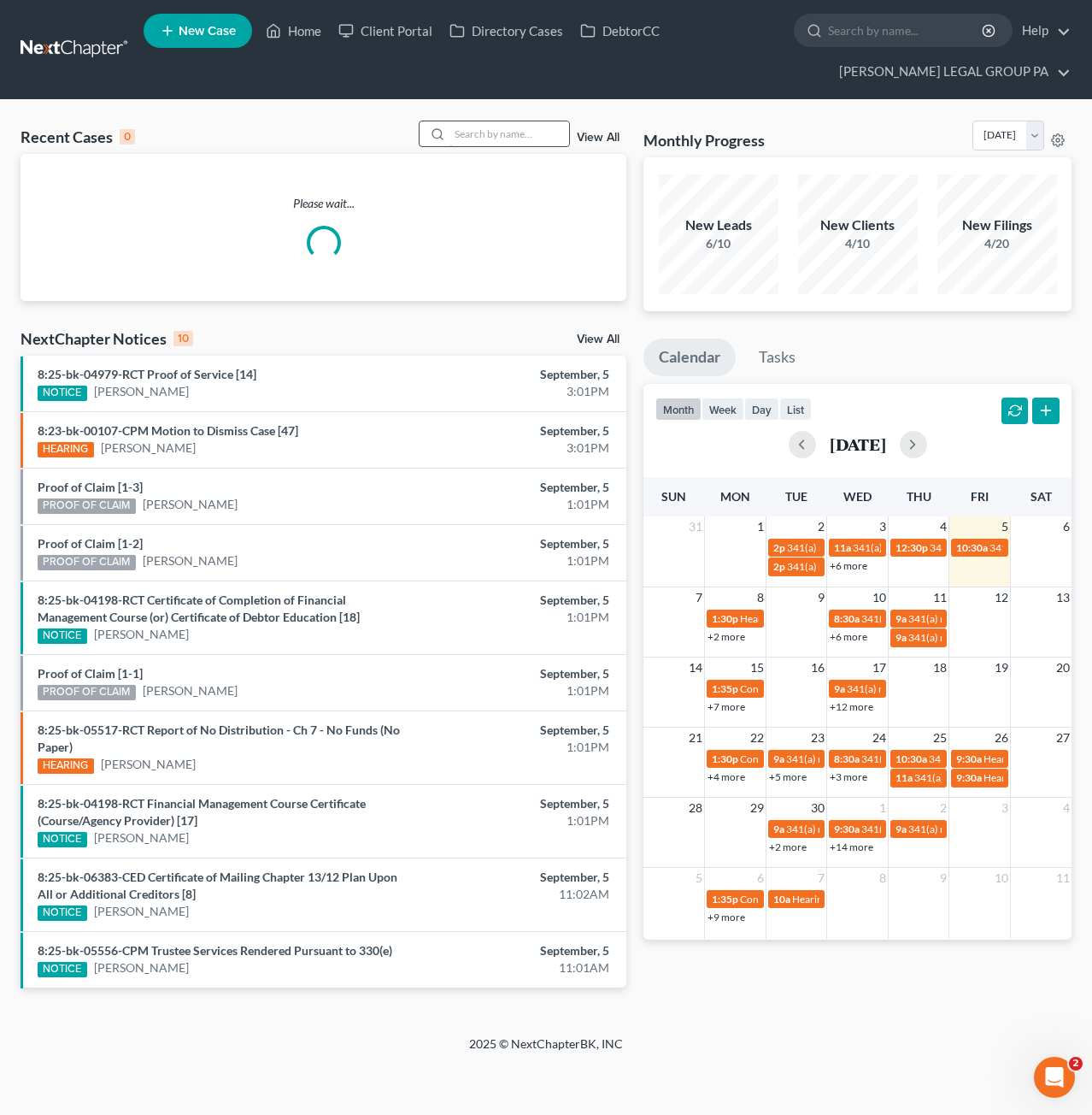
click at [482, 142] on input "search" at bounding box center [510, 133] width 119 height 25
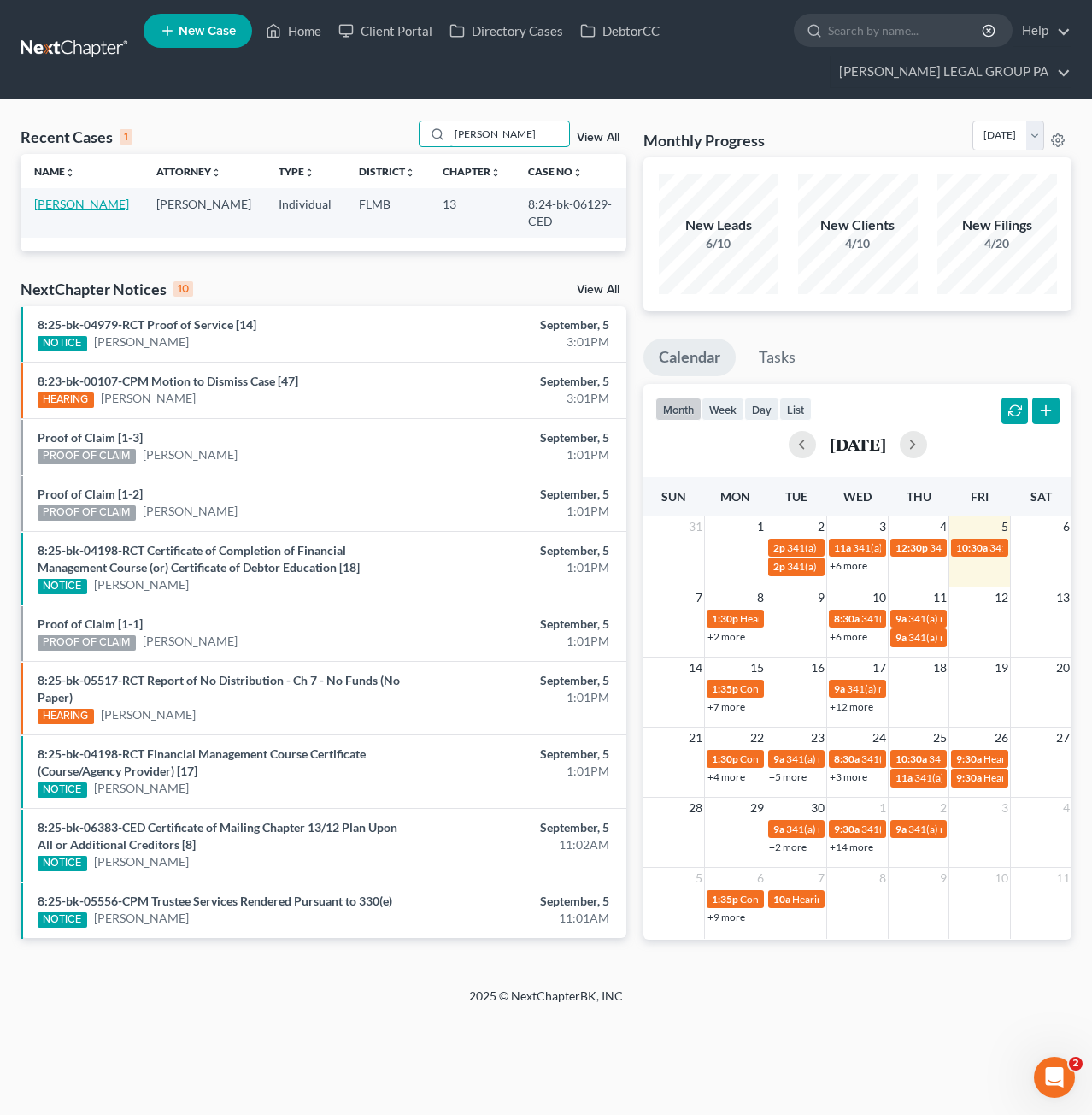
type input "longo"
click at [68, 202] on link "Longo, Diane" at bounding box center [81, 204] width 95 height 15
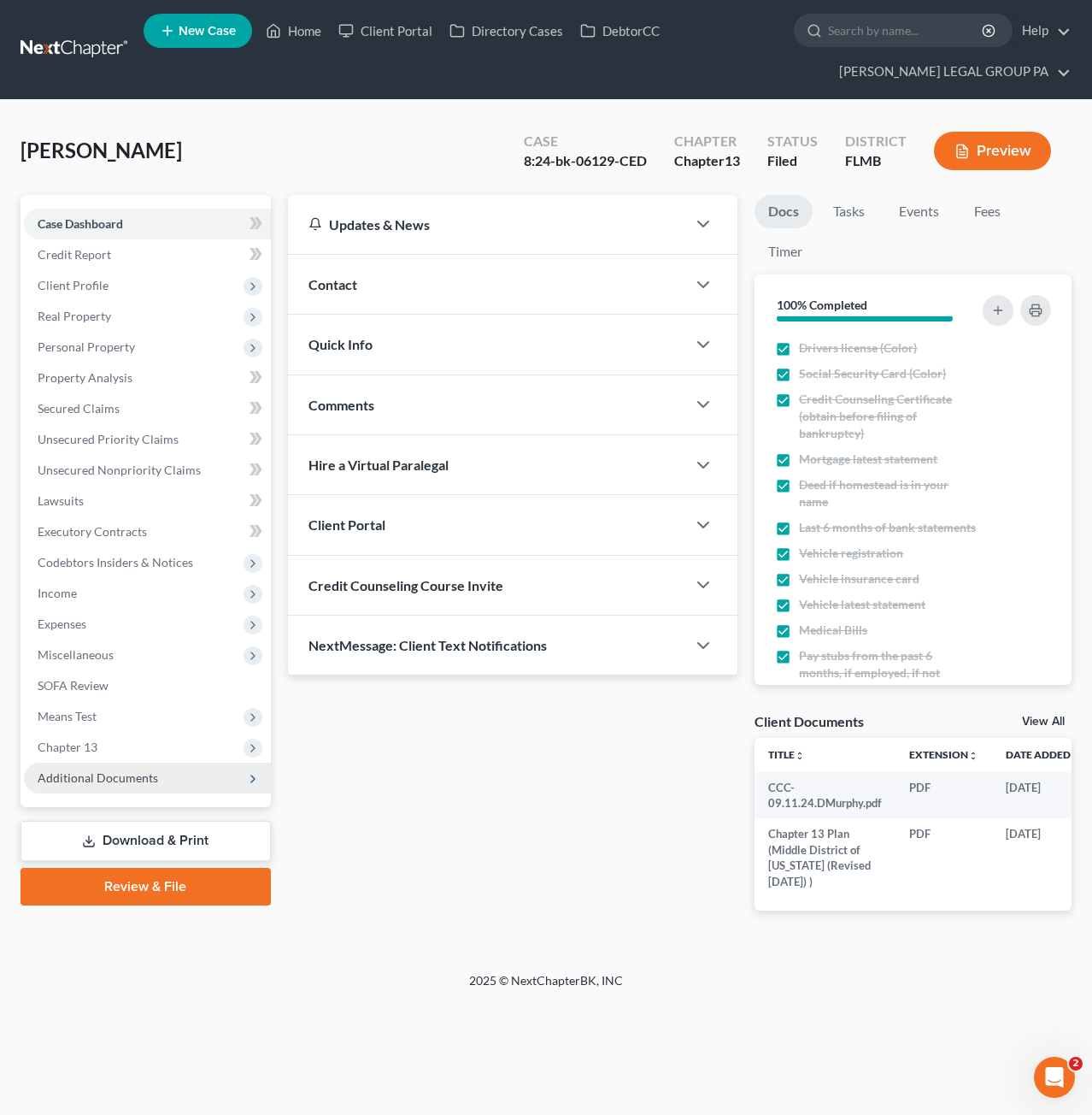
click at [70, 767] on span "Additional Documents" at bounding box center [147, 778] width 247 height 31
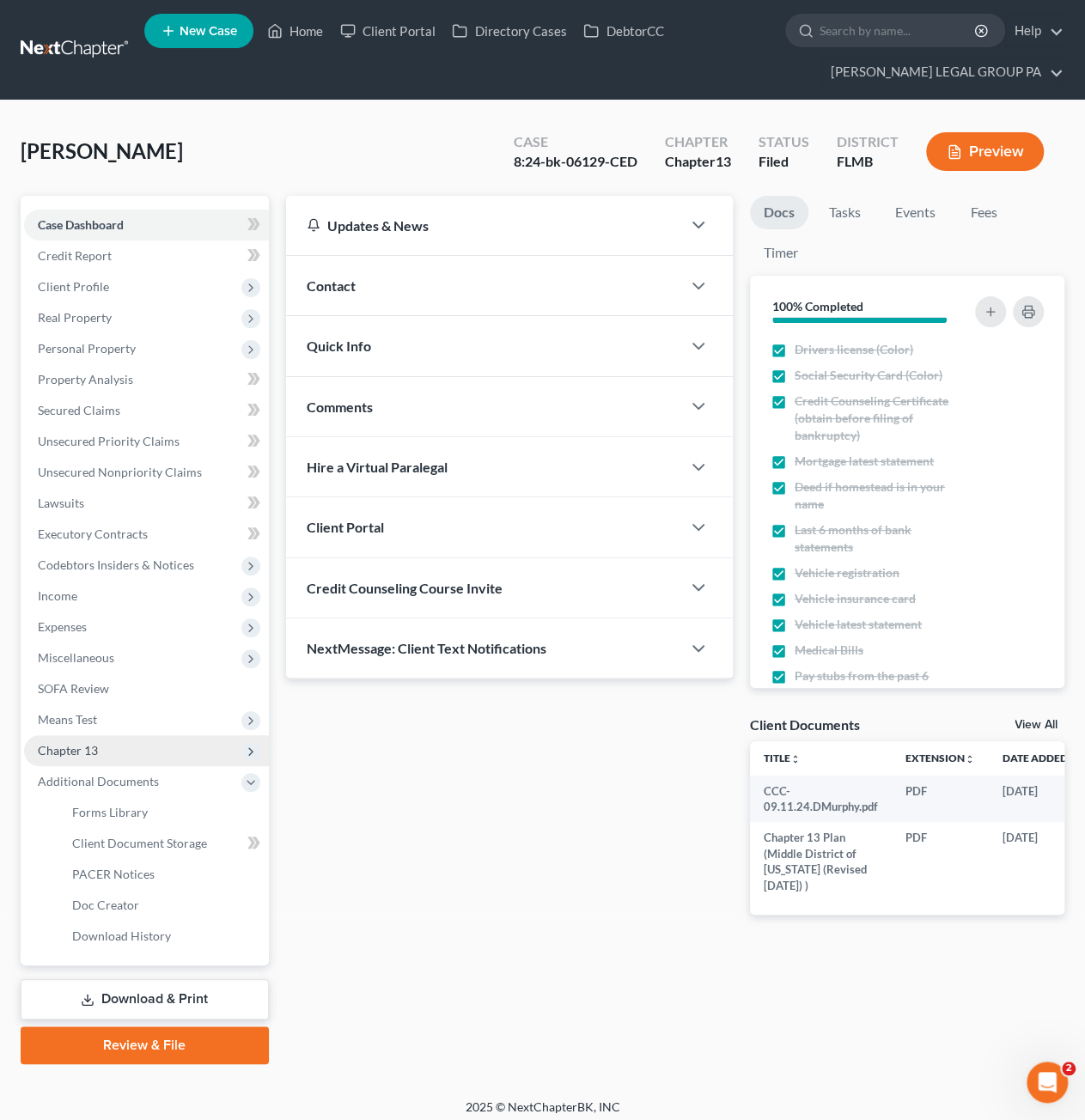
click at [74, 755] on span "Chapter 13" at bounding box center [68, 750] width 60 height 15
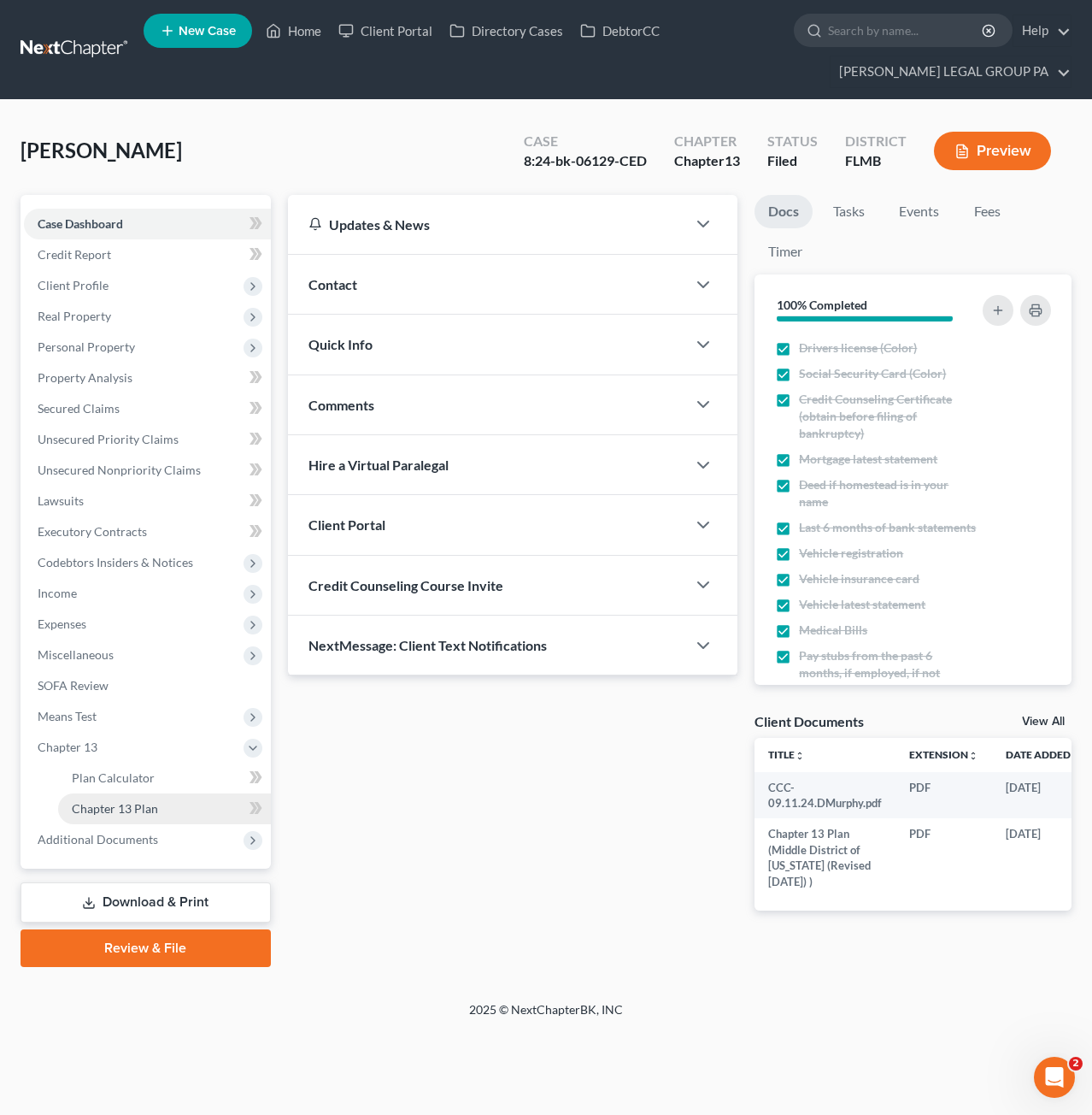
click at [104, 803] on span "Chapter 13 Plan" at bounding box center [114, 808] width 87 height 15
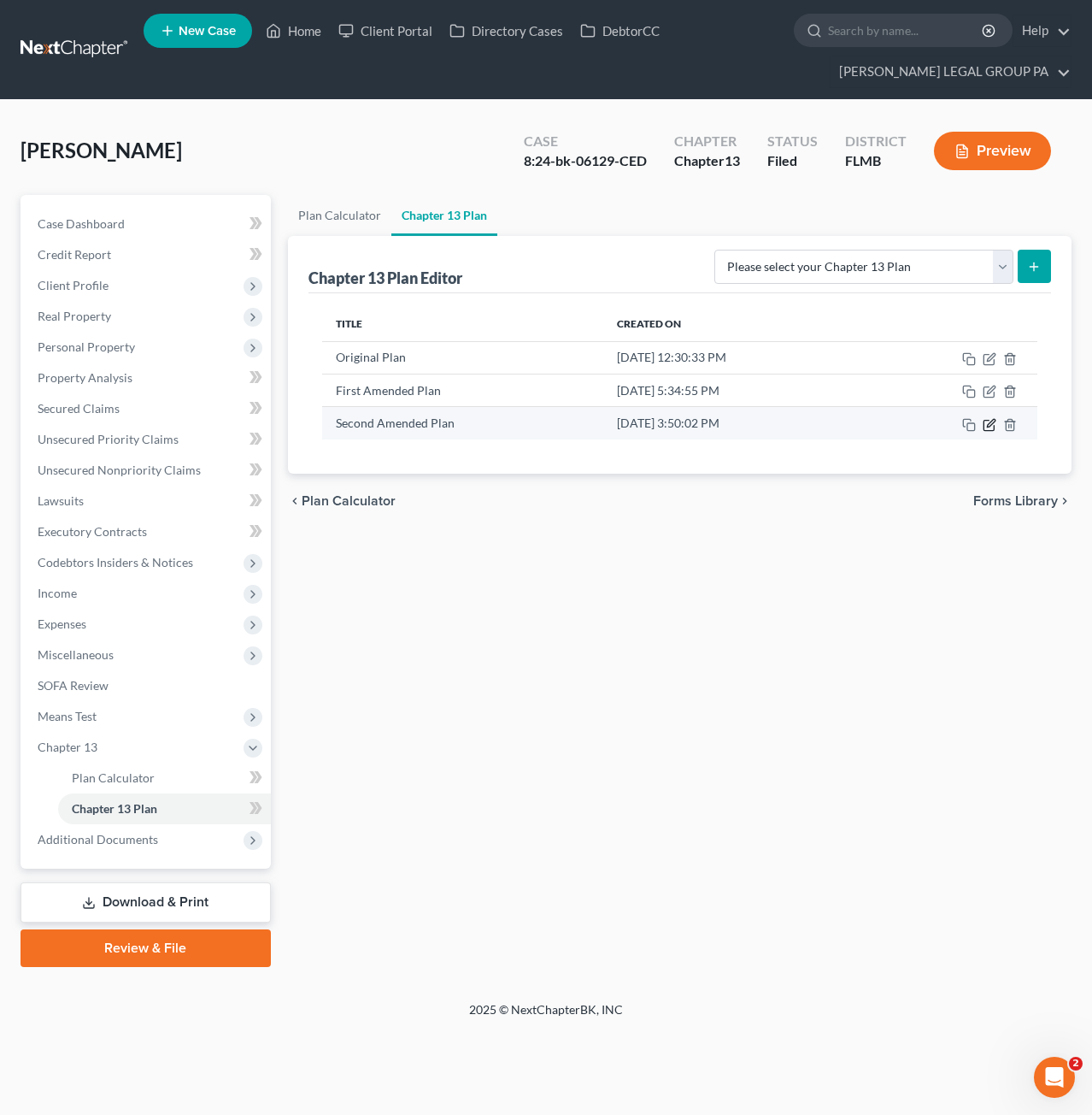
click at [985, 420] on icon "button" at bounding box center [990, 425] width 14 height 14
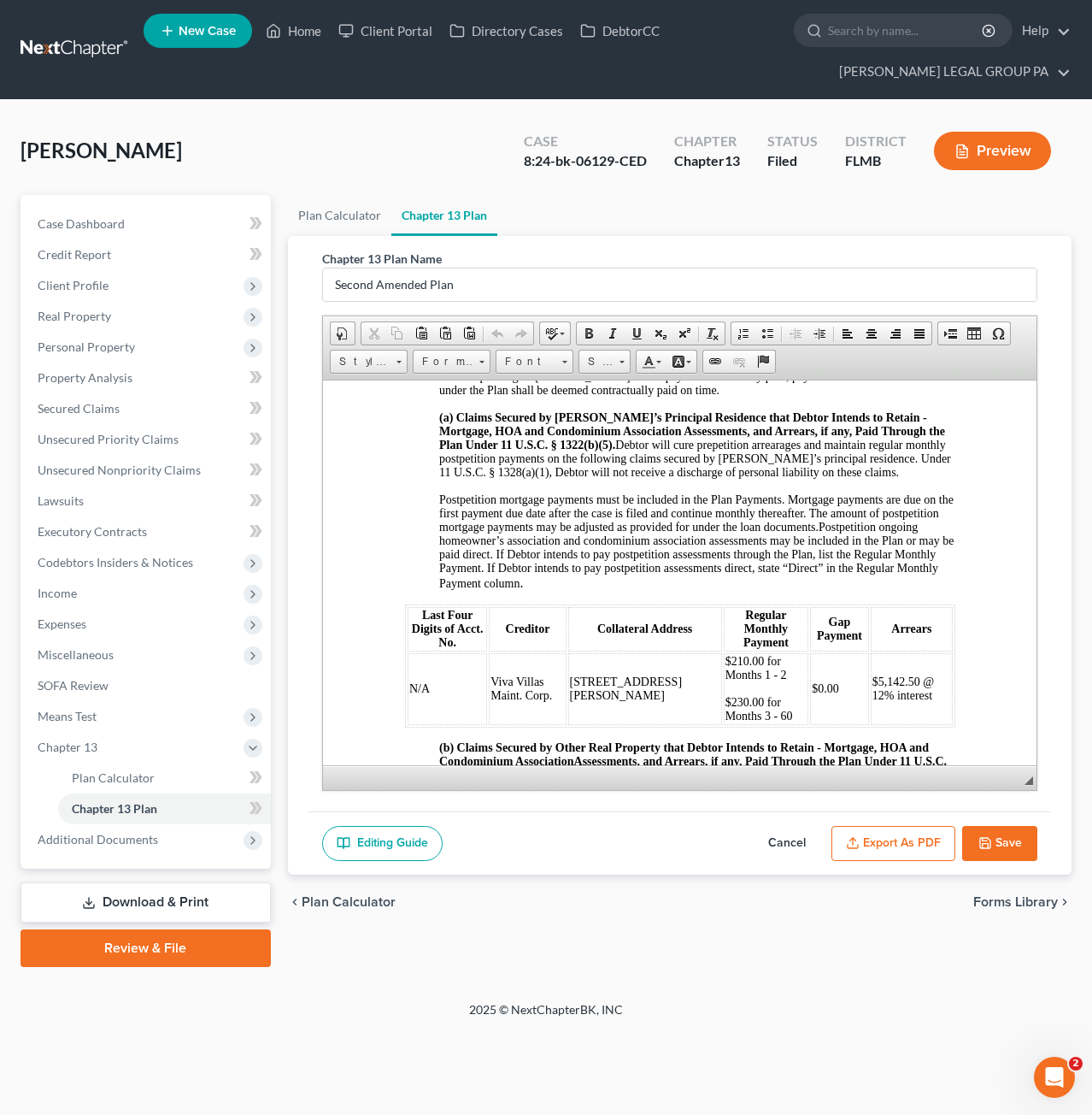
scroll to position [1539, 0]
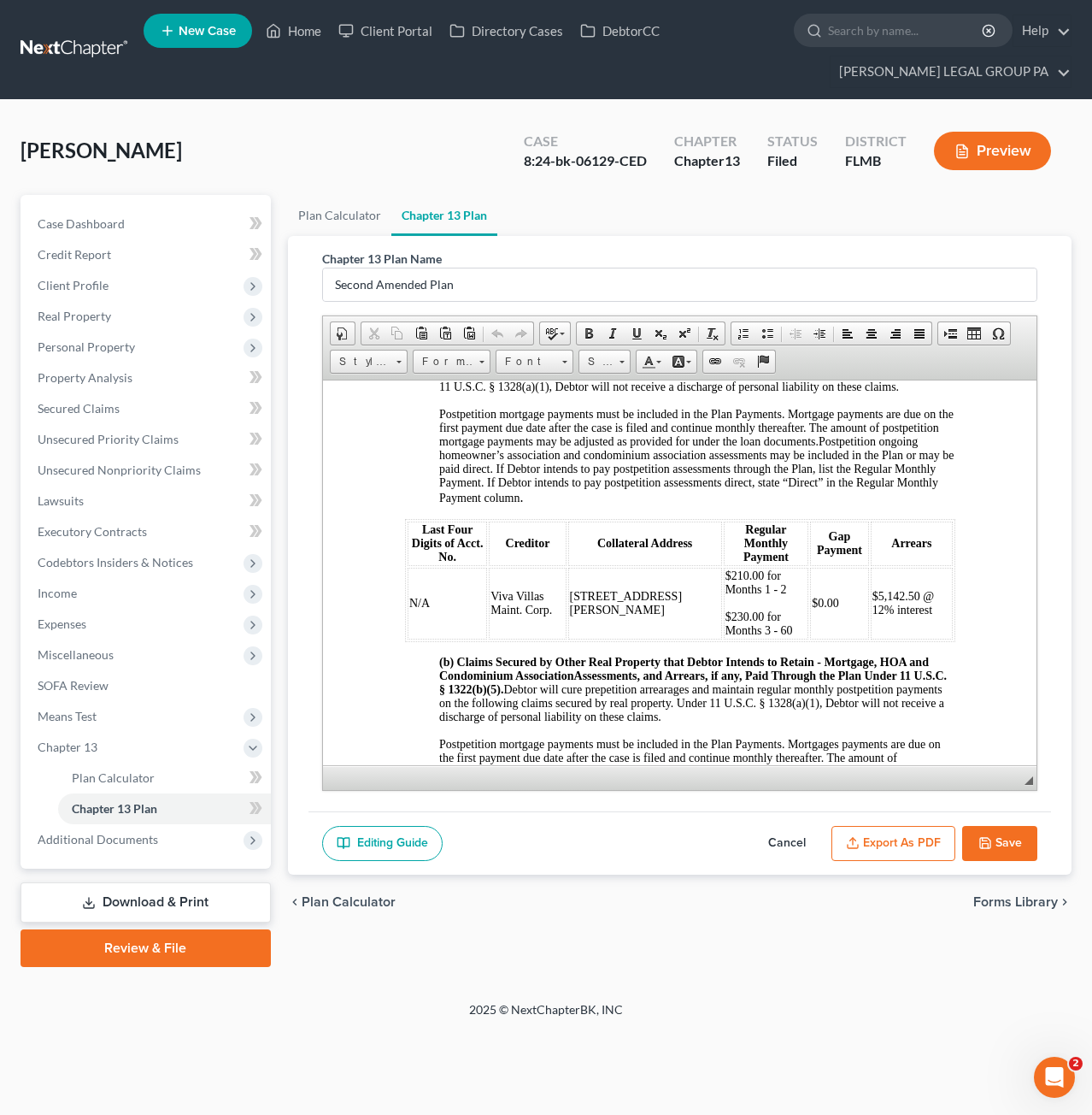
drag, startPoint x: 792, startPoint y: 838, endPoint x: 742, endPoint y: 781, distance: 75.8
click at [793, 838] on button "Cancel" at bounding box center [787, 844] width 76 height 36
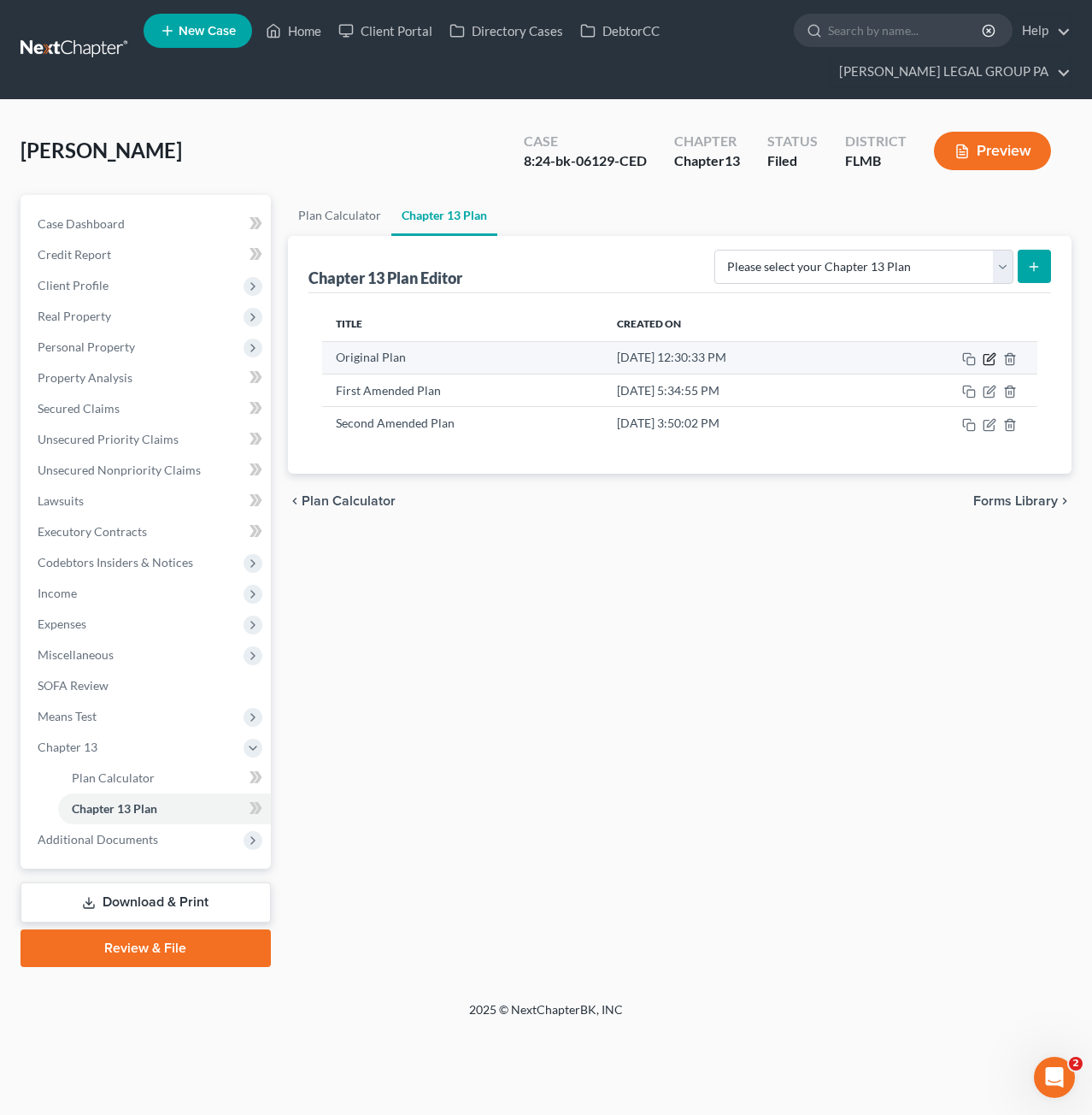
click at [989, 355] on icon "button" at bounding box center [991, 357] width 8 height 8
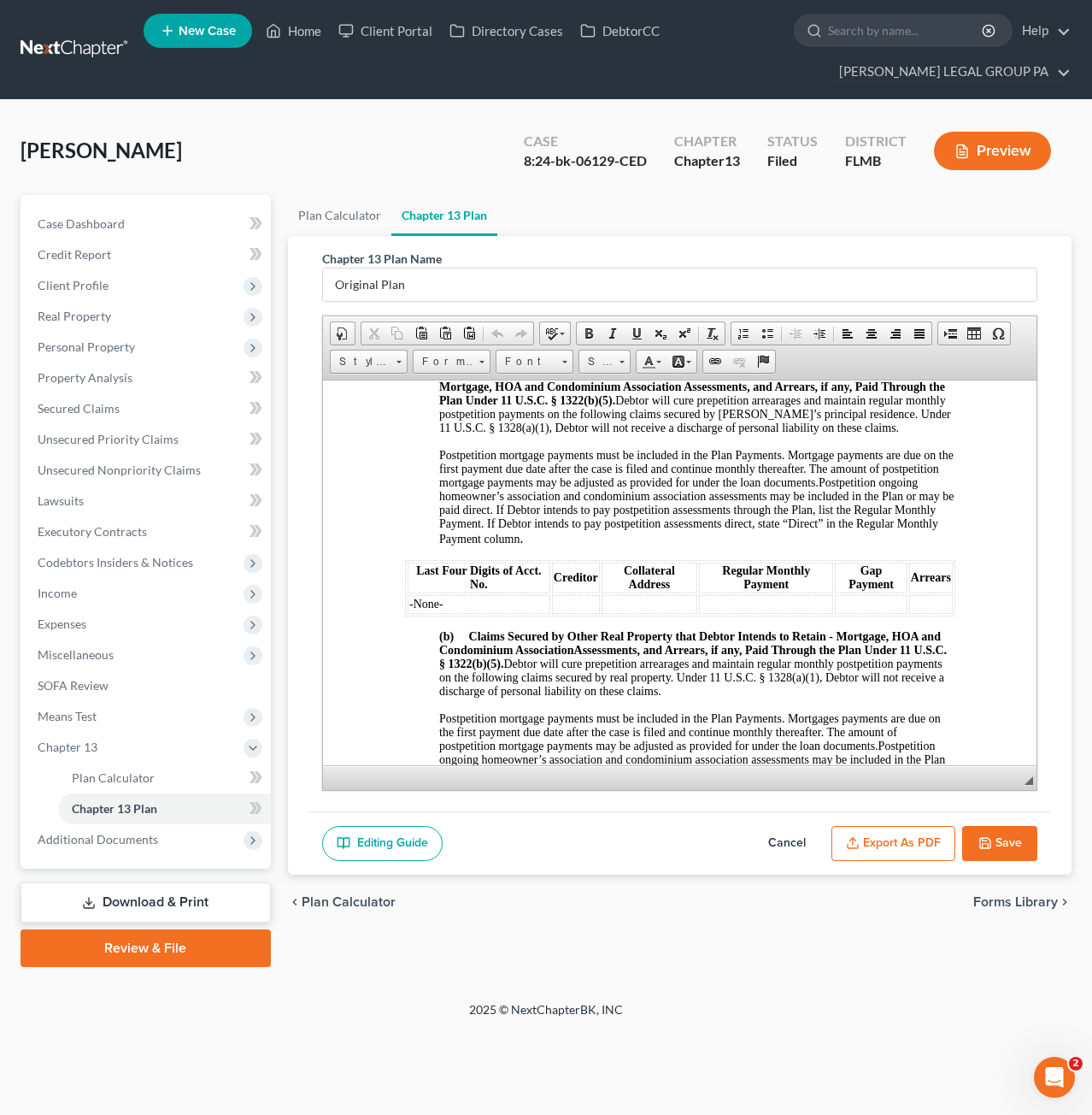
scroll to position [1453, 0]
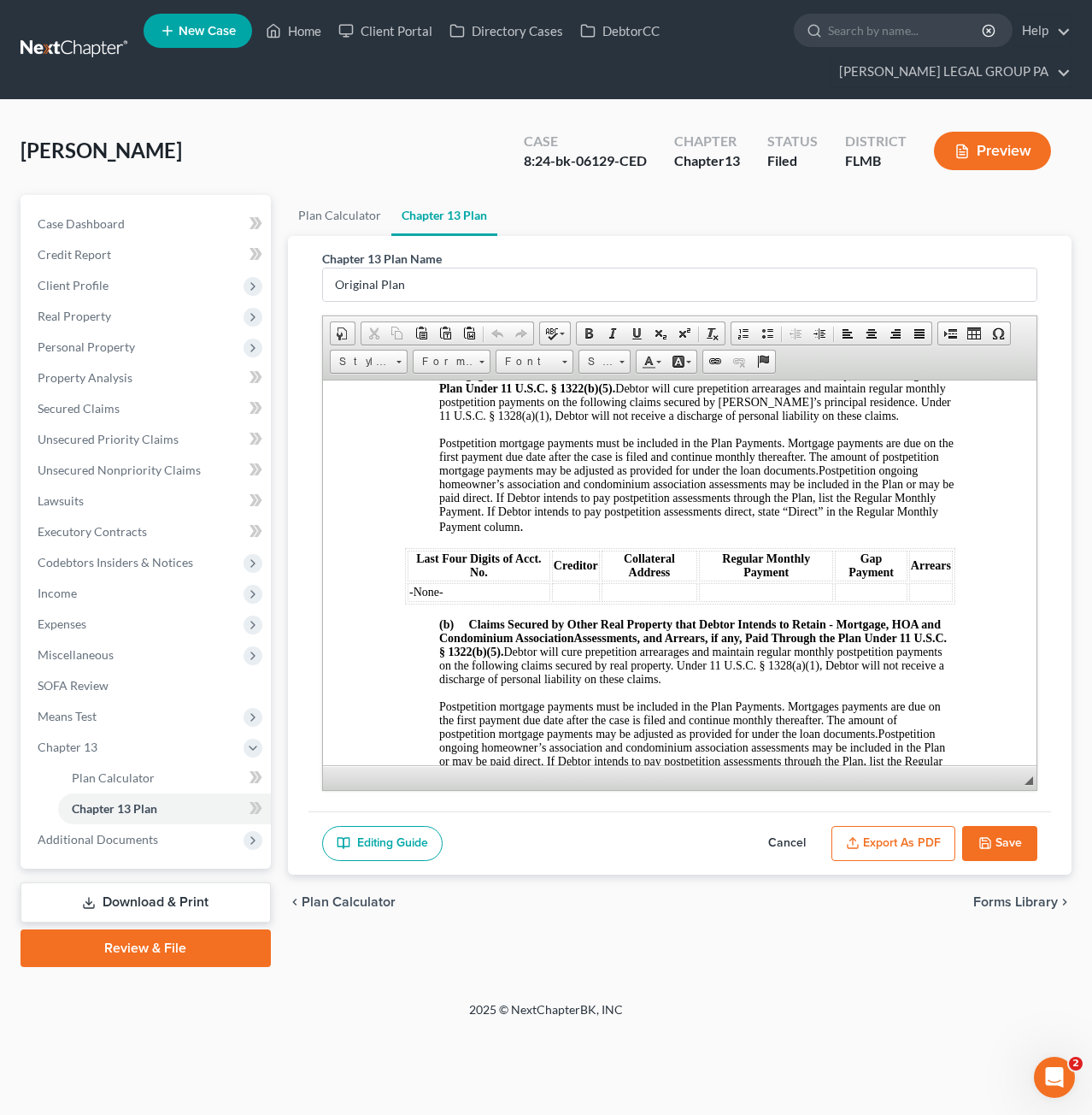
drag, startPoint x: 782, startPoint y: 839, endPoint x: 798, endPoint y: 815, distance: 28.8
click at [783, 838] on button "Cancel" at bounding box center [787, 844] width 76 height 36
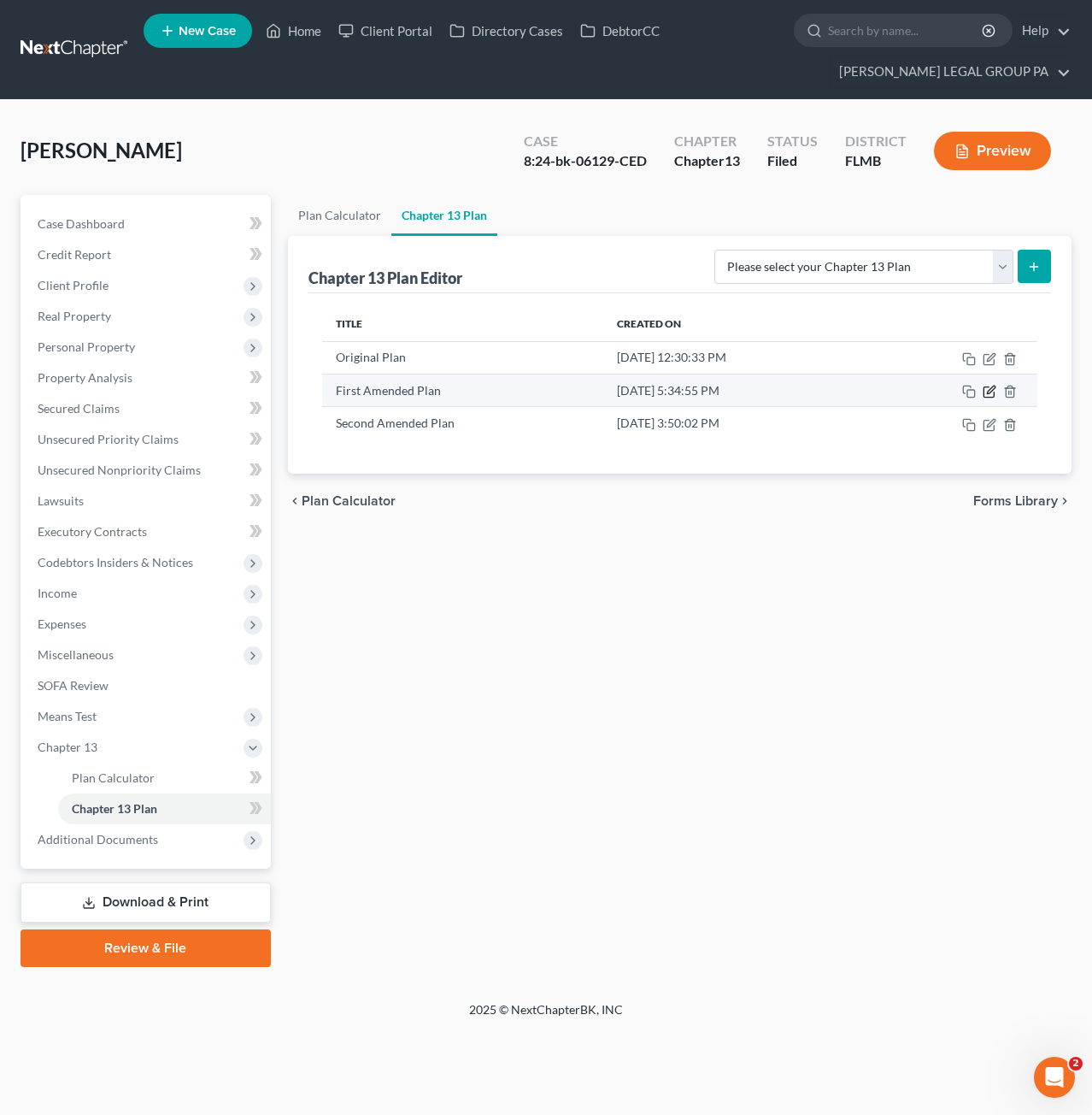
click at [987, 385] on icon "button" at bounding box center [990, 391] width 14 height 14
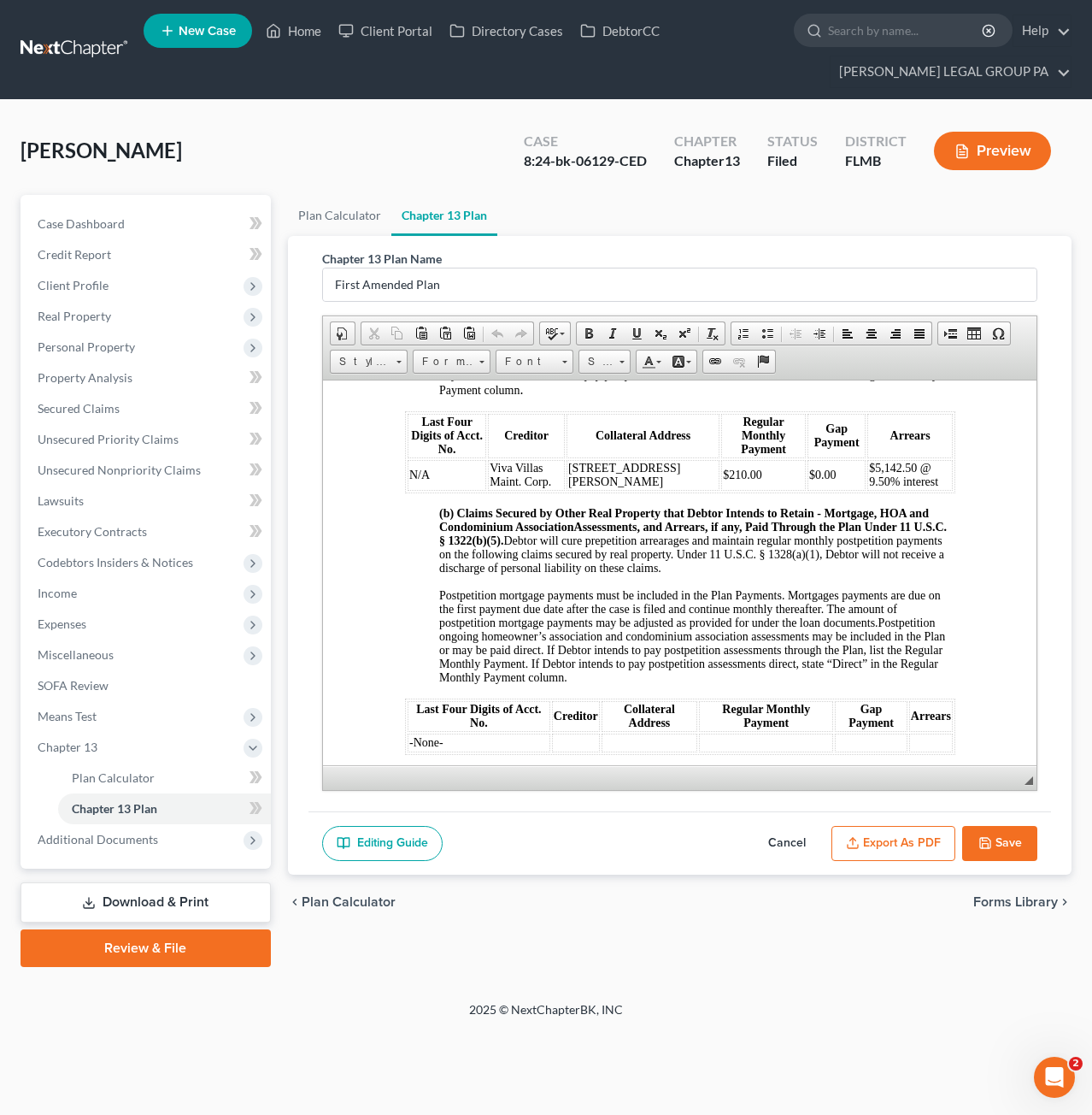
scroll to position [1795, 0]
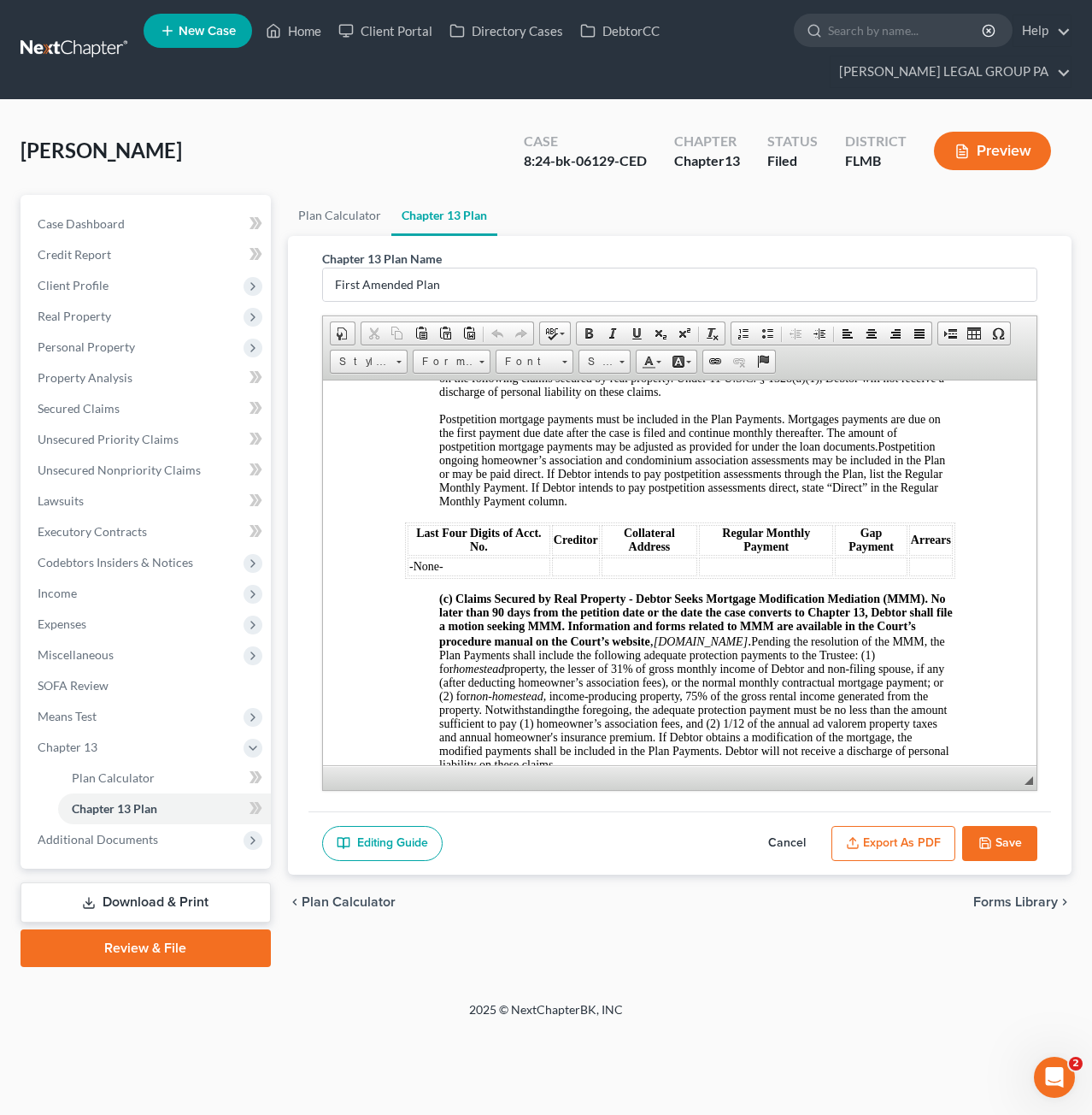
click at [795, 831] on button "Cancel" at bounding box center [787, 844] width 76 height 36
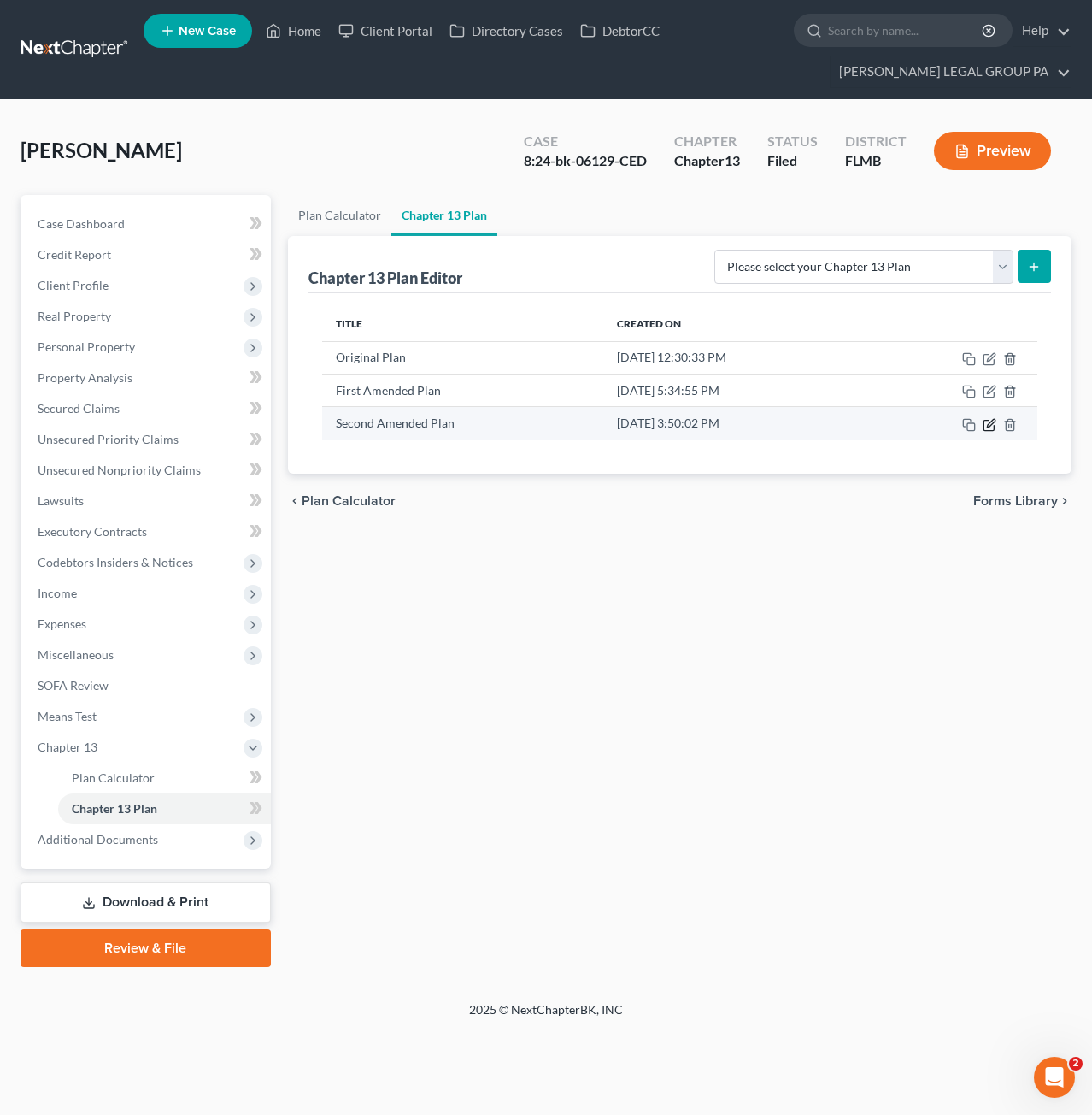
click at [989, 418] on icon "button" at bounding box center [990, 425] width 14 height 14
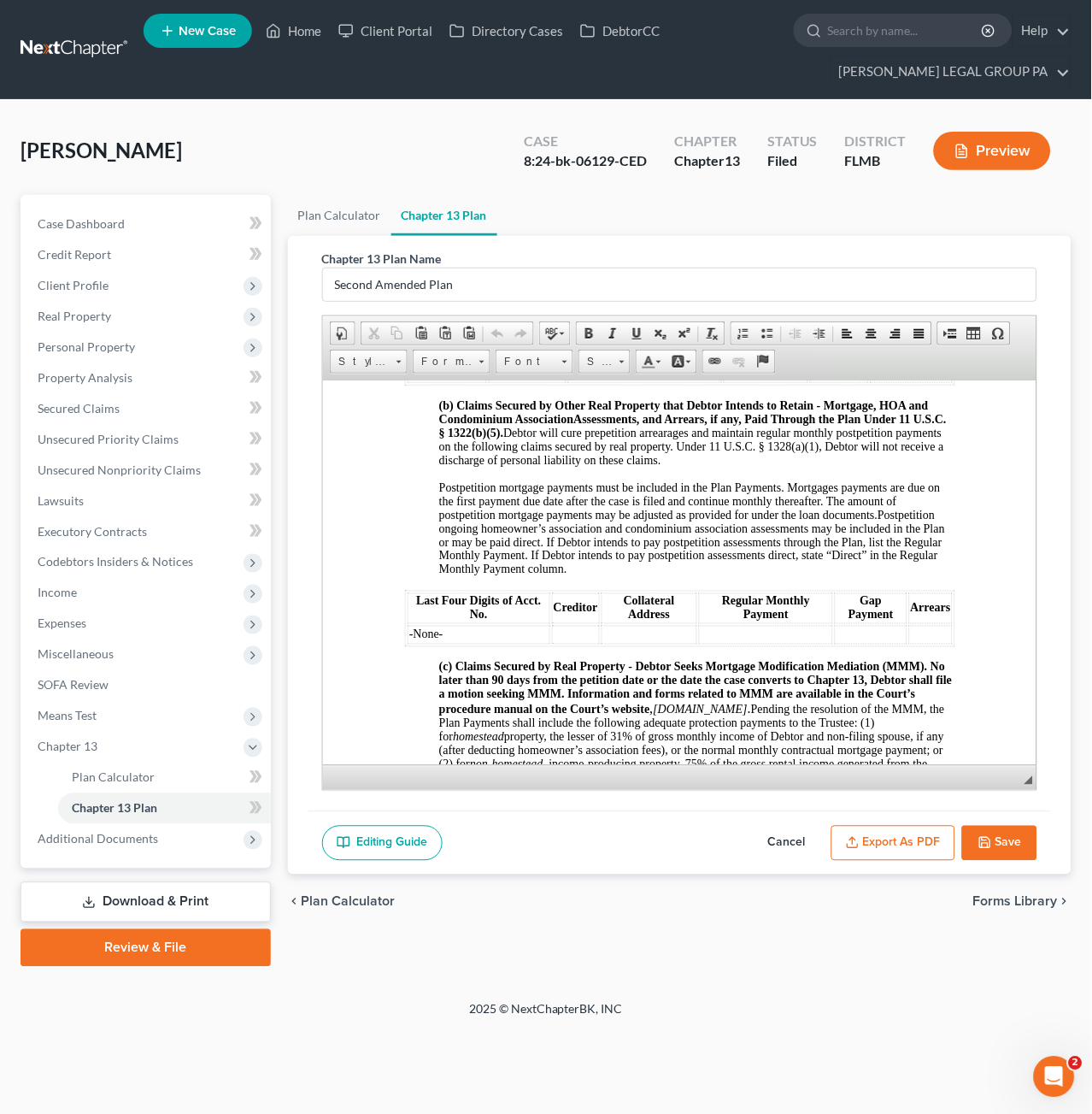
scroll to position [1625, 0]
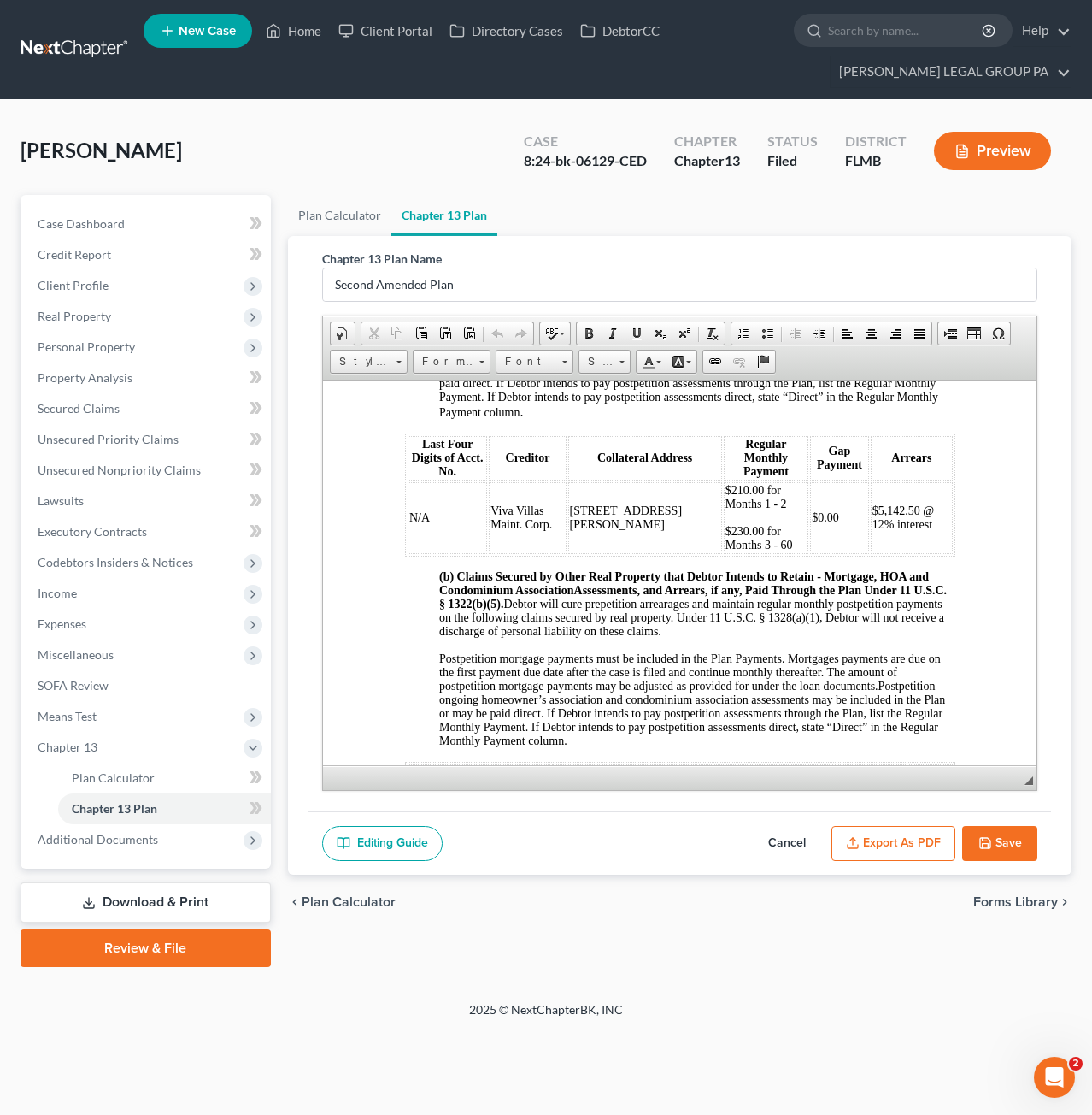
click at [803, 835] on button "Cancel" at bounding box center [787, 844] width 76 height 36
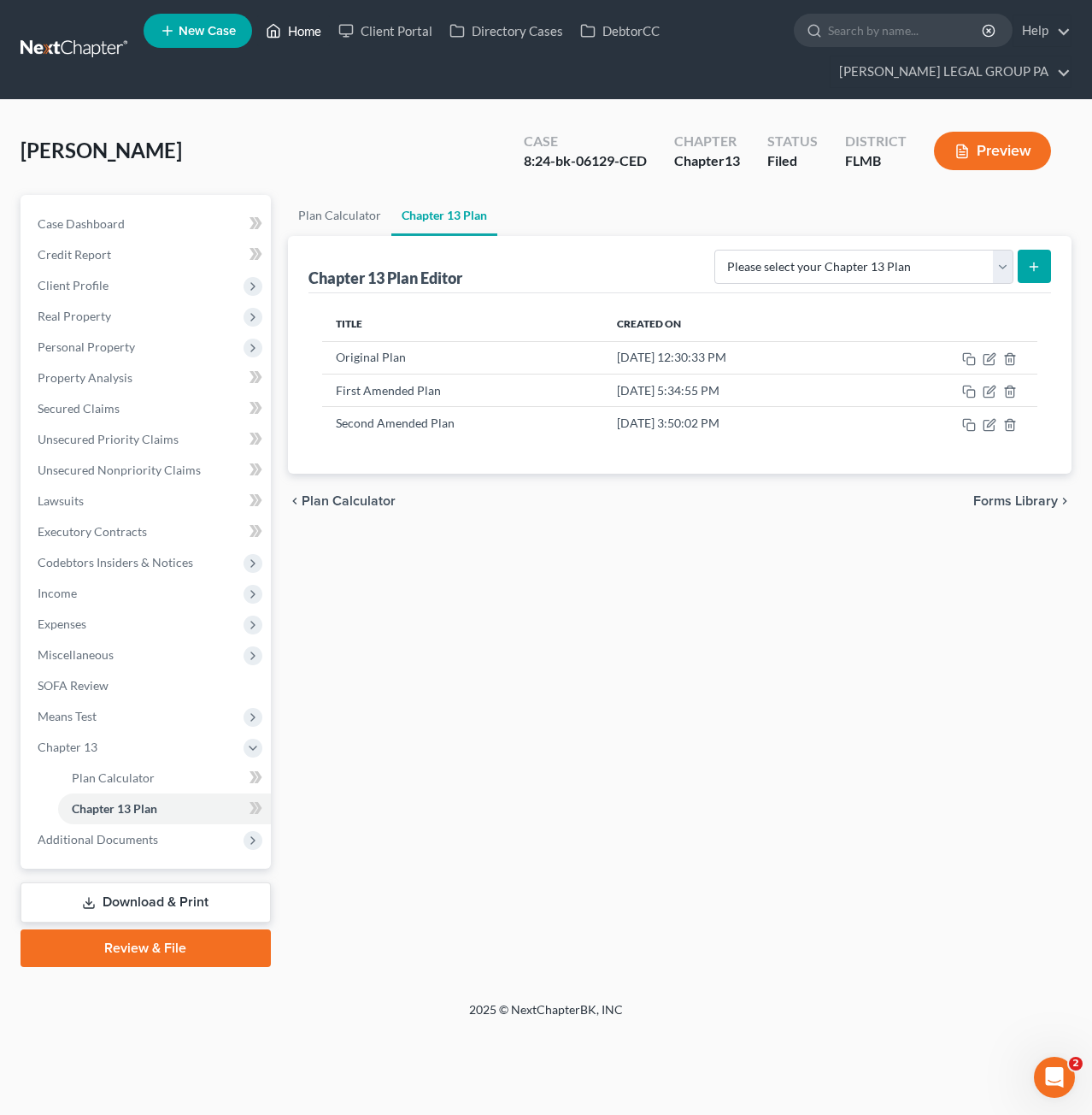
click at [313, 23] on link "Home" at bounding box center [293, 30] width 73 height 31
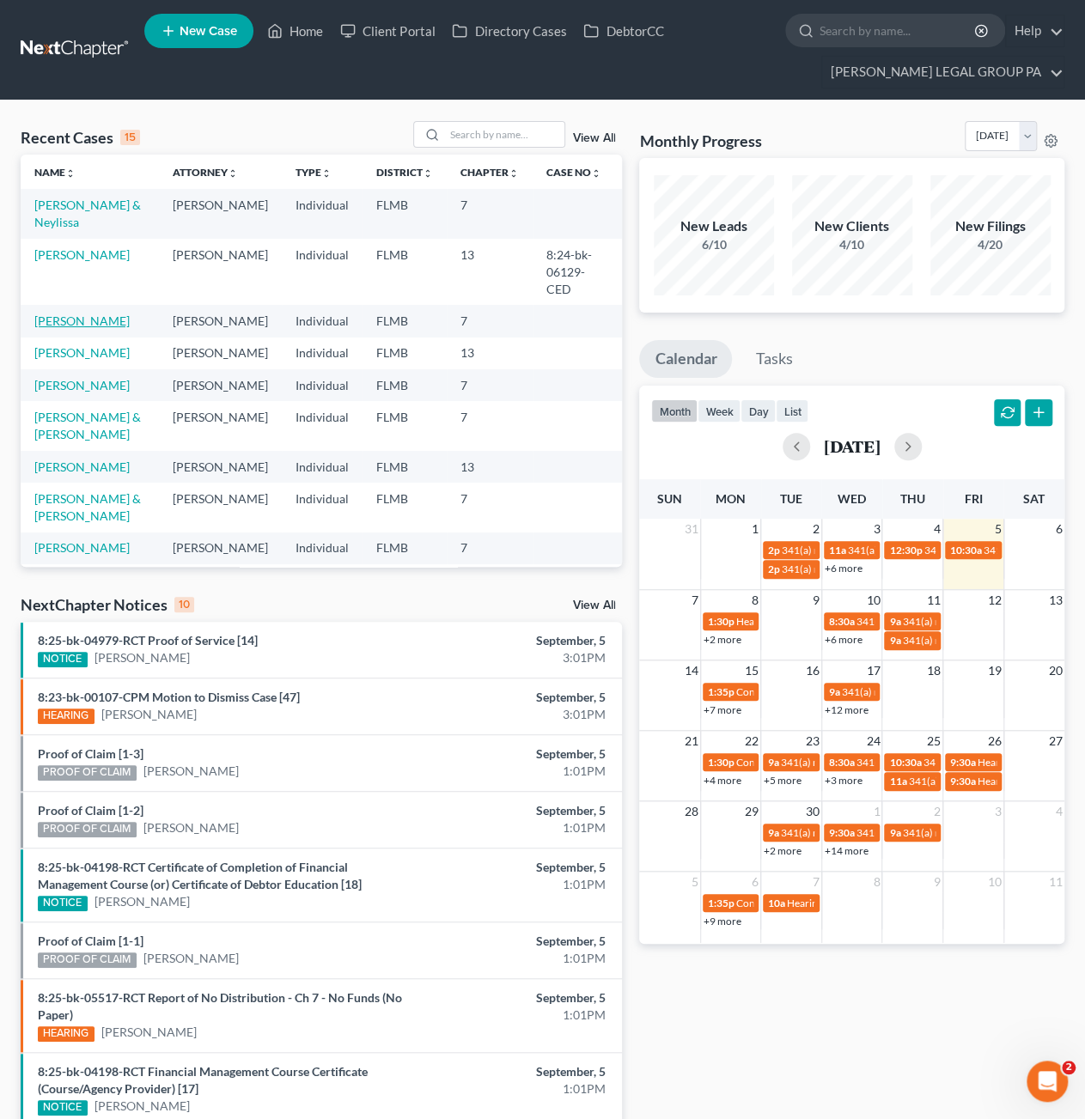
click at [104, 313] on link "Pardo, Migdania" at bounding box center [81, 320] width 95 height 15
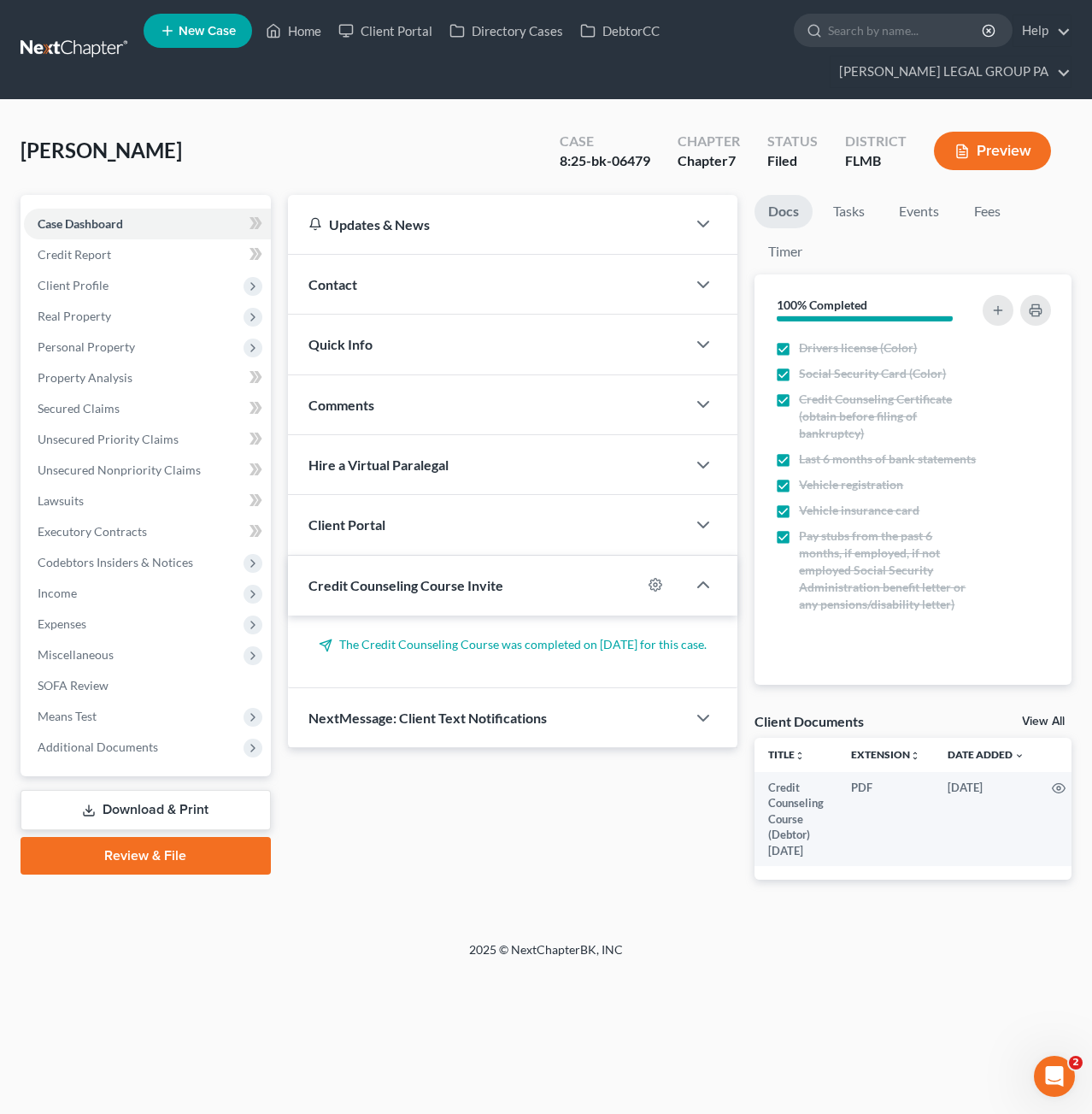
click at [79, 53] on link at bounding box center [76, 49] width 109 height 31
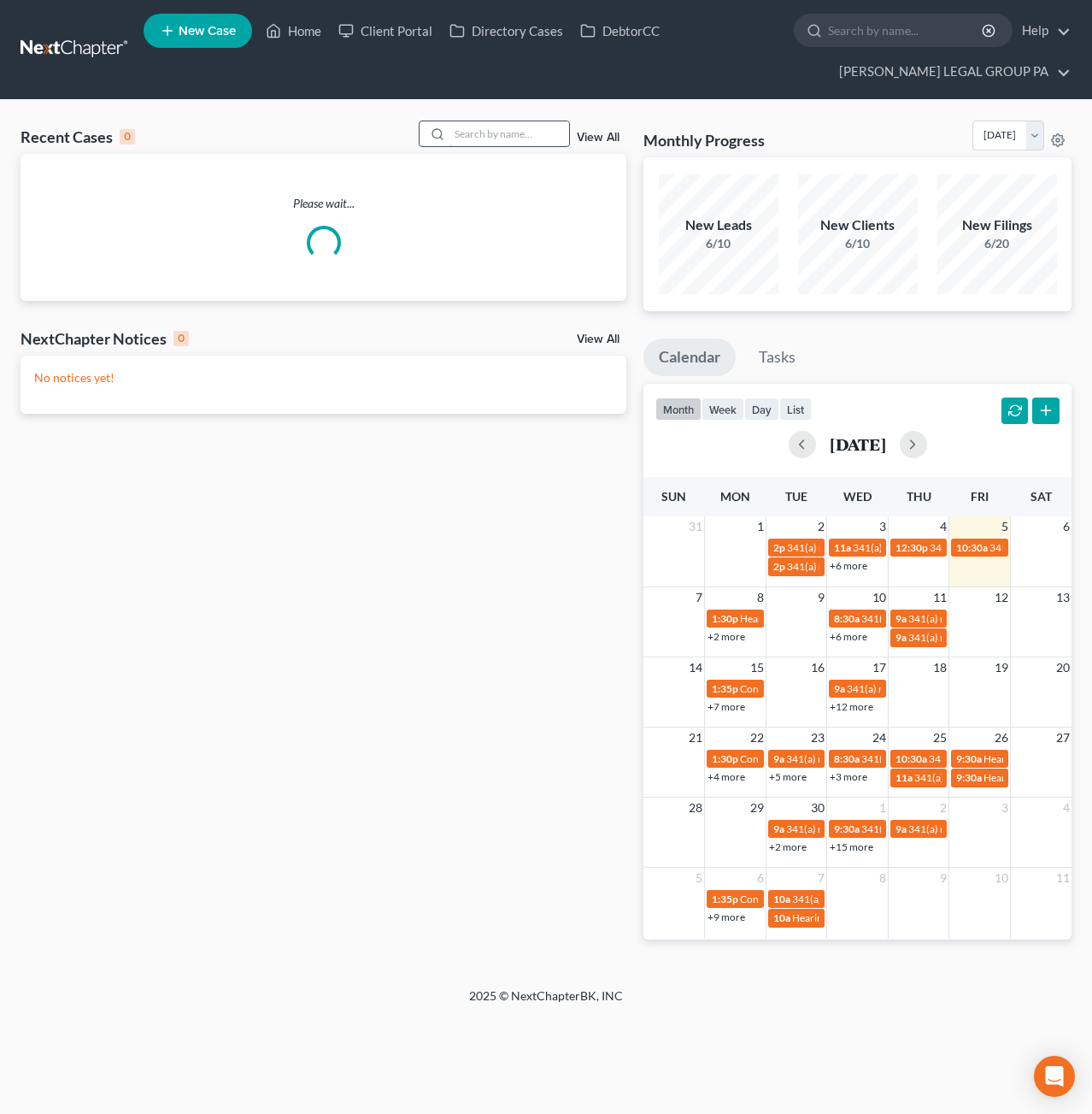
click at [520, 135] on input "search" at bounding box center [510, 133] width 119 height 25
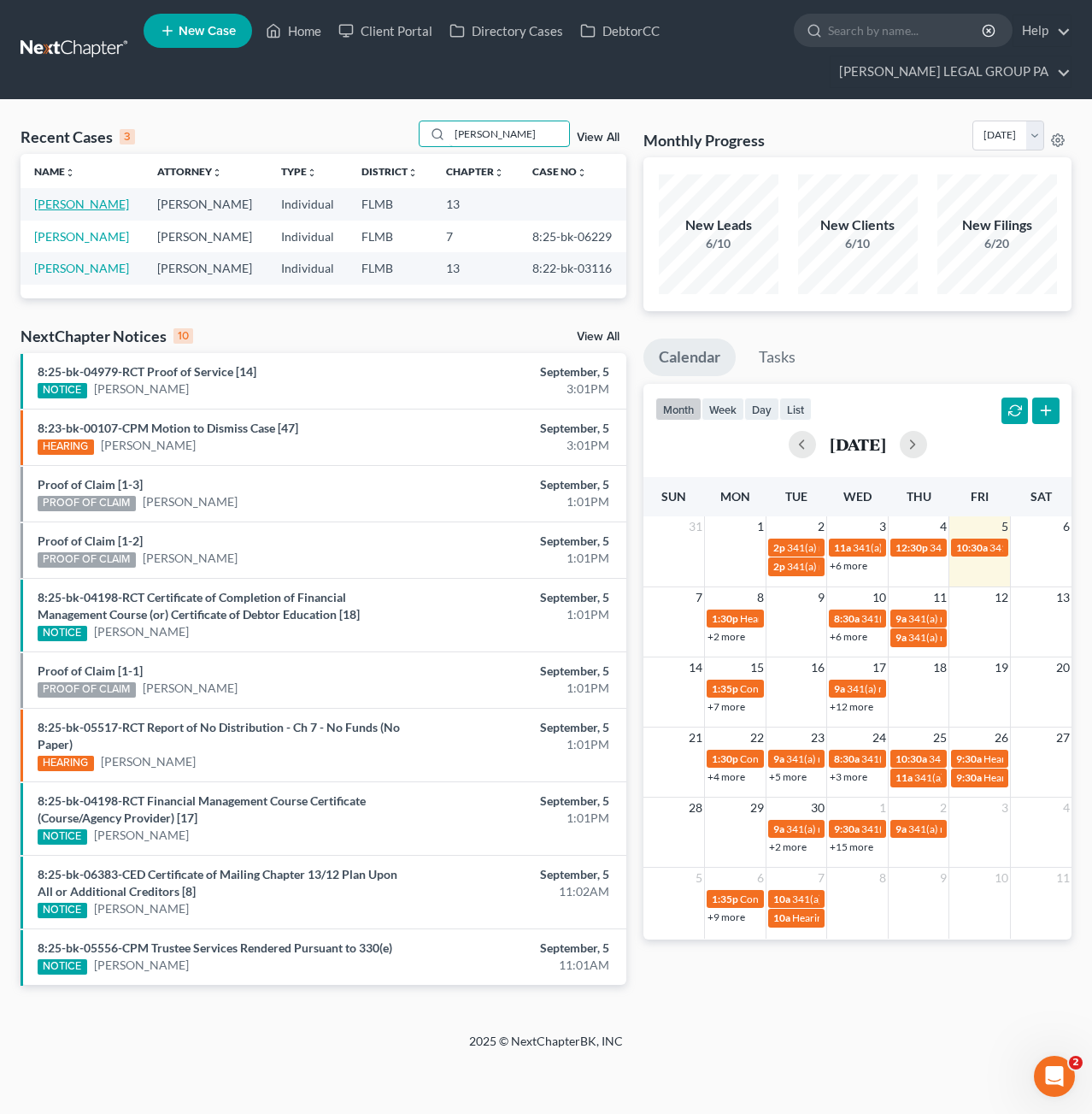
type input "oles"
click at [76, 203] on link "Oles, Joette" at bounding box center [81, 204] width 95 height 15
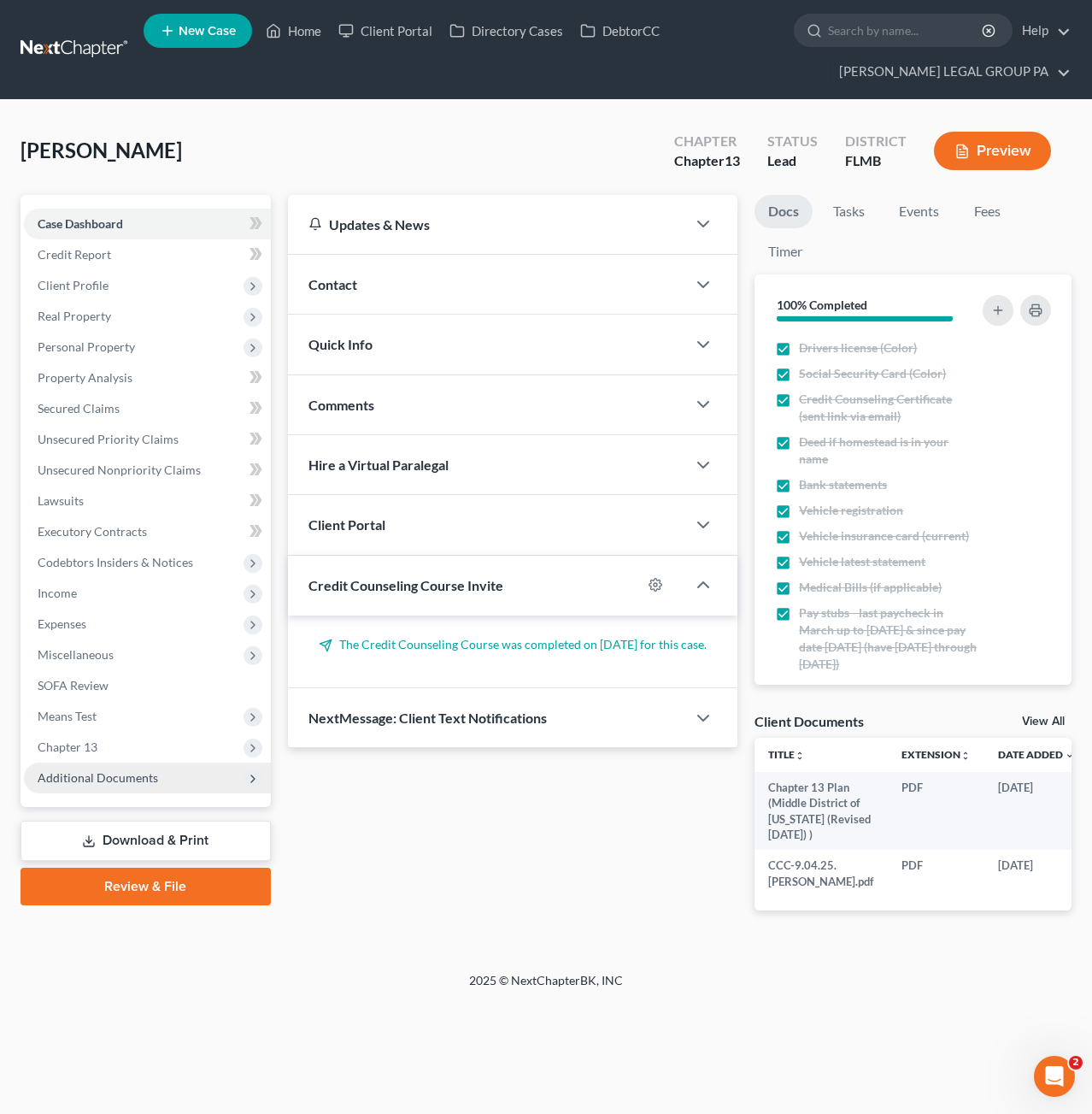
click at [140, 781] on span "Additional Documents" at bounding box center [98, 778] width 120 height 15
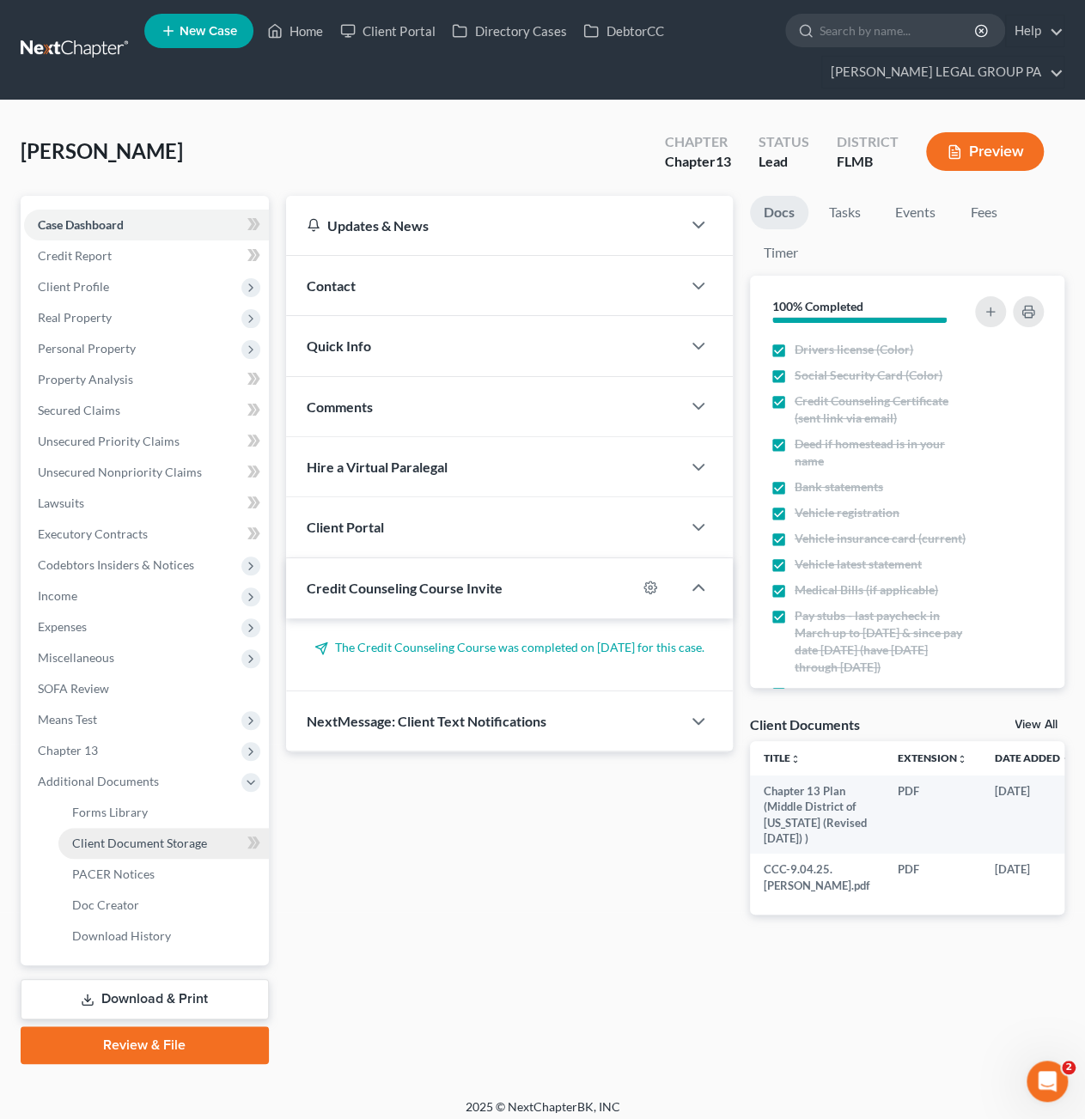
click at [131, 848] on span "Client Document Storage" at bounding box center [139, 843] width 135 height 15
select select "9"
select select "12"
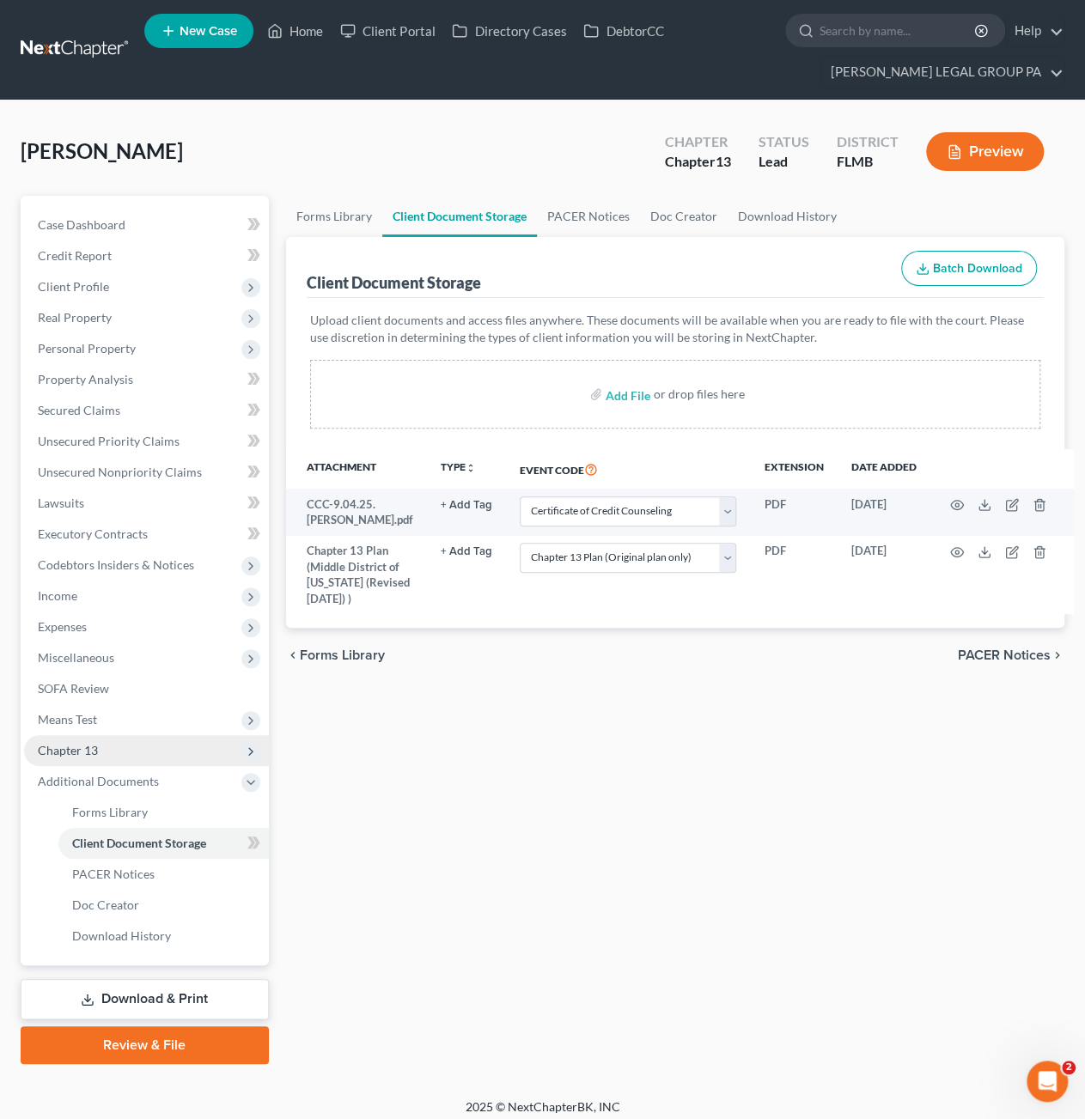
click at [125, 746] on span "Chapter 13" at bounding box center [146, 750] width 245 height 31
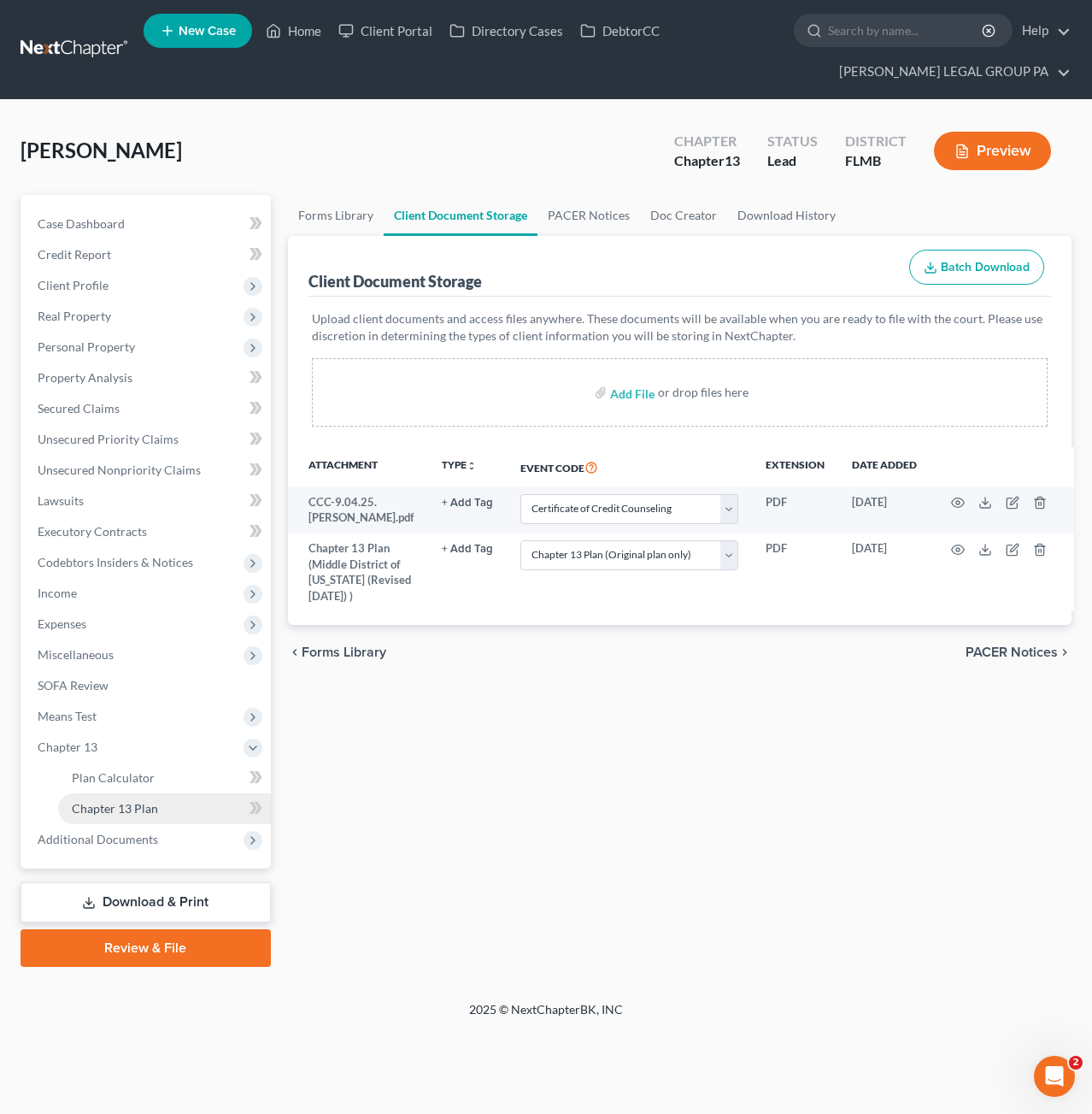
click at [113, 817] on link "Chapter 13 Plan" at bounding box center [164, 808] width 213 height 31
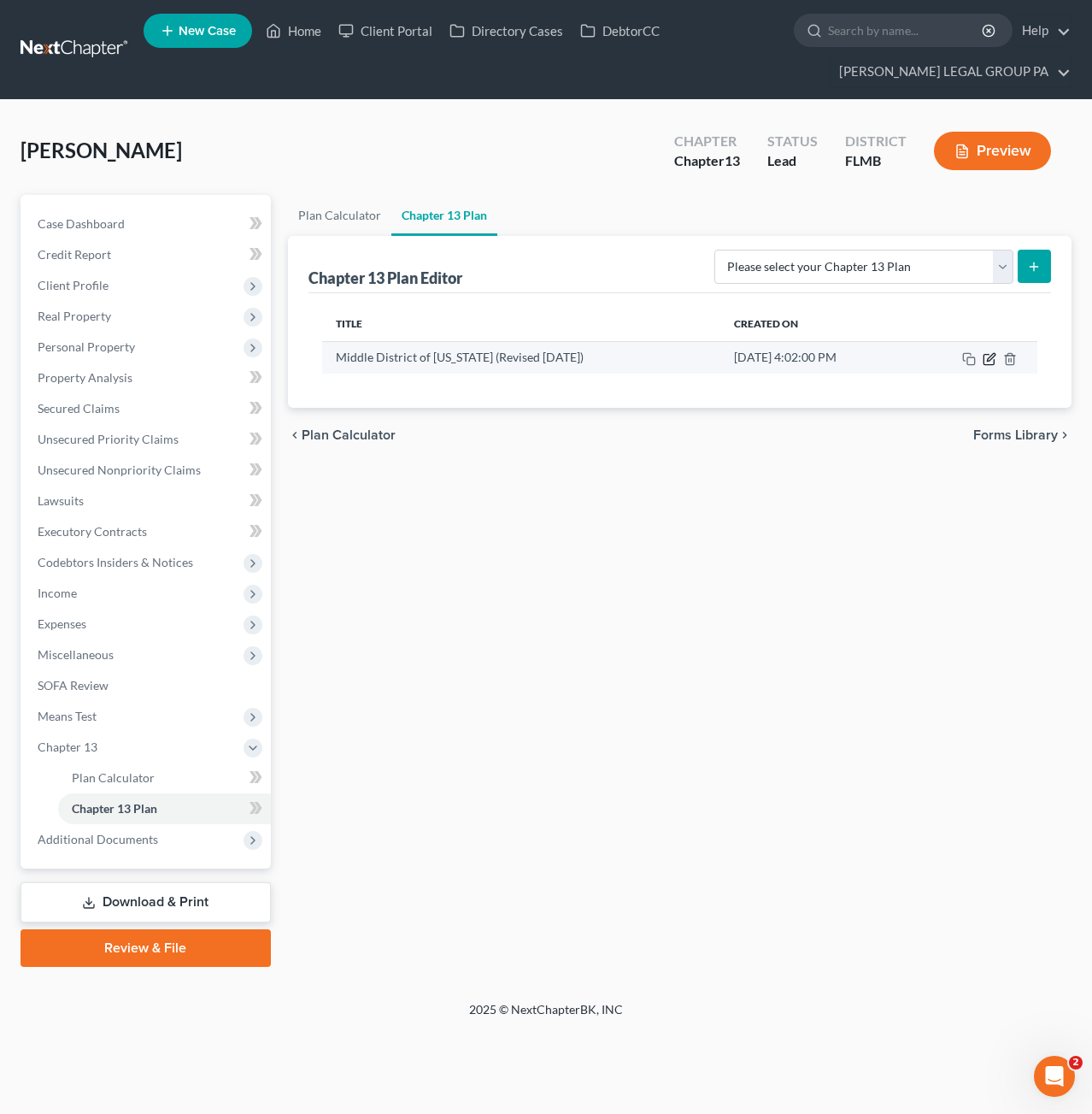
click at [986, 354] on icon "button" at bounding box center [990, 359] width 14 height 14
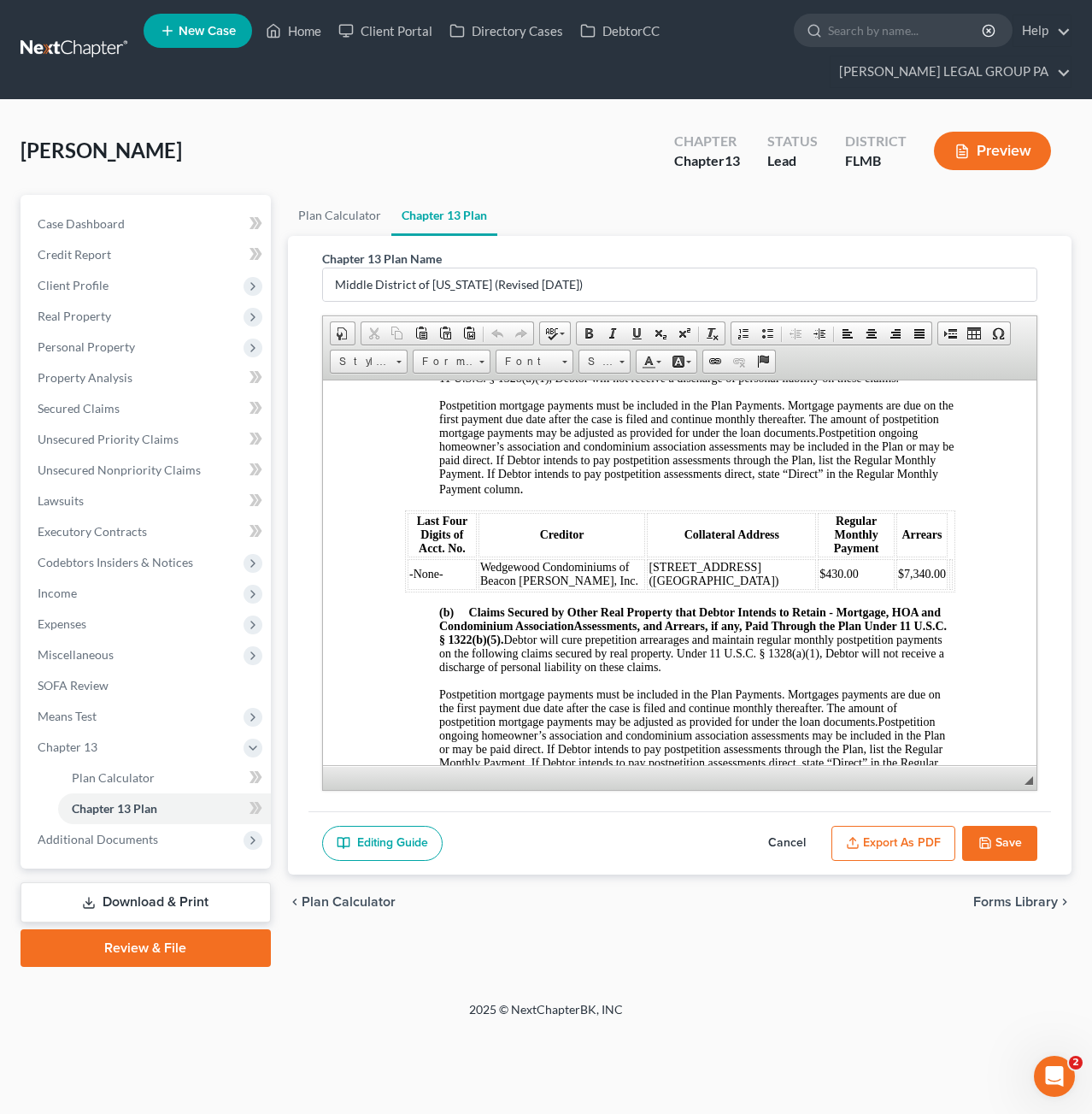
scroll to position [1625, 0]
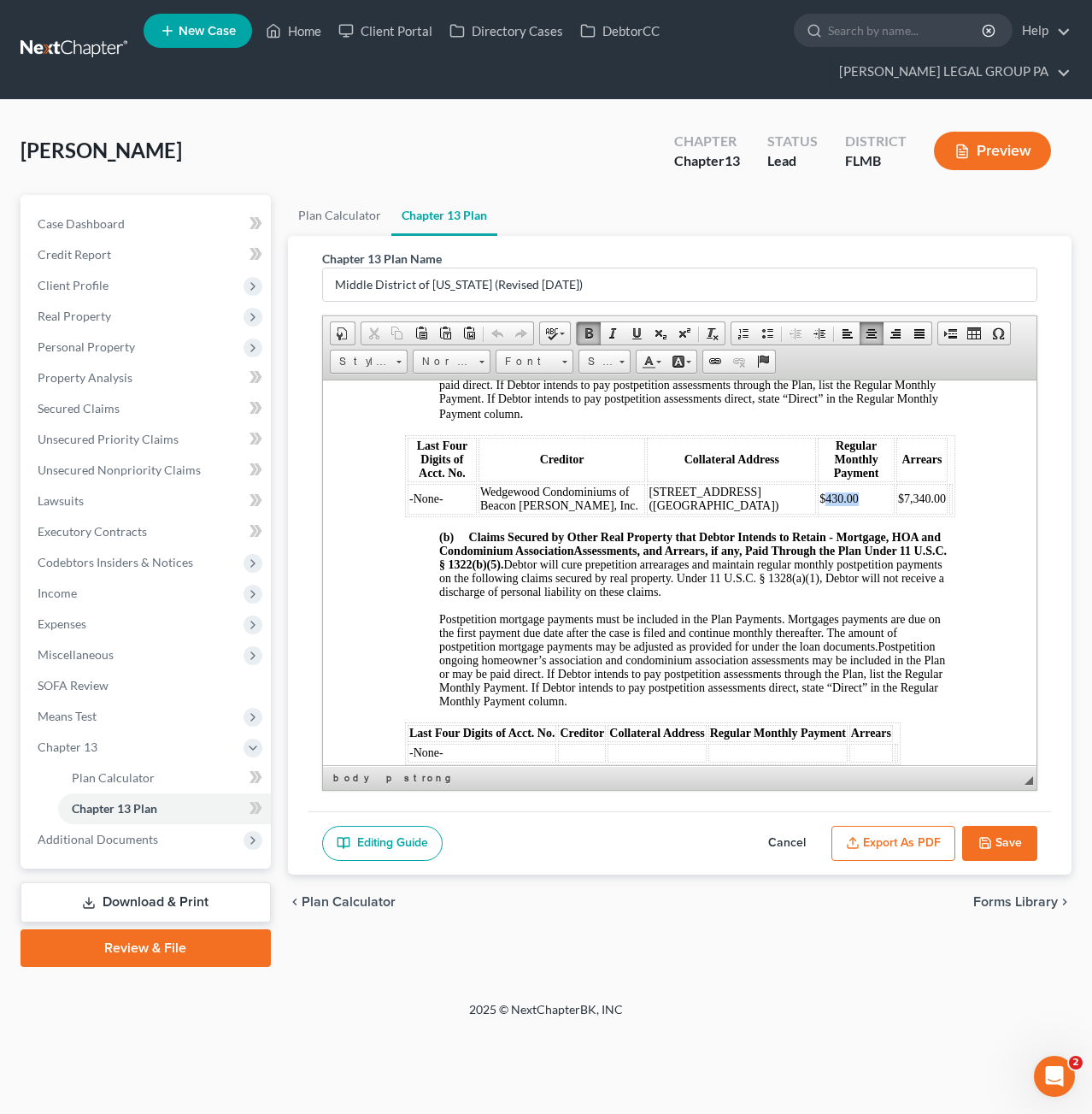
drag, startPoint x: 848, startPoint y: 538, endPoint x: 795, endPoint y: 535, distance: 53.1
click at [817, 514] on td "$430.00" at bounding box center [855, 498] width 77 height 31
click at [800, 837] on button "Cancel" at bounding box center [787, 844] width 76 height 36
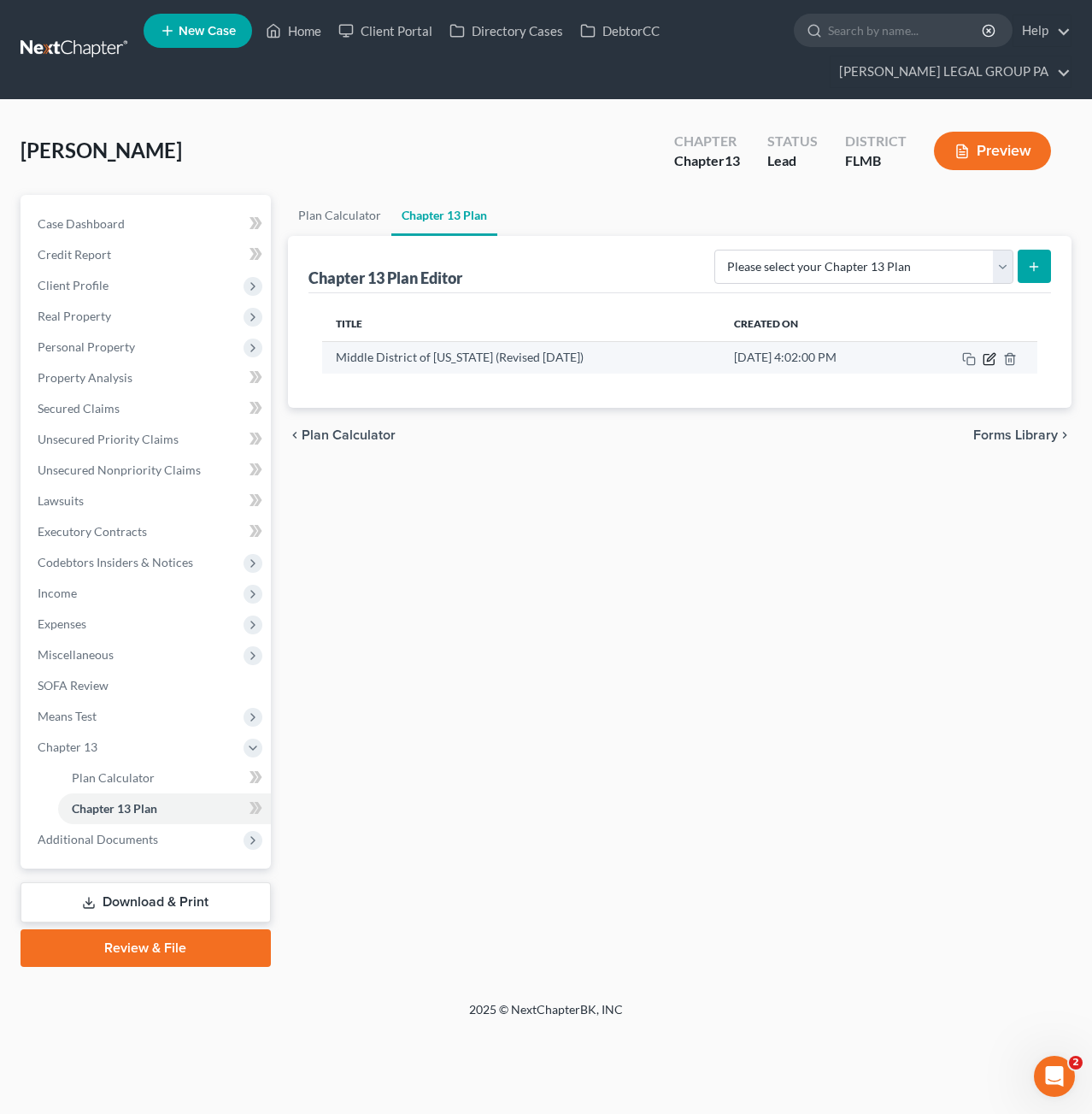
click at [994, 358] on icon "button" at bounding box center [988, 359] width 10 height 10
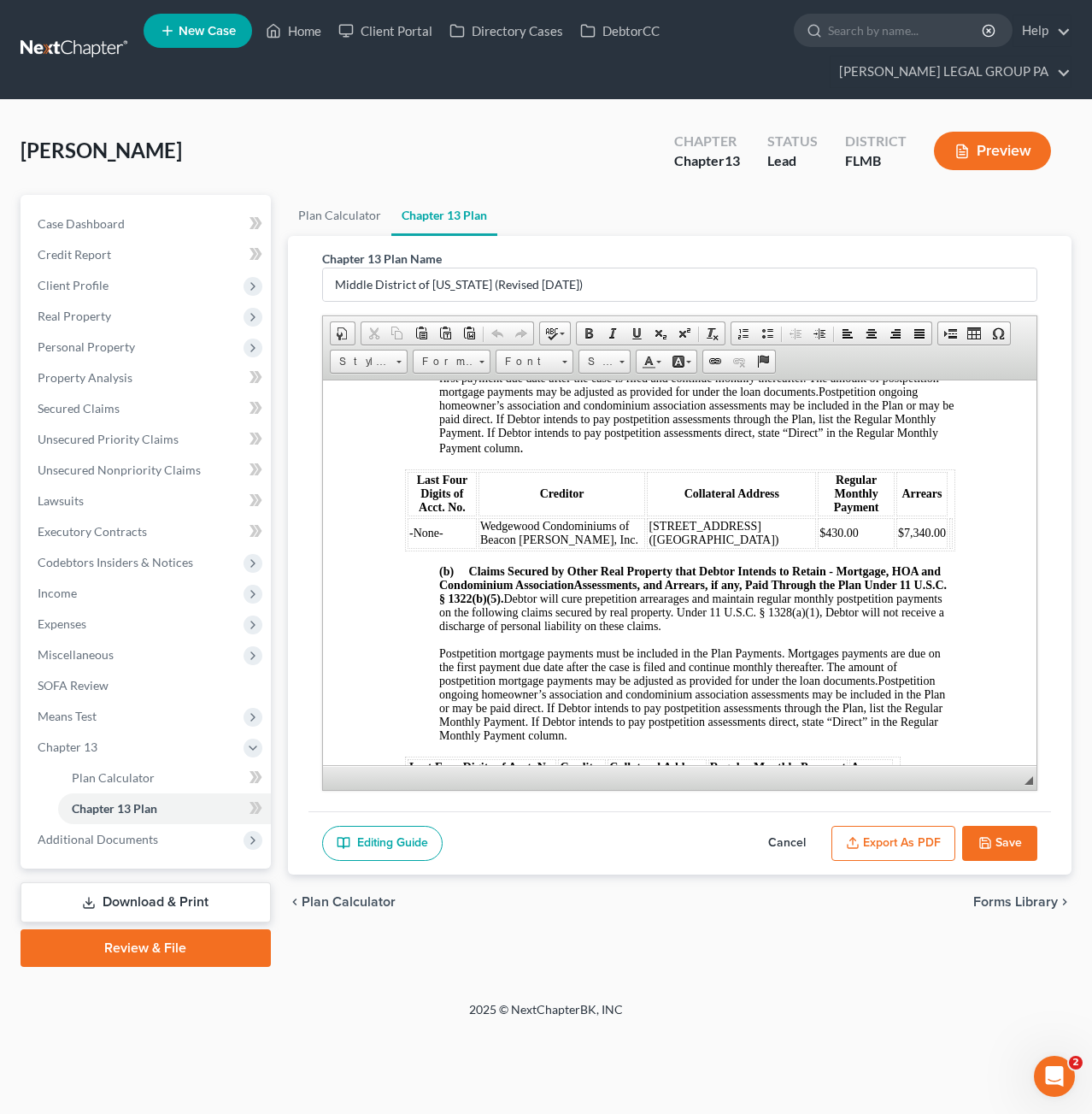
scroll to position [1709, 0]
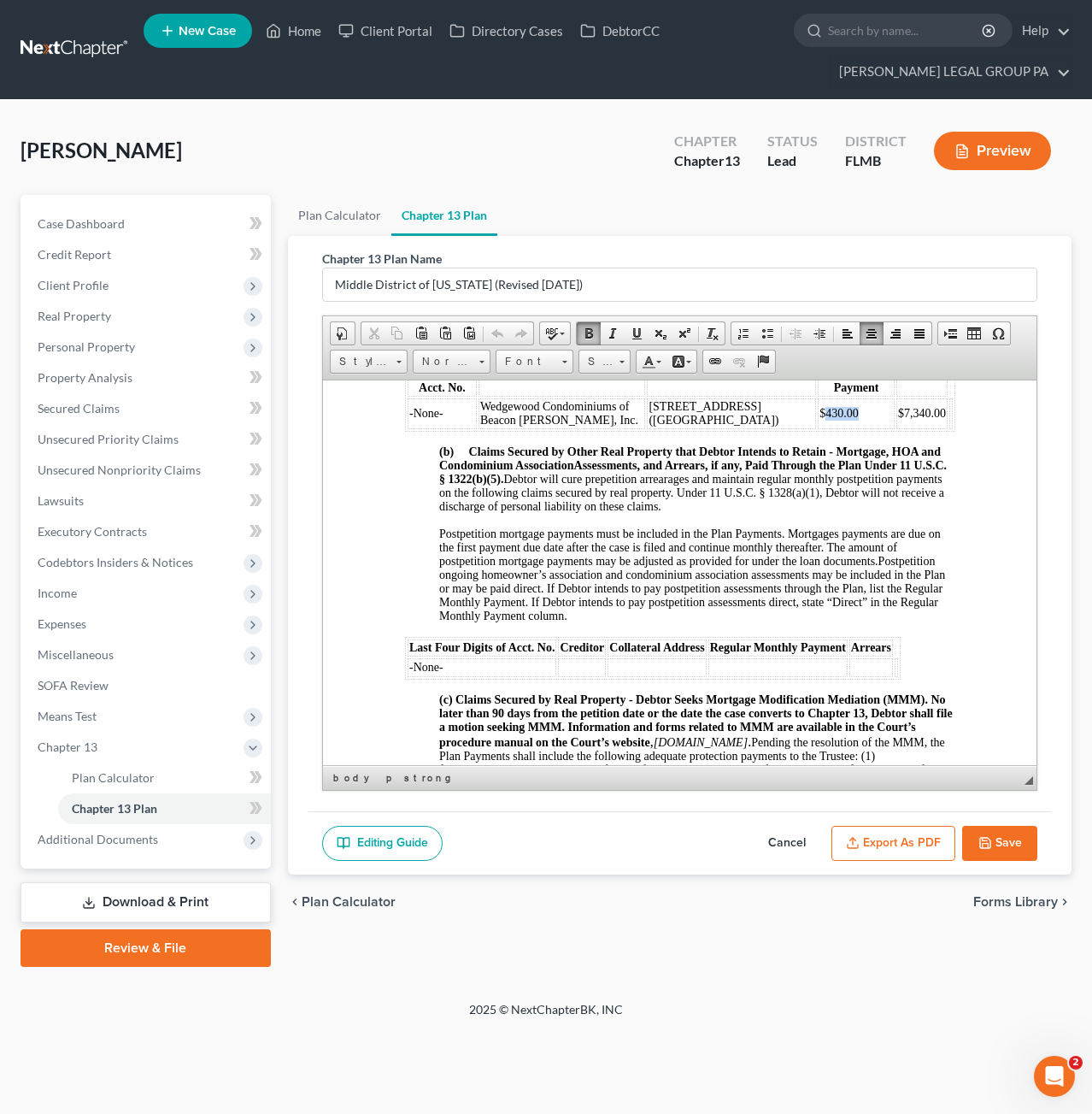
drag, startPoint x: 789, startPoint y: 454, endPoint x: 798, endPoint y: 451, distance: 9.5
click at [817, 428] on td "$430.00" at bounding box center [855, 412] width 77 height 31
click at [1007, 838] on button "Save" at bounding box center [1000, 844] width 76 height 36
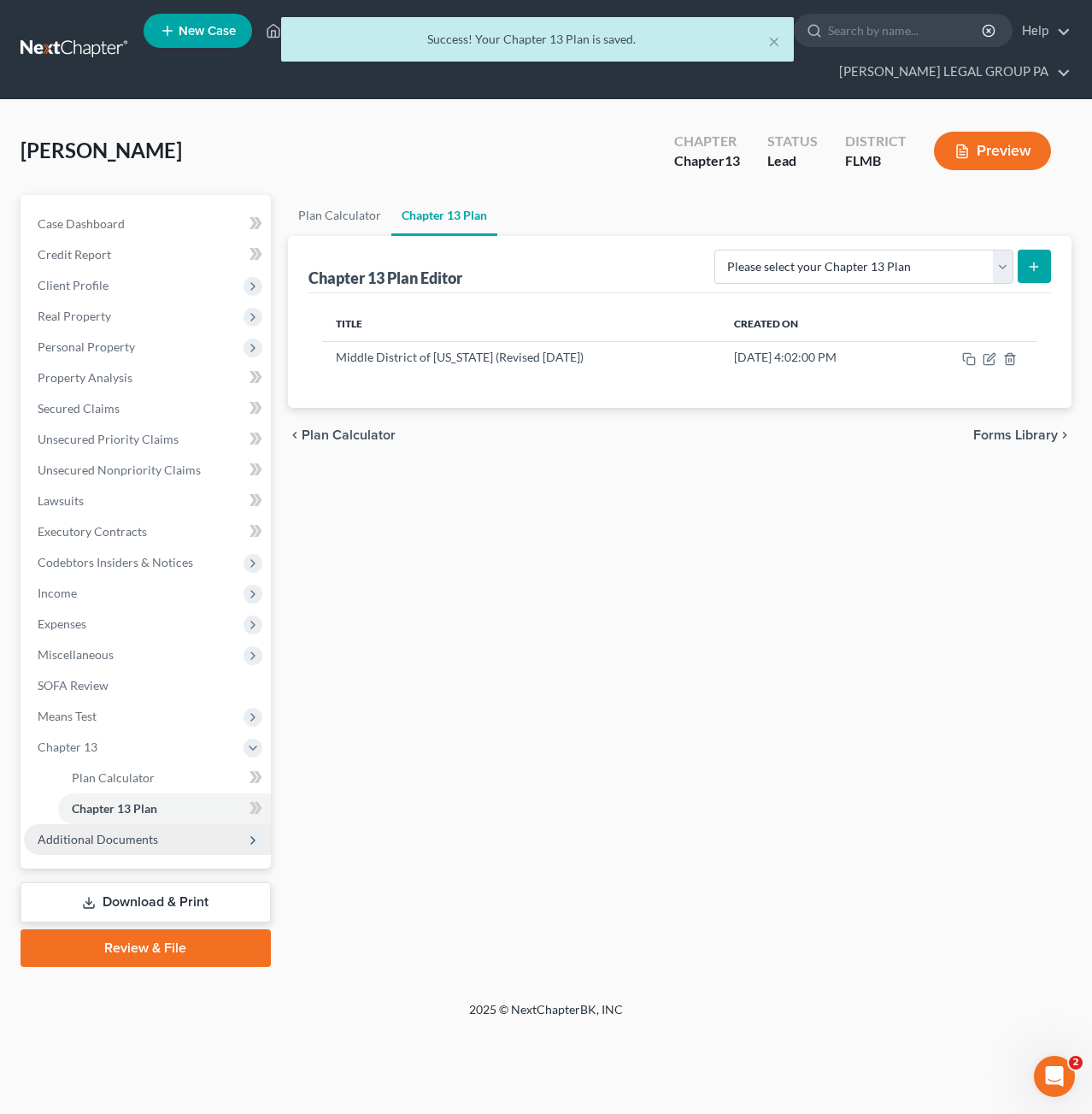
click at [107, 832] on span "Additional Documents" at bounding box center [98, 839] width 120 height 15
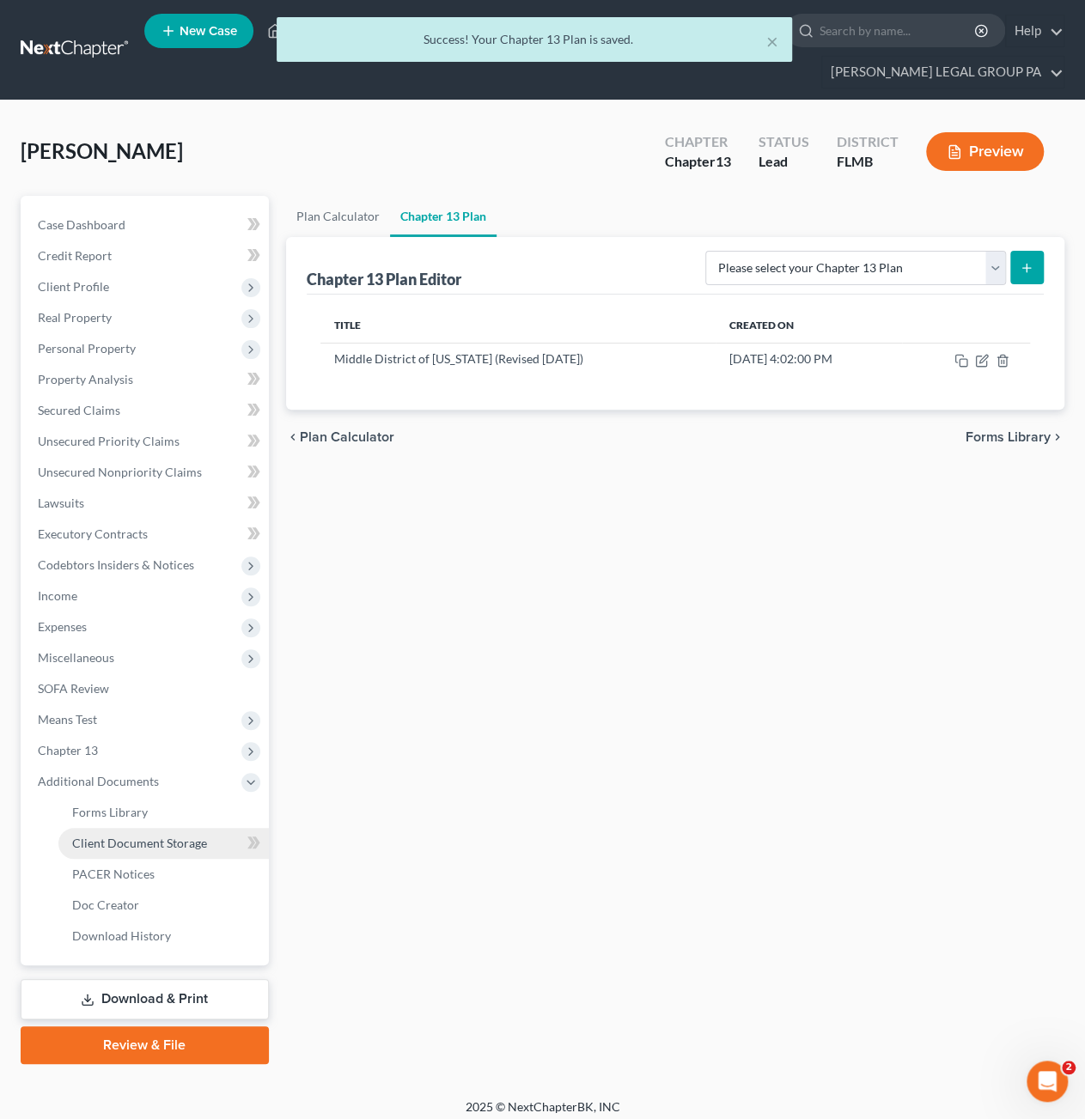
click at [119, 842] on span "Client Document Storage" at bounding box center [139, 843] width 135 height 15
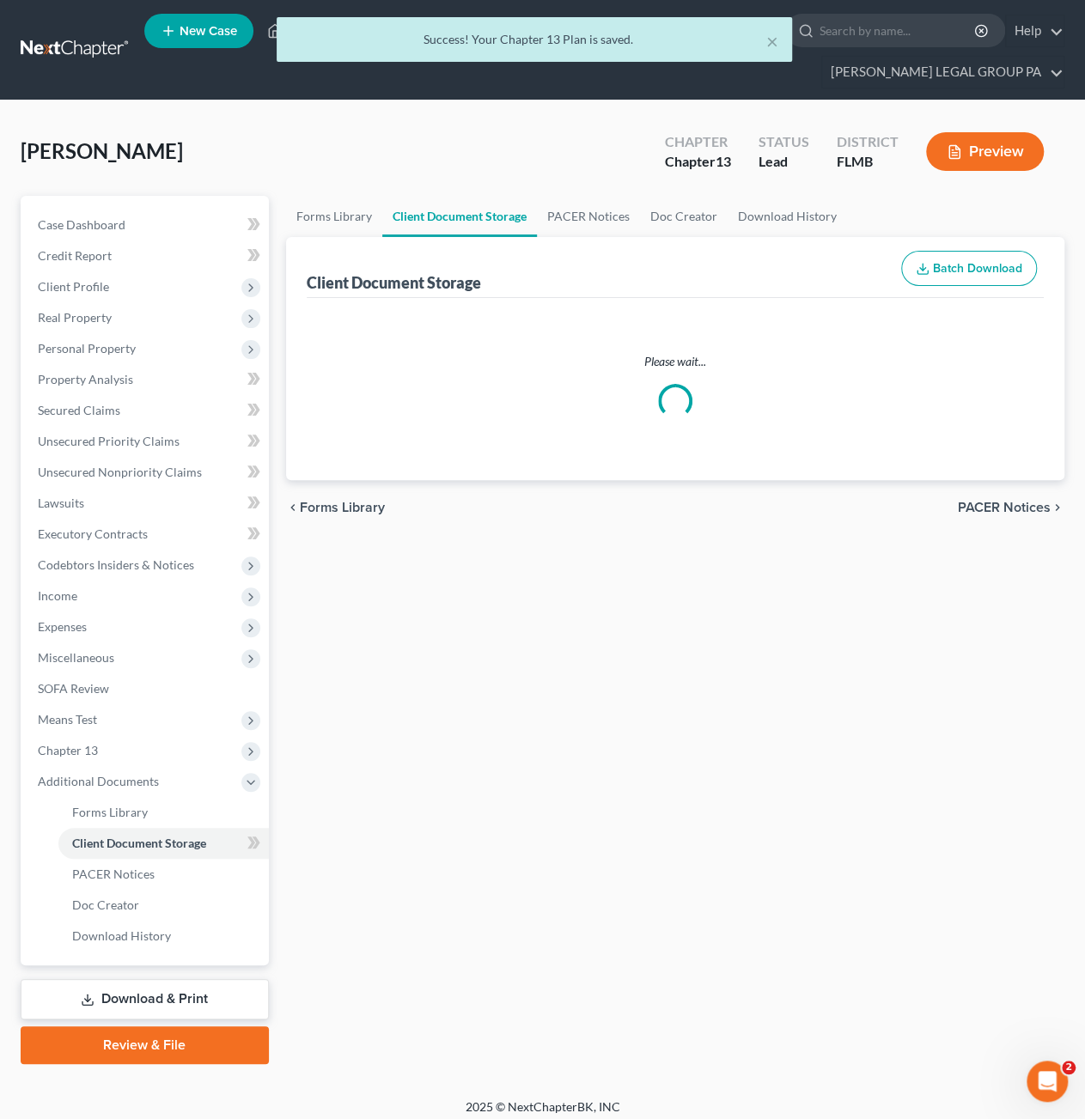
select select "9"
select select "12"
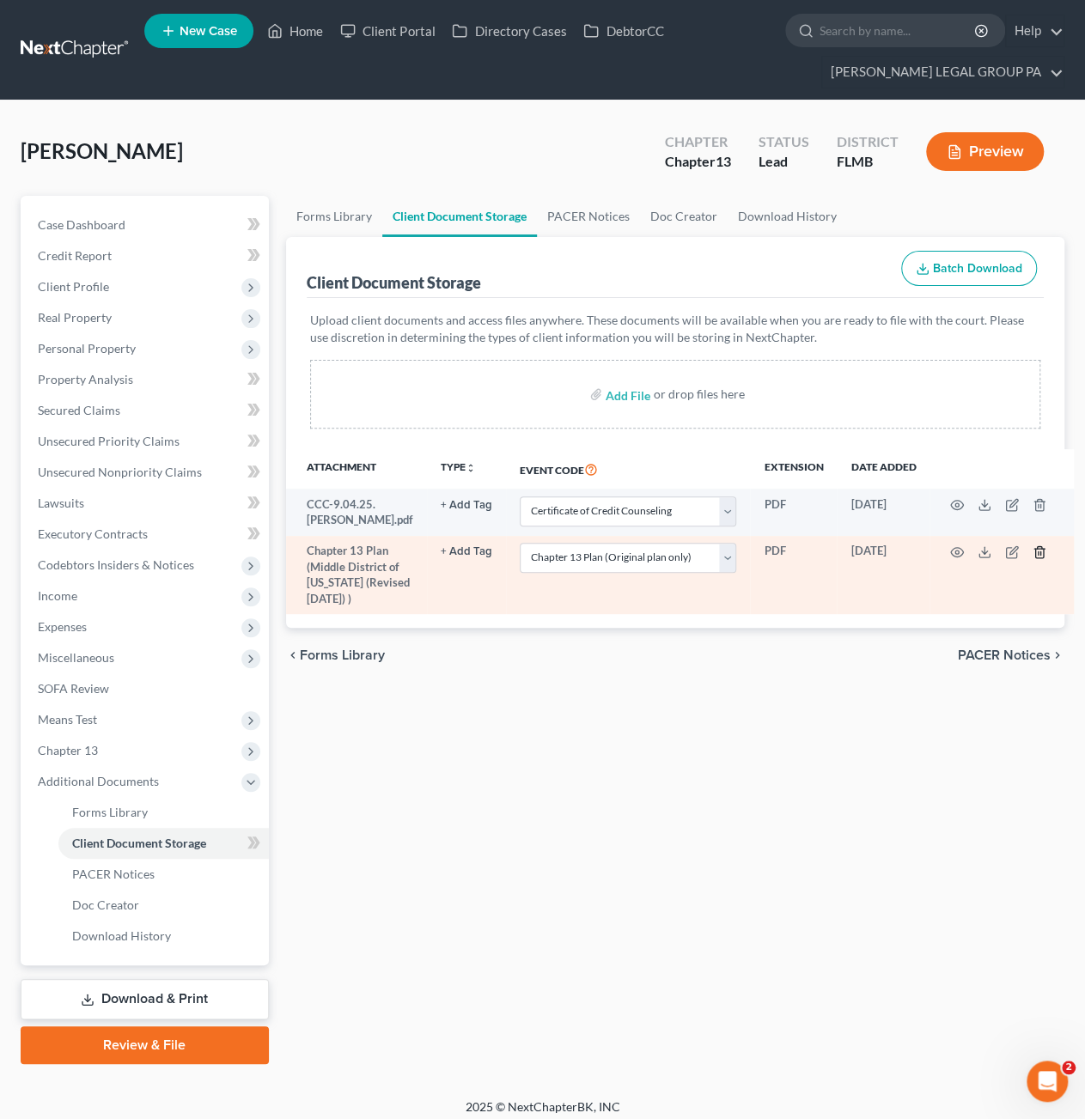
click at [1038, 551] on line "button" at bounding box center [1038, 552] width 0 height 3
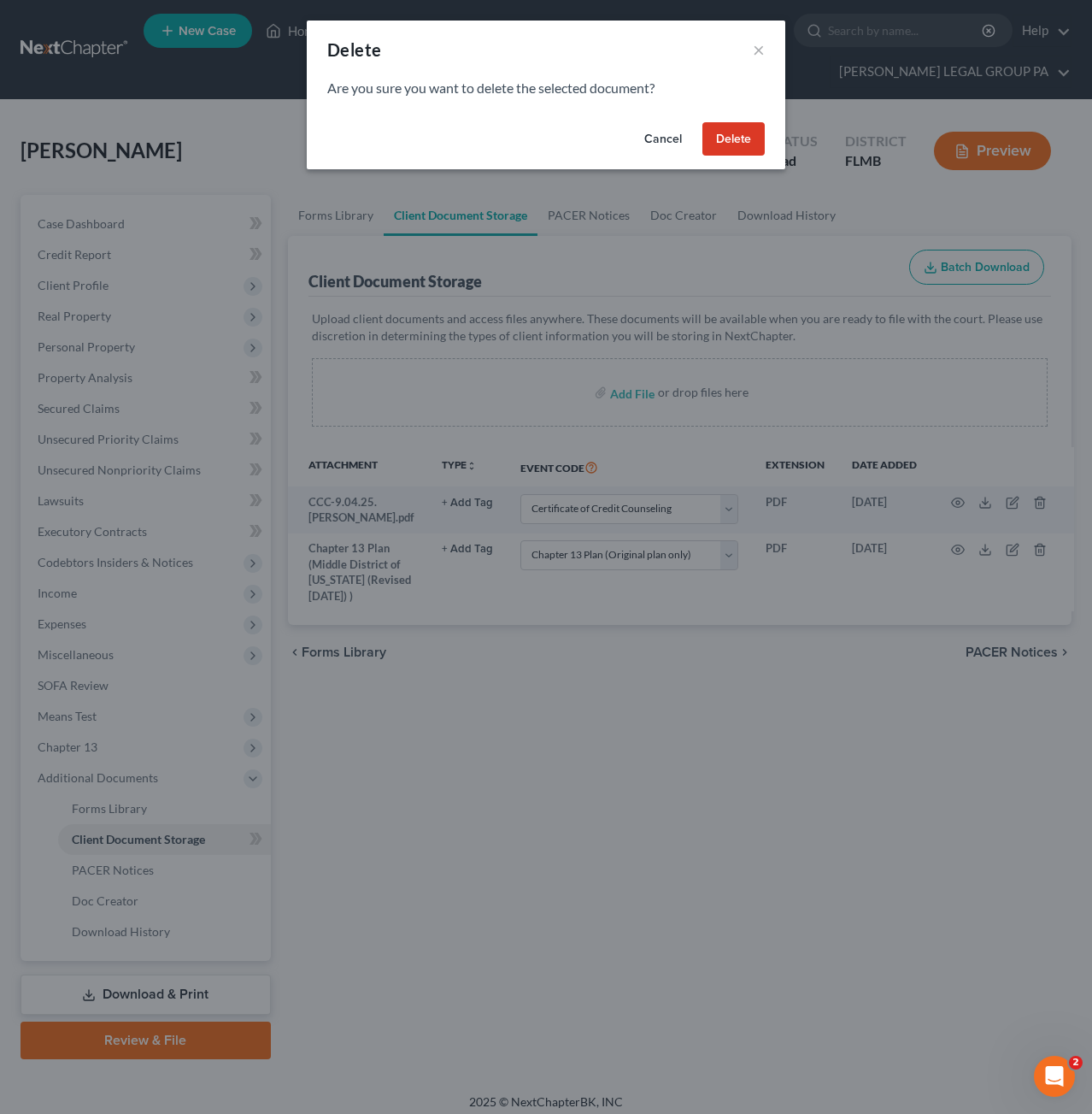
click at [730, 139] on button "Delete" at bounding box center [734, 139] width 63 height 34
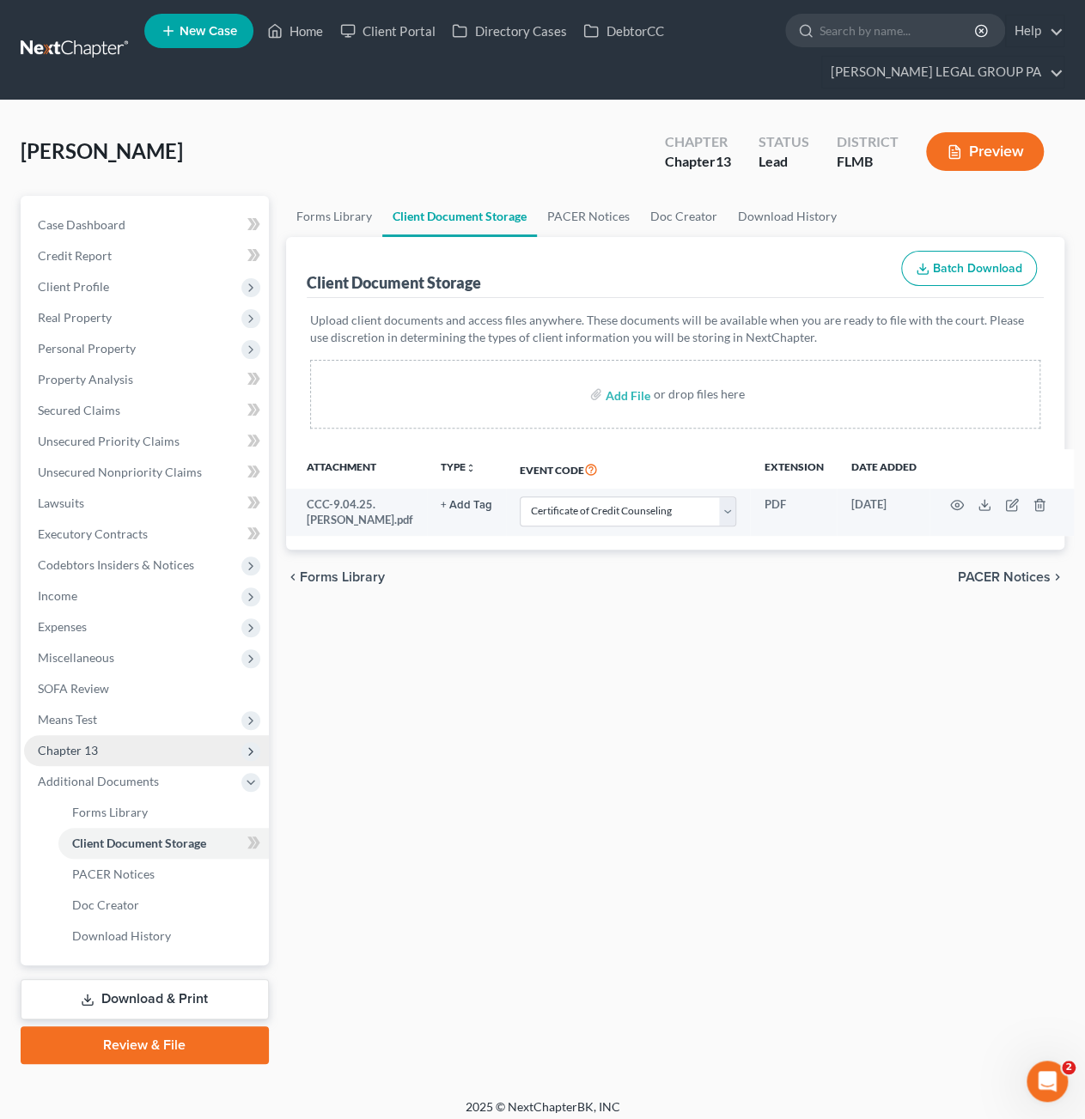
click at [108, 747] on span "Chapter 13" at bounding box center [146, 750] width 245 height 31
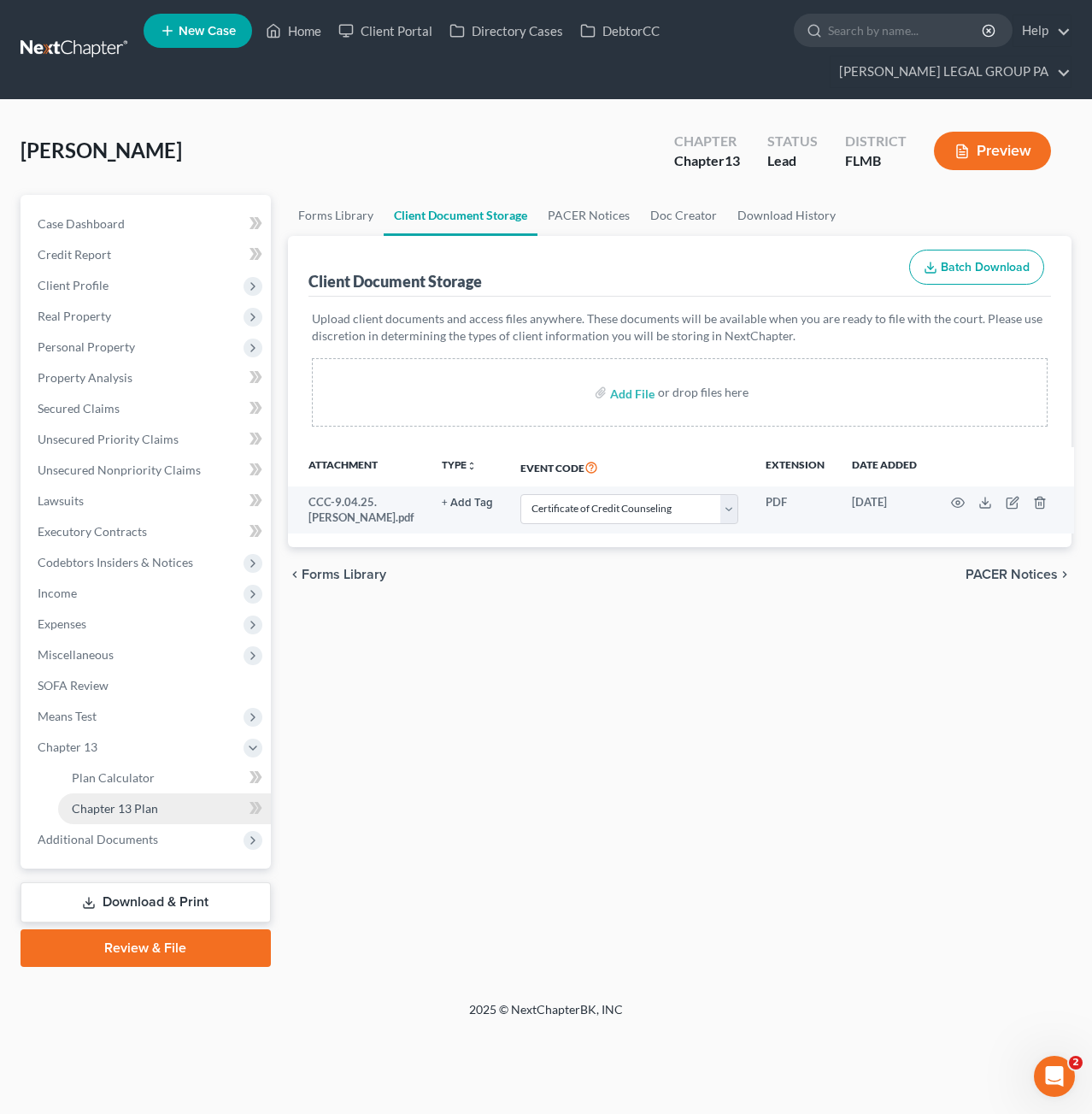
click at [169, 799] on link "Chapter 13 Plan" at bounding box center [164, 808] width 213 height 31
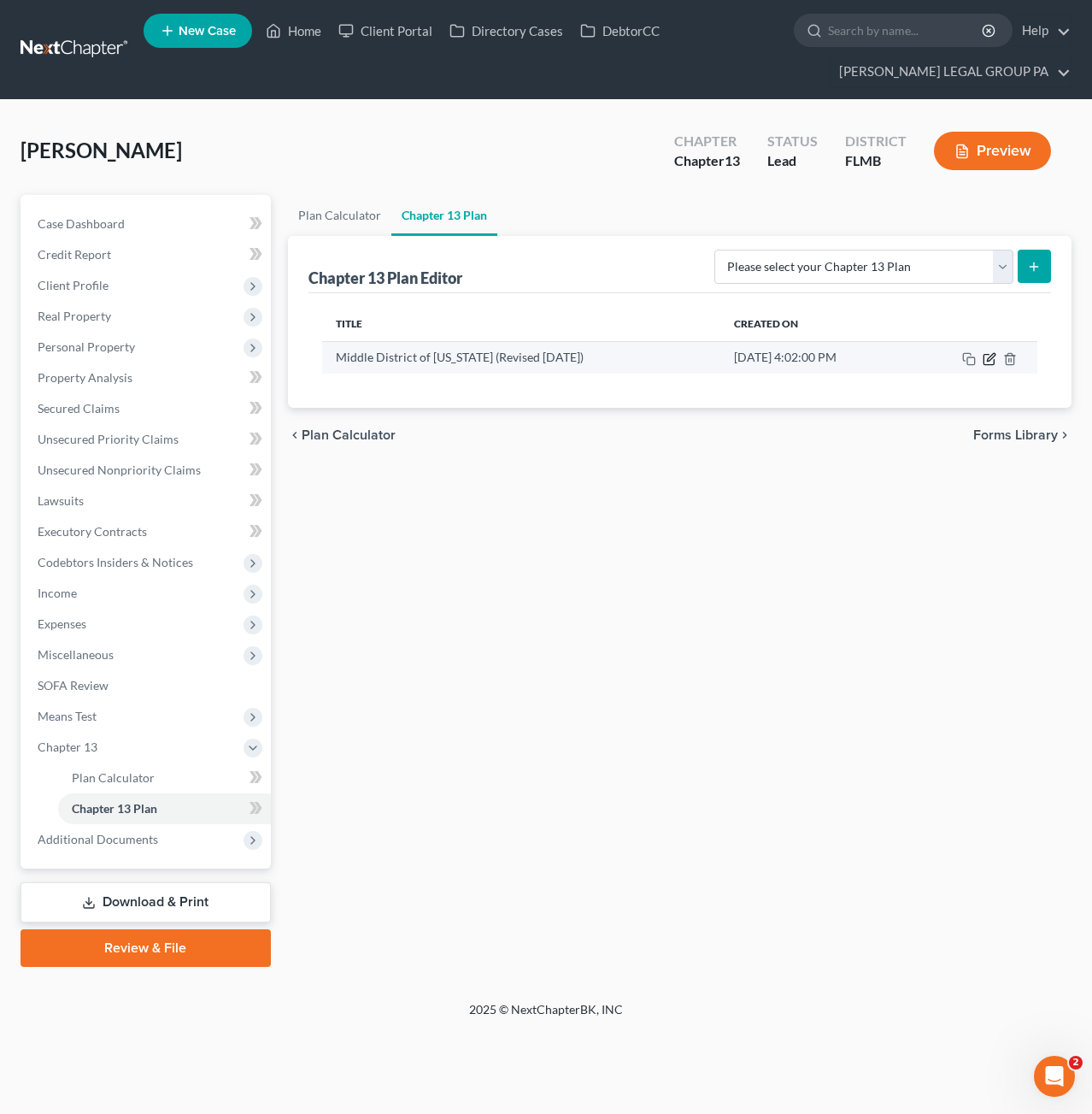
click at [992, 361] on td at bounding box center [974, 357] width 129 height 33
click at [992, 360] on icon "button" at bounding box center [990, 359] width 14 height 14
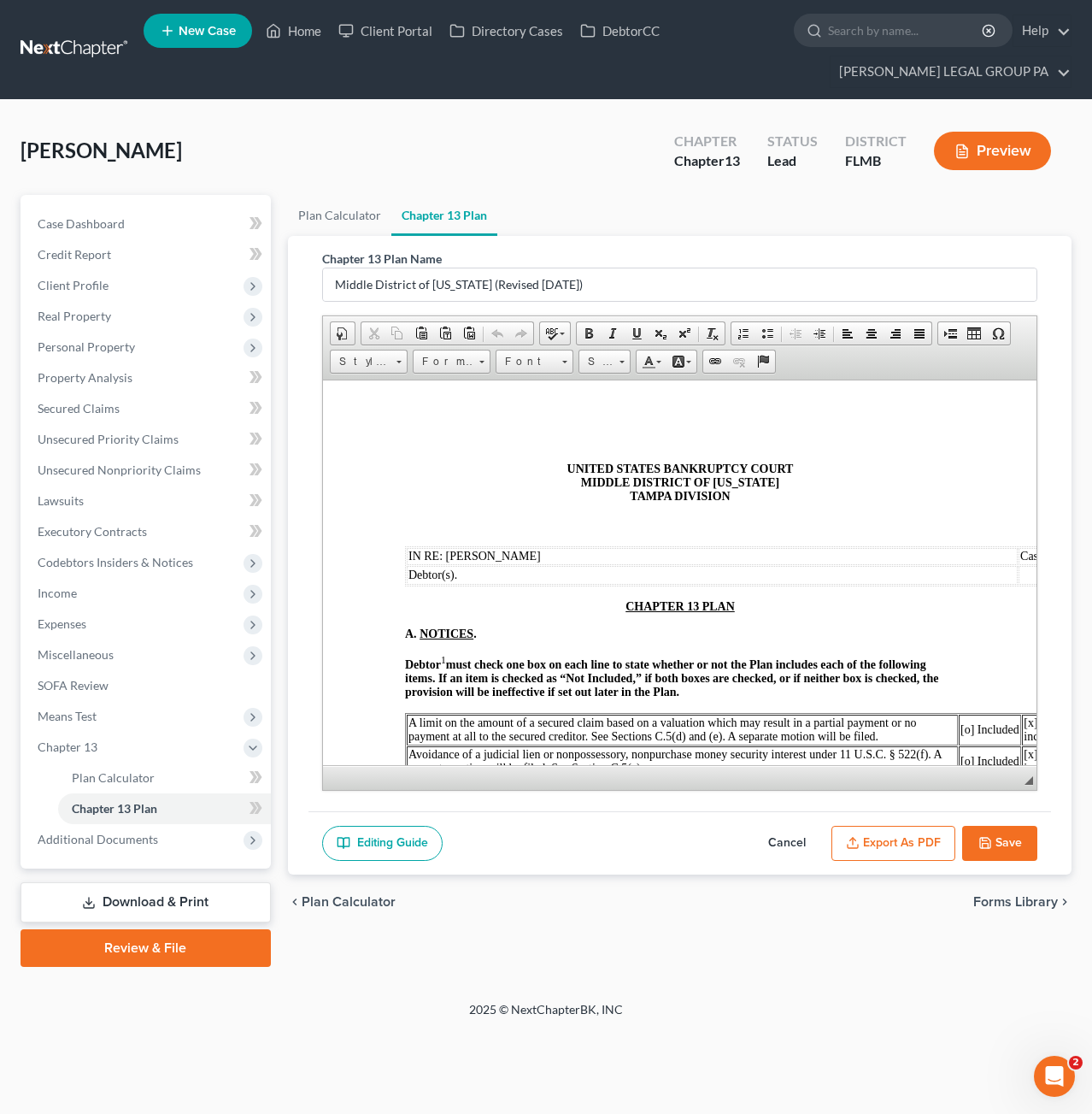
click at [877, 838] on button "Export as PDF" at bounding box center [894, 844] width 124 height 36
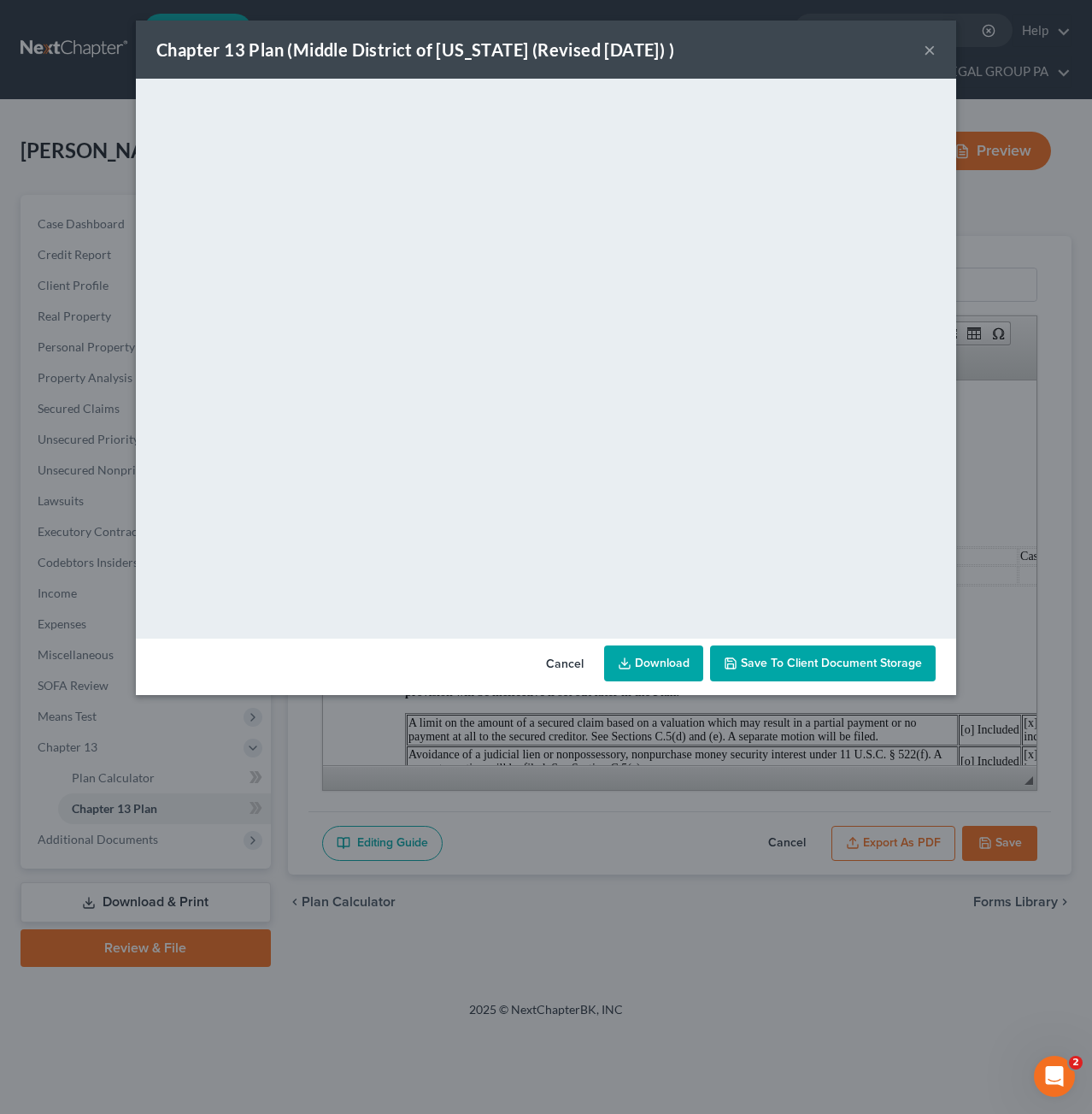
click at [788, 659] on span "Save to Client Document Storage" at bounding box center [832, 663] width 181 height 15
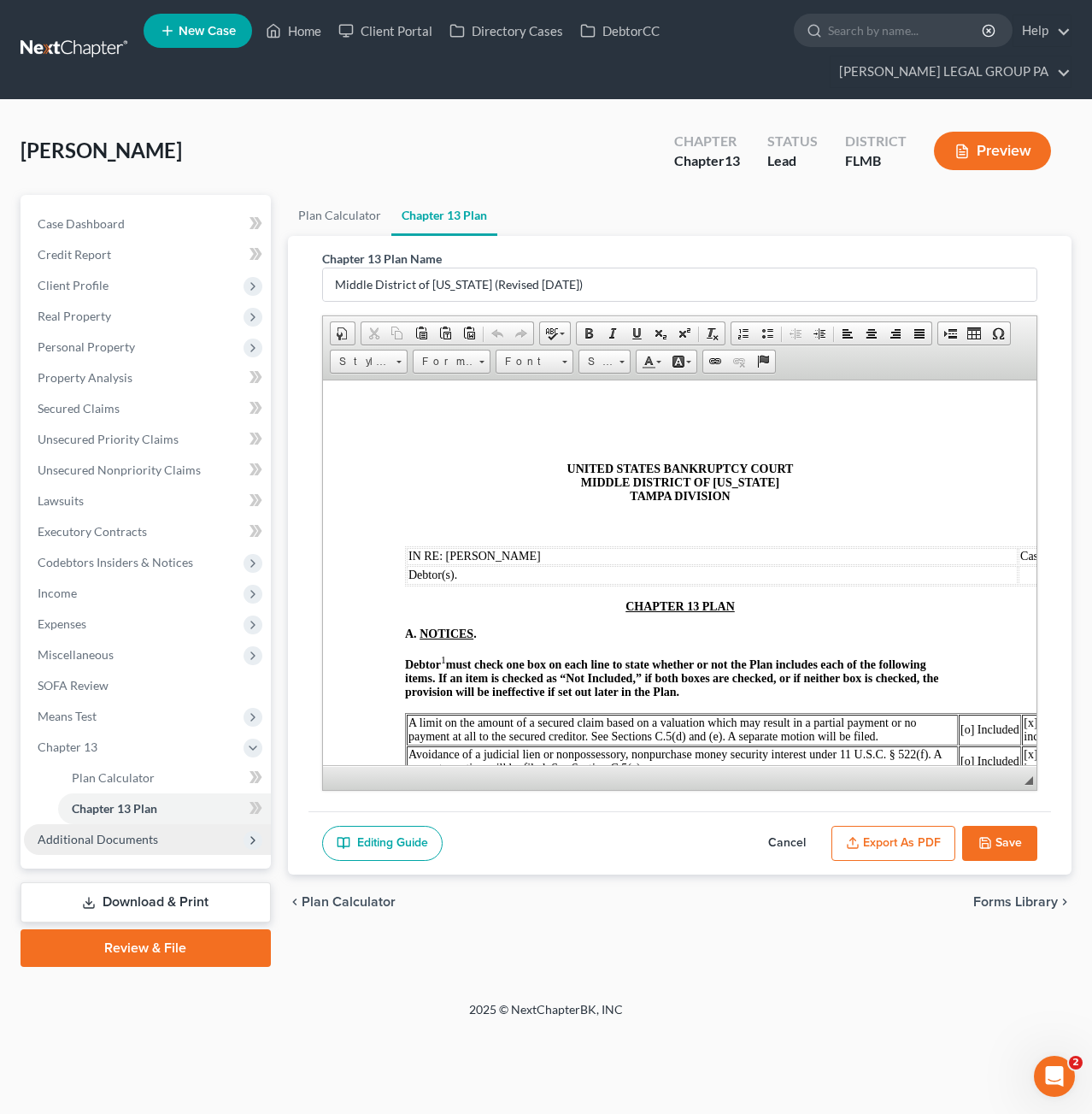
click at [115, 832] on span "Additional Documents" at bounding box center [98, 839] width 120 height 15
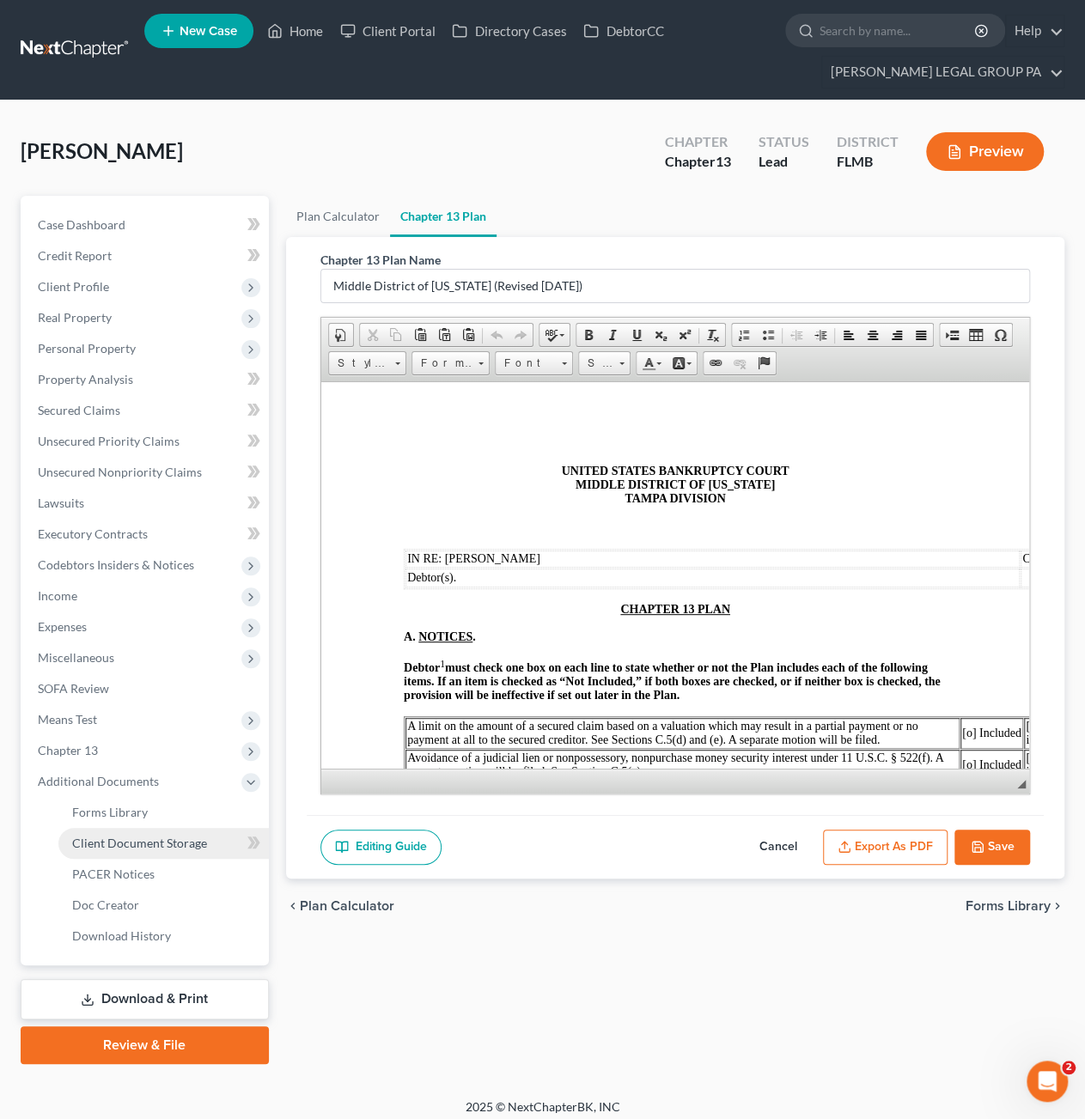
click at [115, 832] on link "Client Document Storage" at bounding box center [163, 843] width 210 height 31
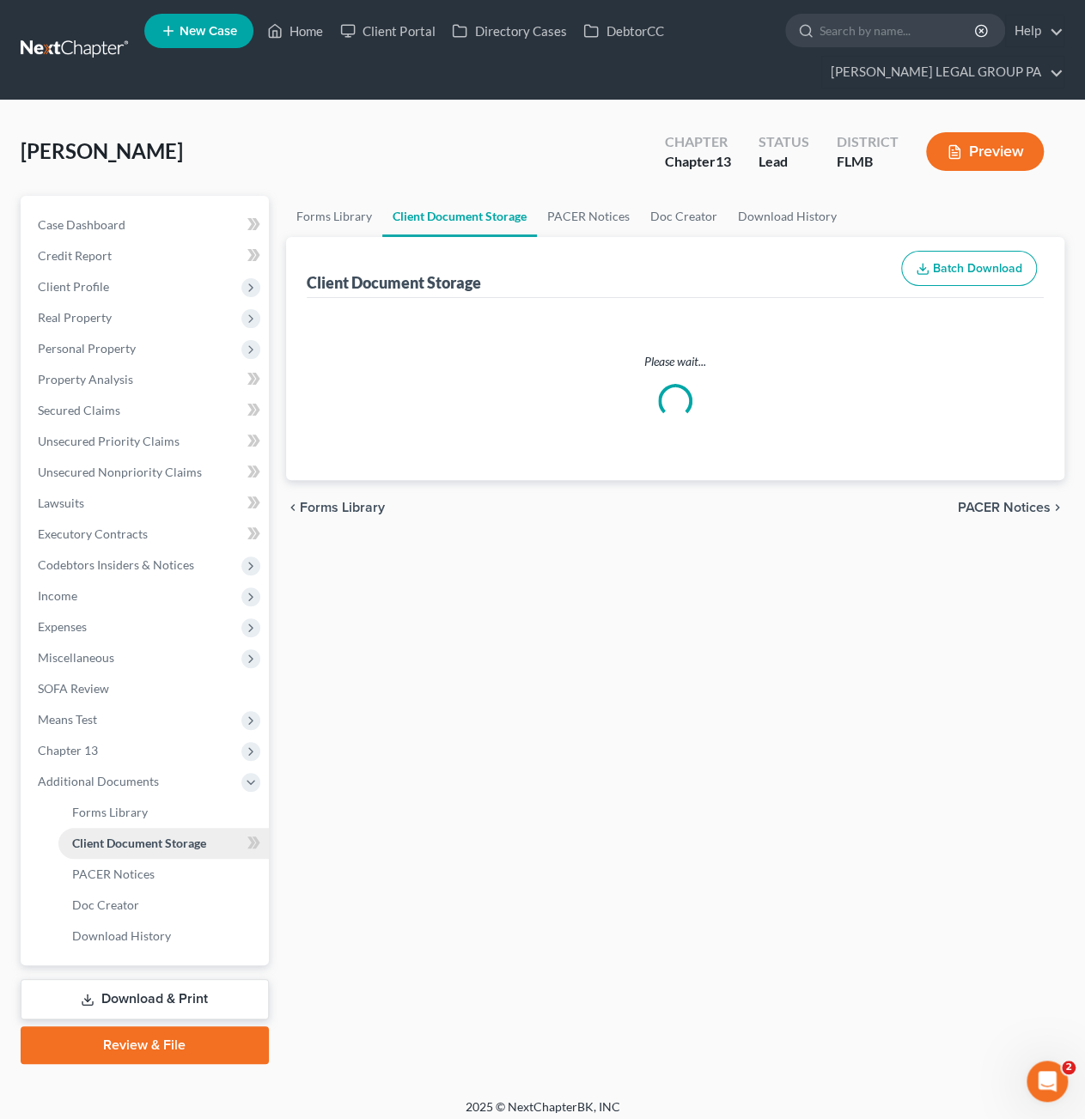
select select "9"
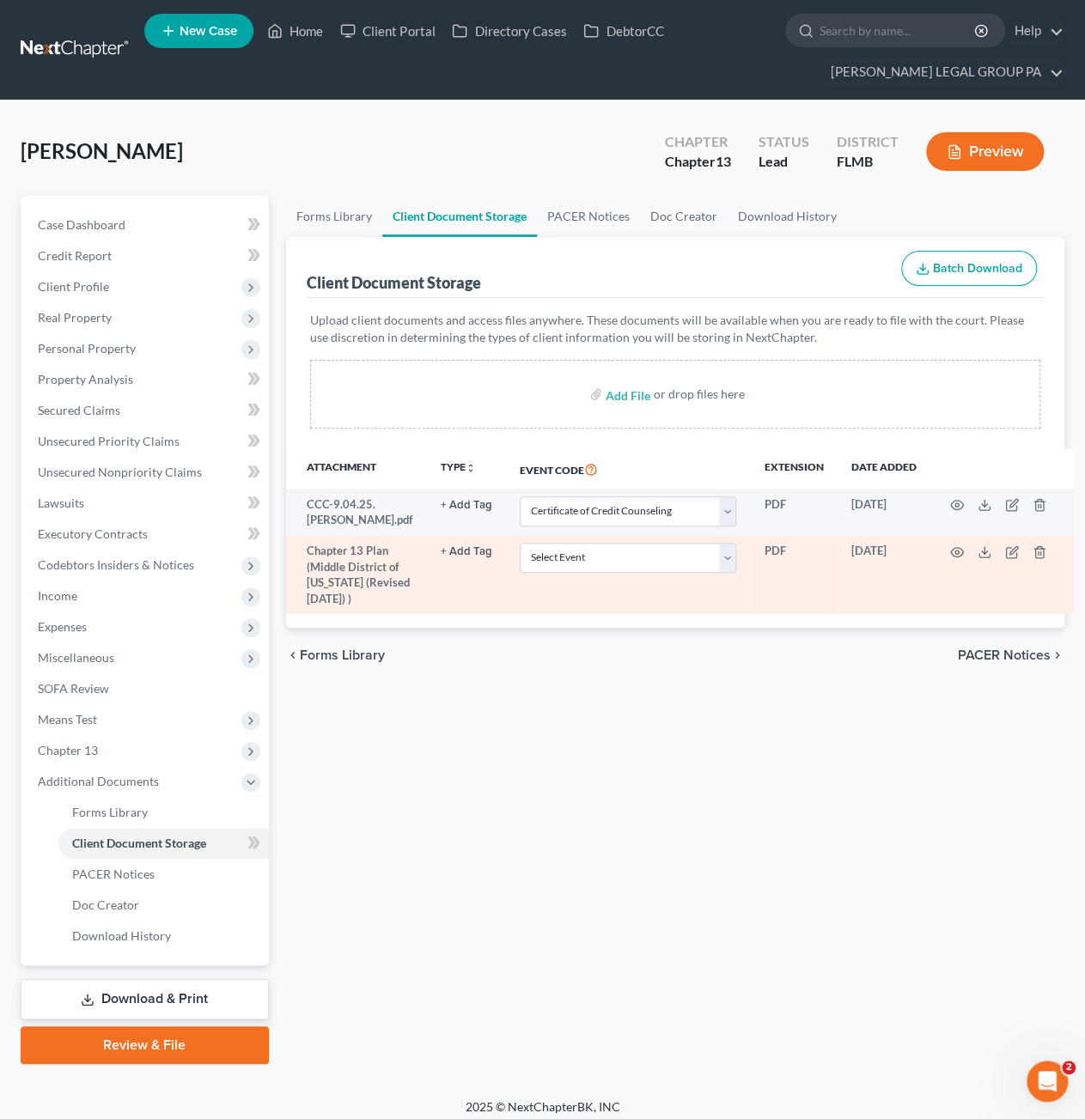
click at [574, 573] on td "Select Event 20 Largest Unsecured Creditors Amended Chapter 13 Plan Amended Cre…" at bounding box center [628, 575] width 245 height 79
click at [565, 552] on select "Select Event 20 Largest Unsecured Creditors Amended Chapter 13 Plan Amended Cre…" at bounding box center [628, 558] width 217 height 30
select select "12"
click at [520, 543] on select "Select Event 20 Largest Unsecured Creditors Amended Chapter 13 Plan Amended Cre…" at bounding box center [628, 558] width 217 height 30
